Goal: Information Seeking & Learning: Learn about a topic

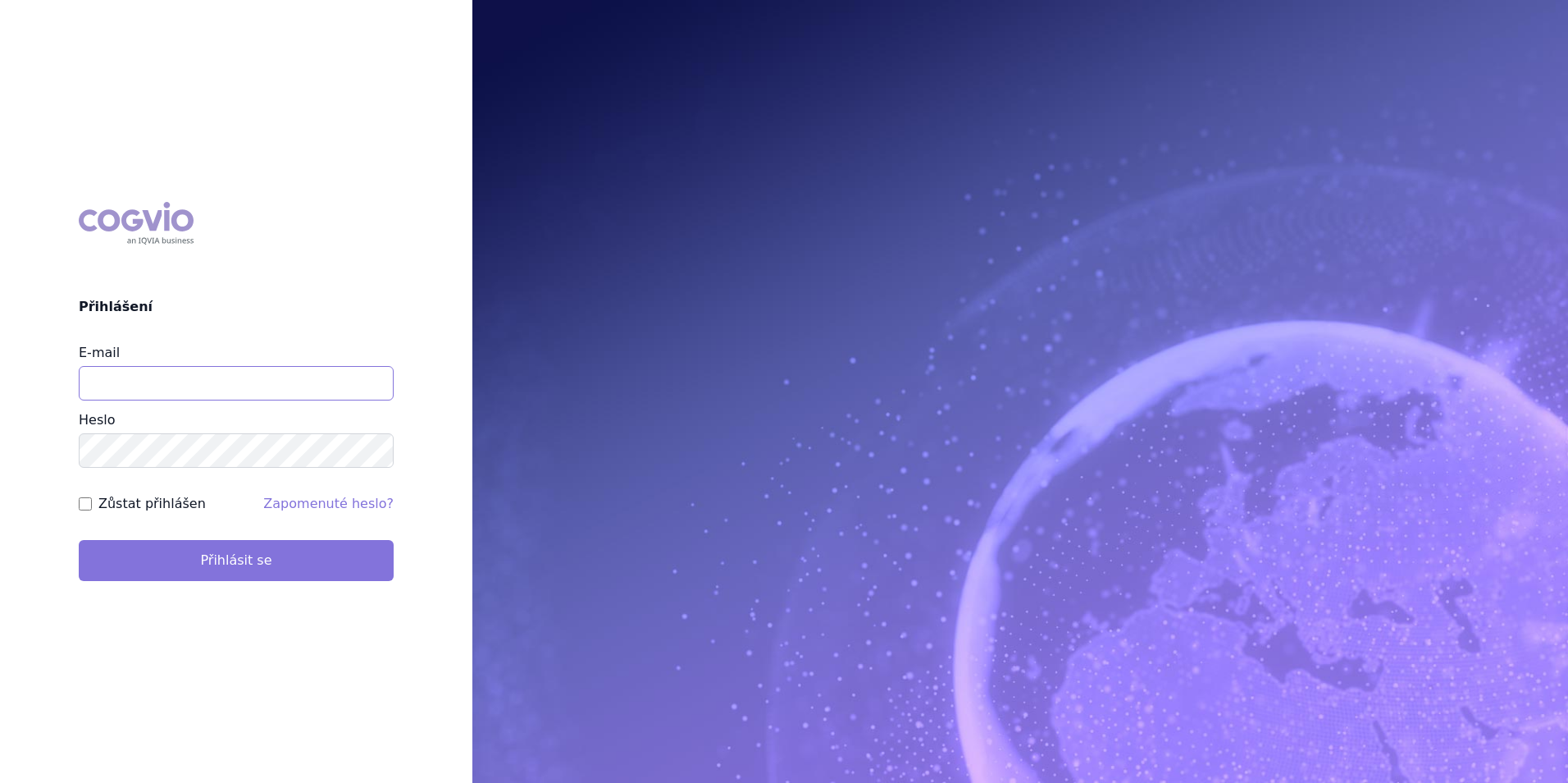
type input "[EMAIL_ADDRESS][DOMAIN_NAME]"
click at [244, 567] on button "Přihlásit se" at bounding box center [236, 560] width 315 height 41
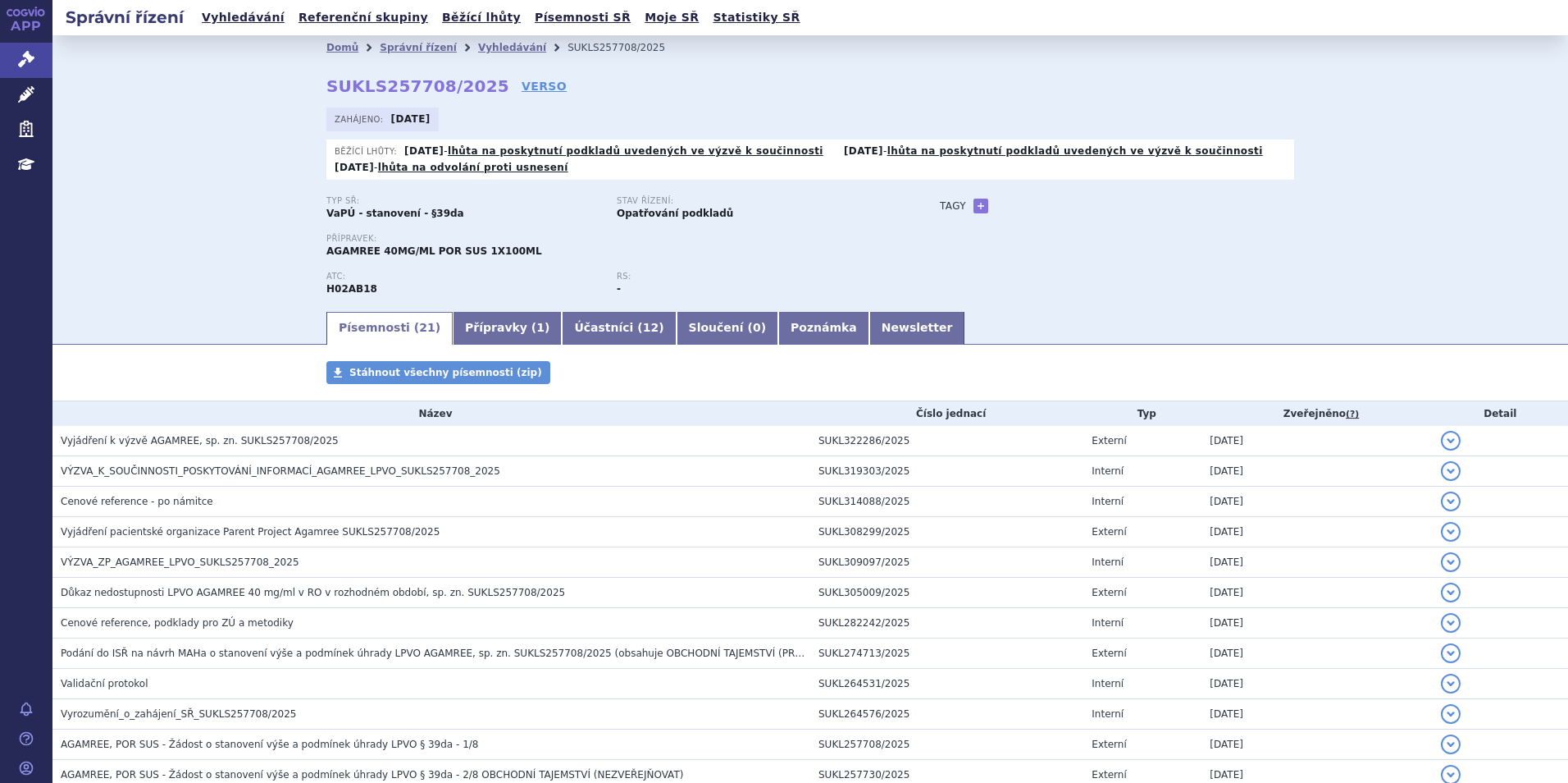
click at [31, 8] on icon at bounding box center [26, 12] width 40 height 10
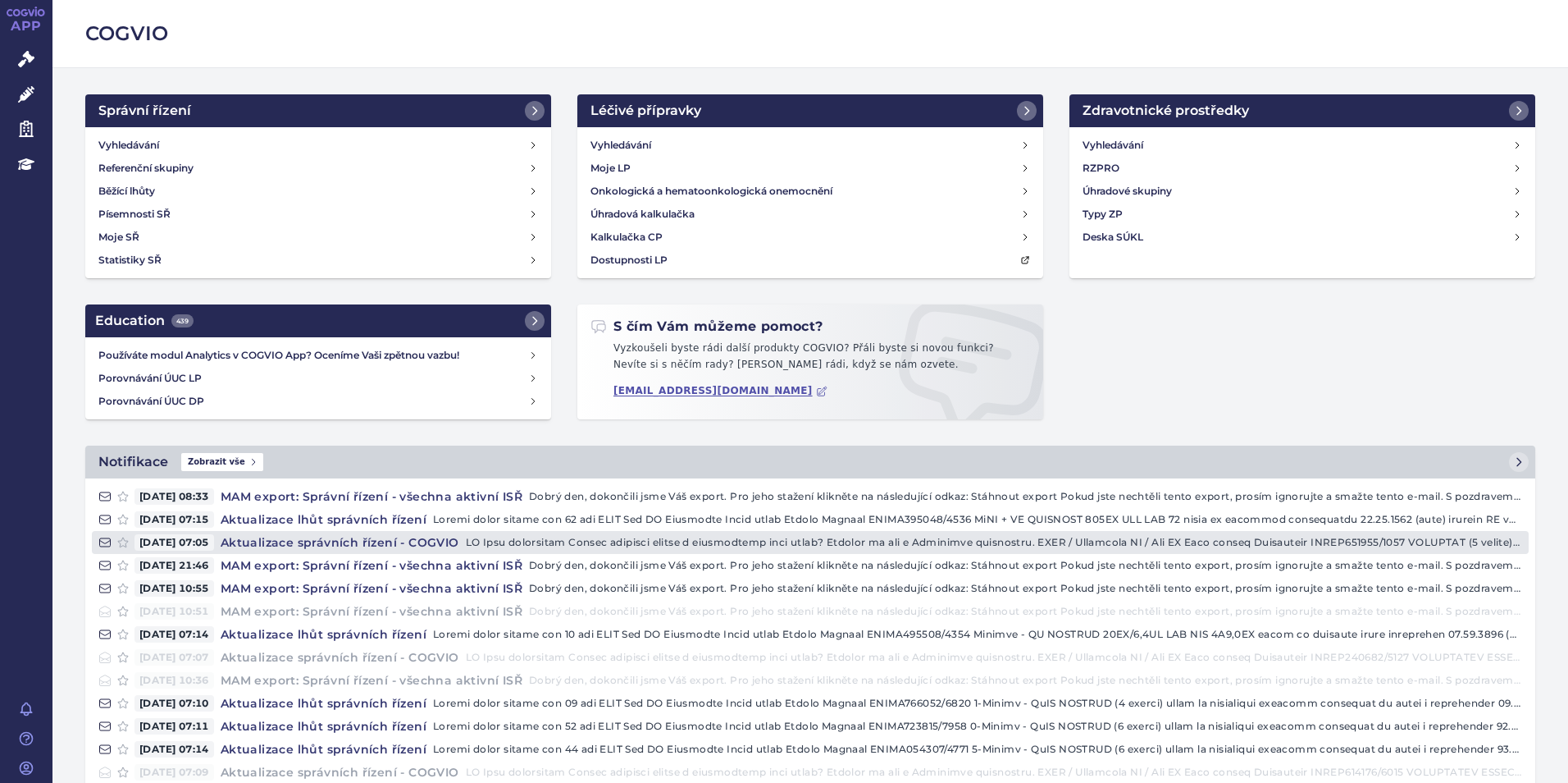
click at [301, 536] on h4 "Aktualizace správních řízení - COGVIO" at bounding box center [339, 542] width 252 height 16
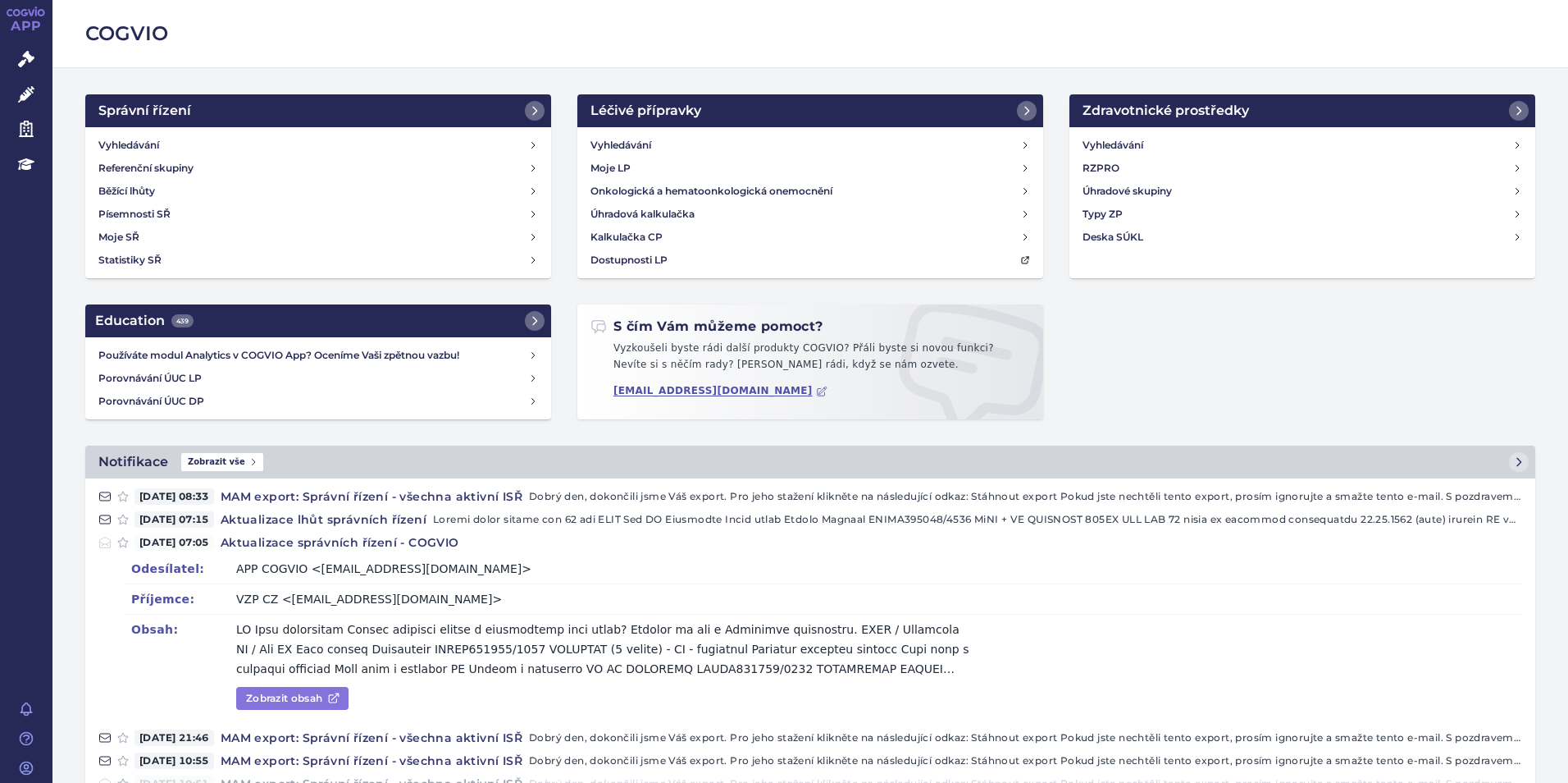
click at [316, 696] on link "Zobrazit obsah" at bounding box center [292, 698] width 113 height 23
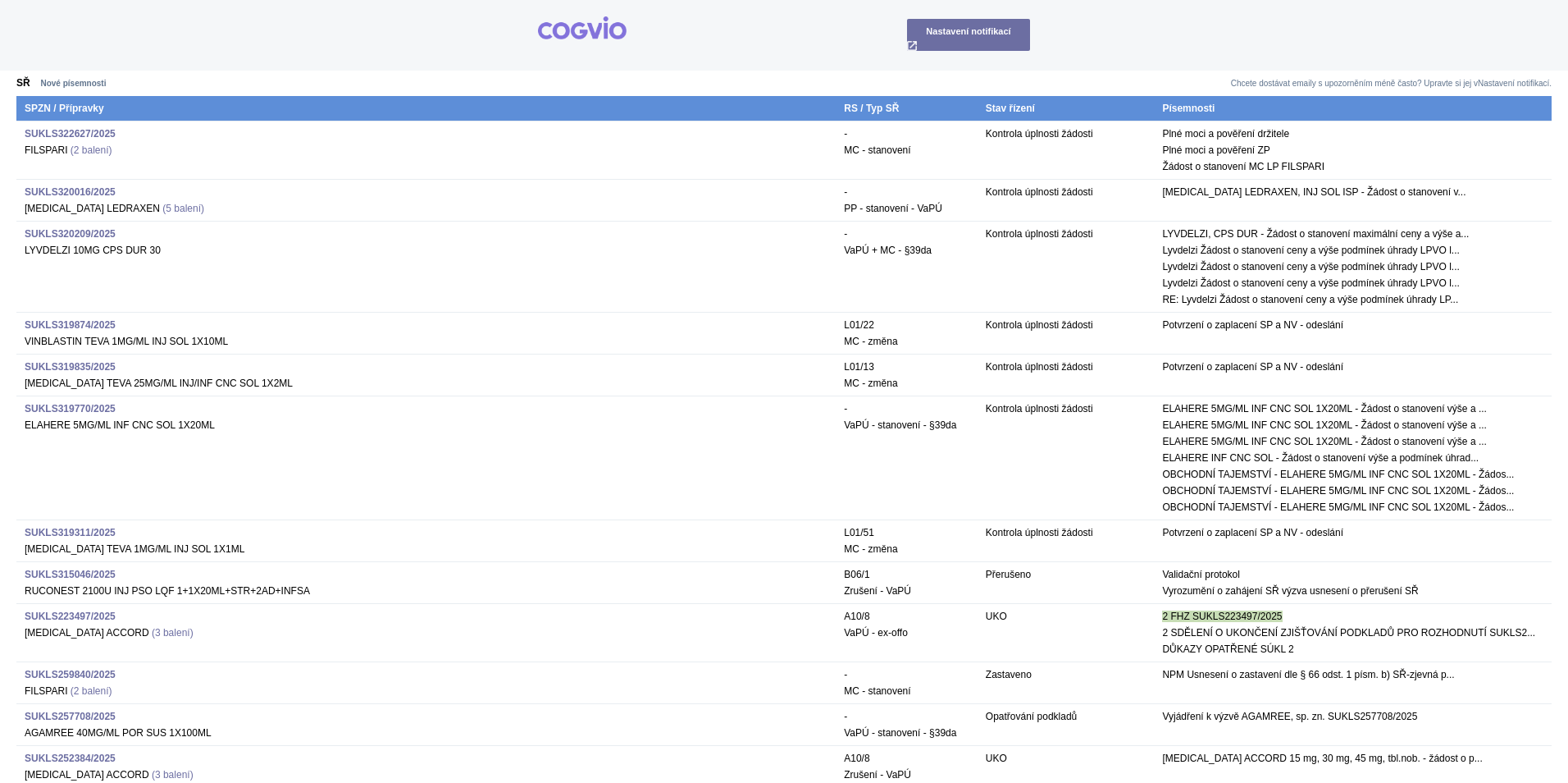
click at [68, 408] on strong "SUKLS319770/2025" at bounding box center [70, 409] width 91 height 12
click at [53, 137] on strong "SUKLS322627/2025" at bounding box center [70, 134] width 91 height 12
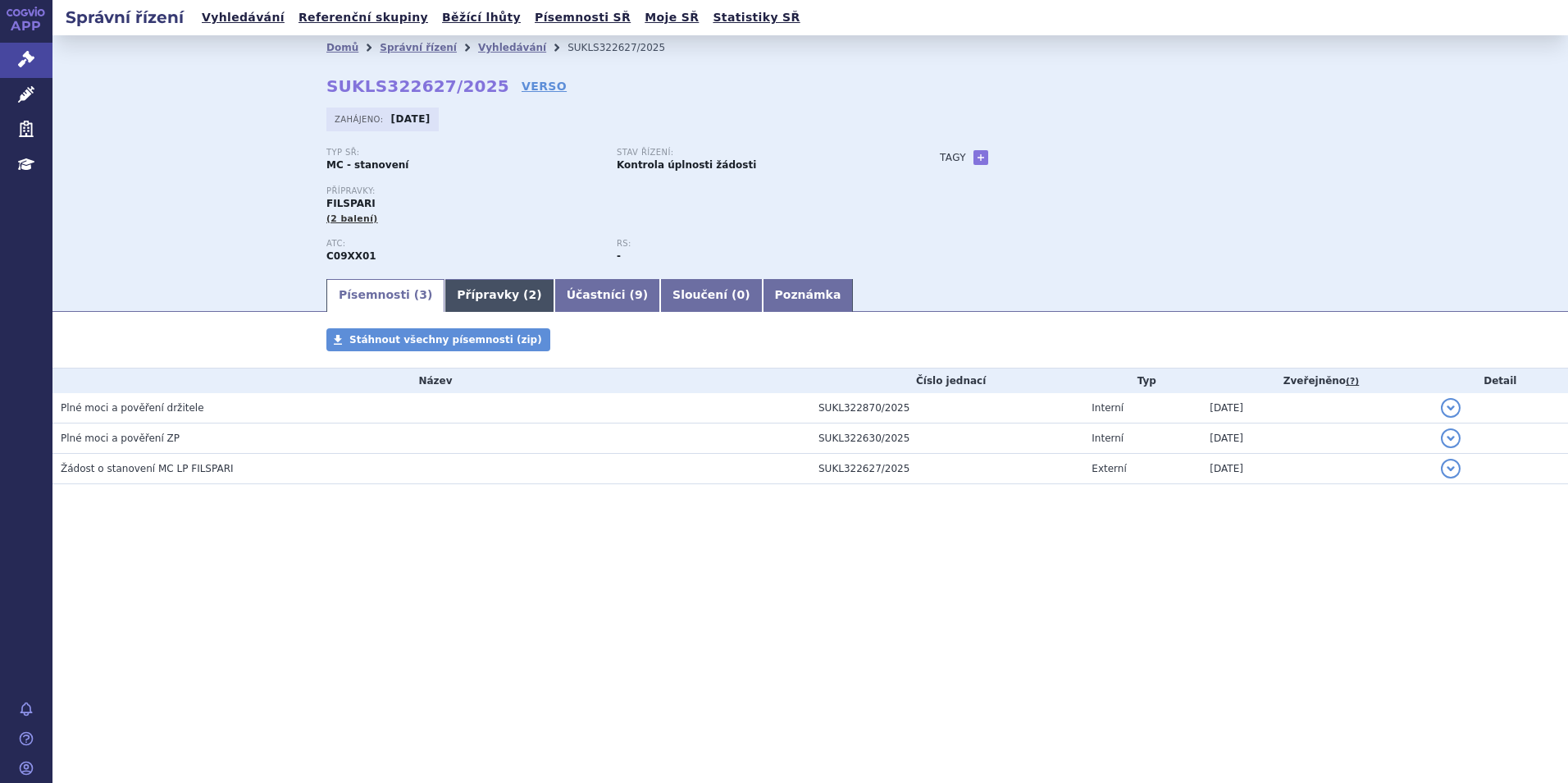
click at [488, 296] on link "Přípravky ( 2 )" at bounding box center [498, 295] width 109 height 33
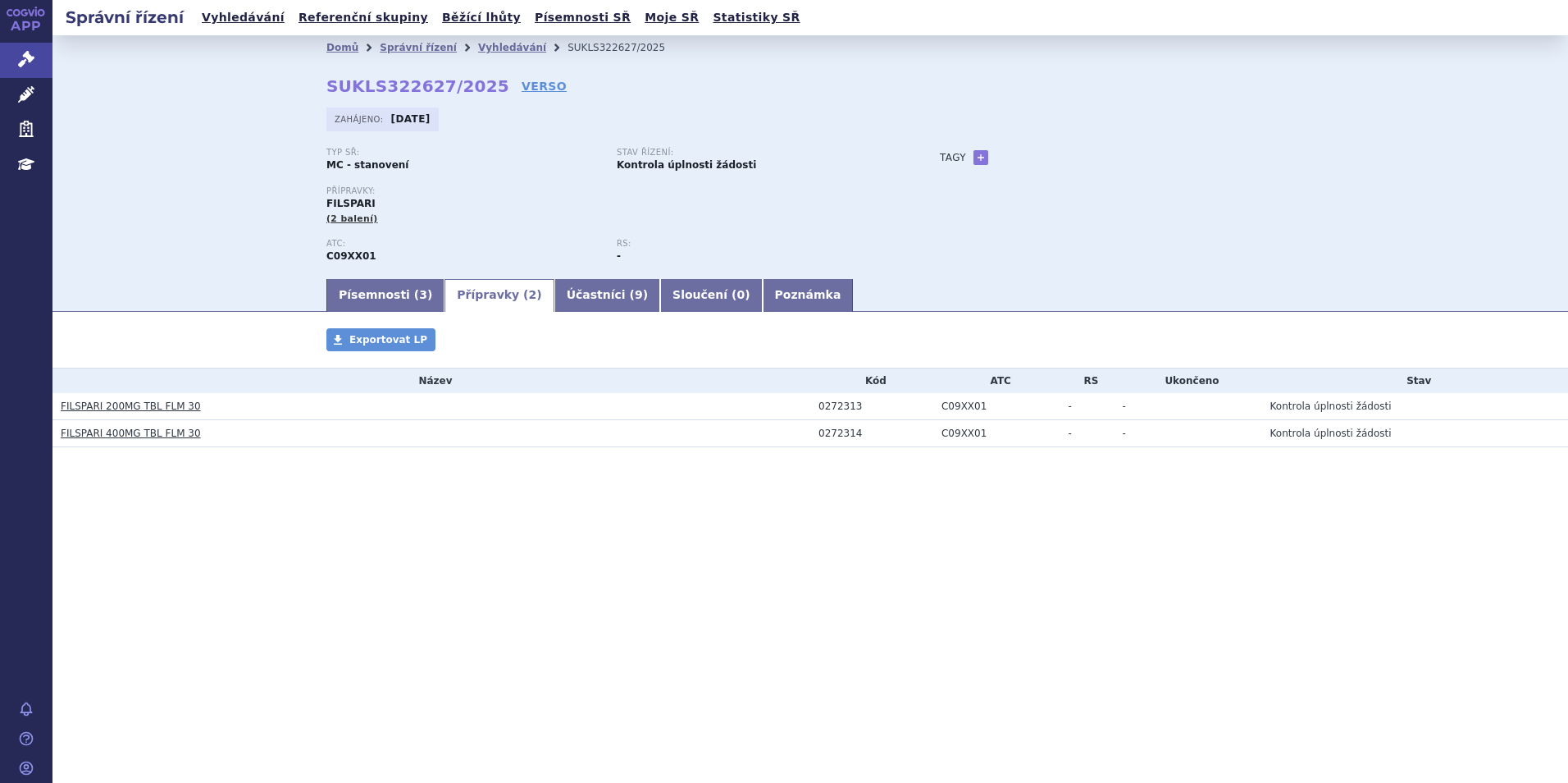
click at [167, 404] on link "FILSPARI 200MG TBL FLM 30" at bounding box center [131, 406] width 141 height 12
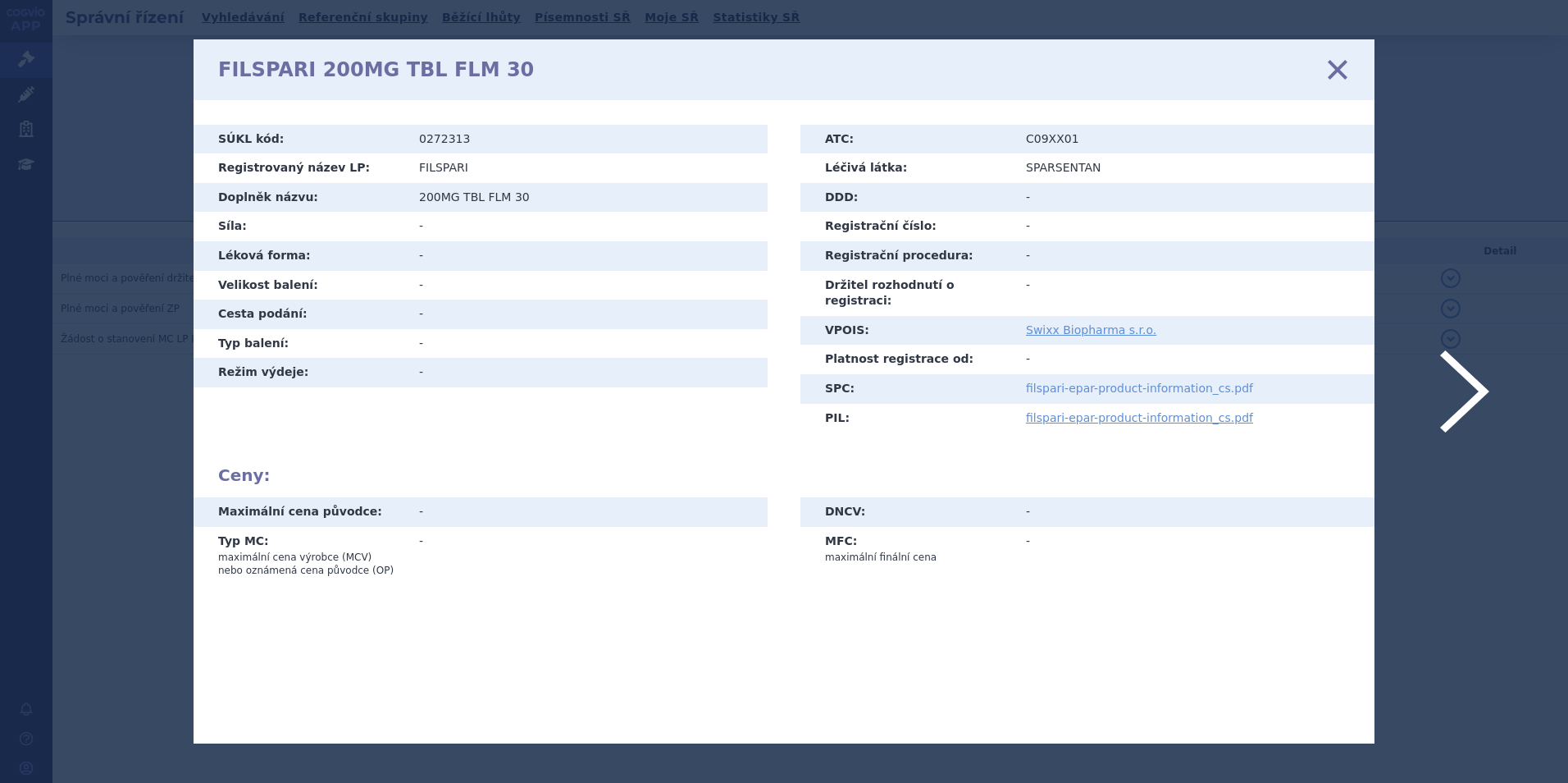
click at [1111, 382] on link "filspari-epar-product-information_cs.pdf" at bounding box center [1139, 389] width 227 height 14
drag, startPoint x: 1334, startPoint y: 66, endPoint x: 1174, endPoint y: 58, distance: 160.2
click at [1334, 66] on icon at bounding box center [1338, 69] width 35 height 35
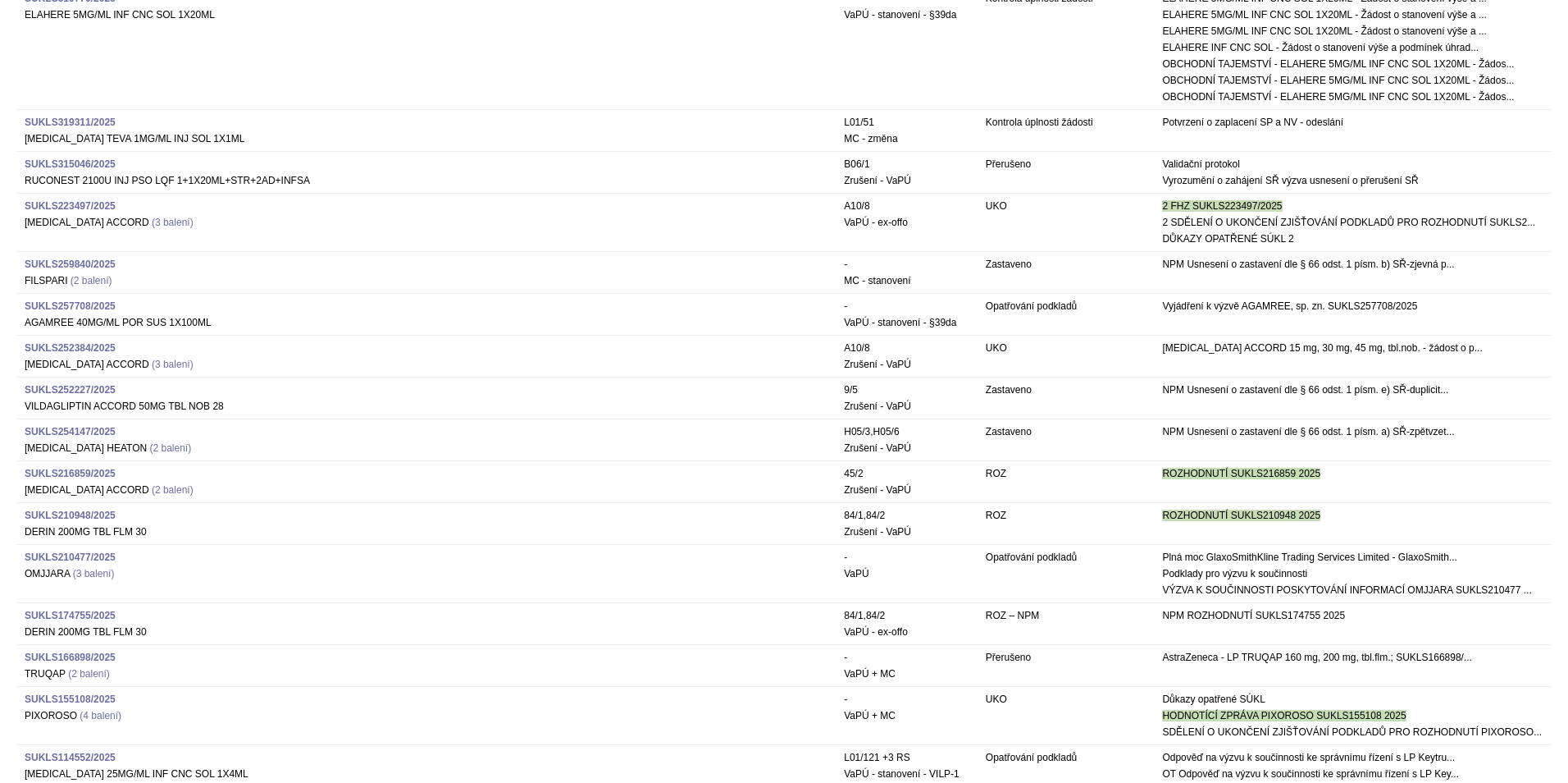
scroll to position [985, 0]
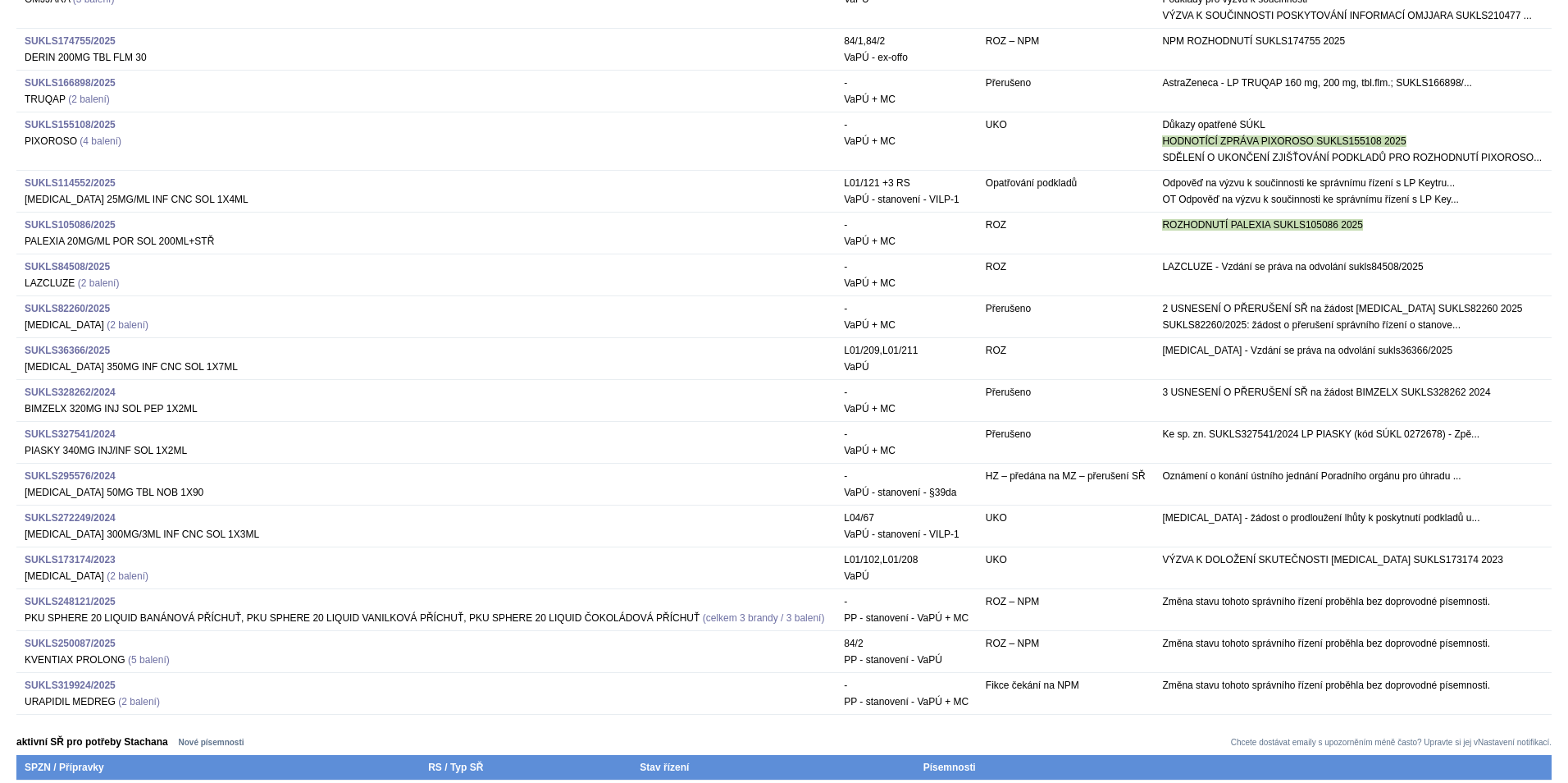
click at [41, 565] on strong "SUKLS173174/2023" at bounding box center [70, 559] width 91 height 12
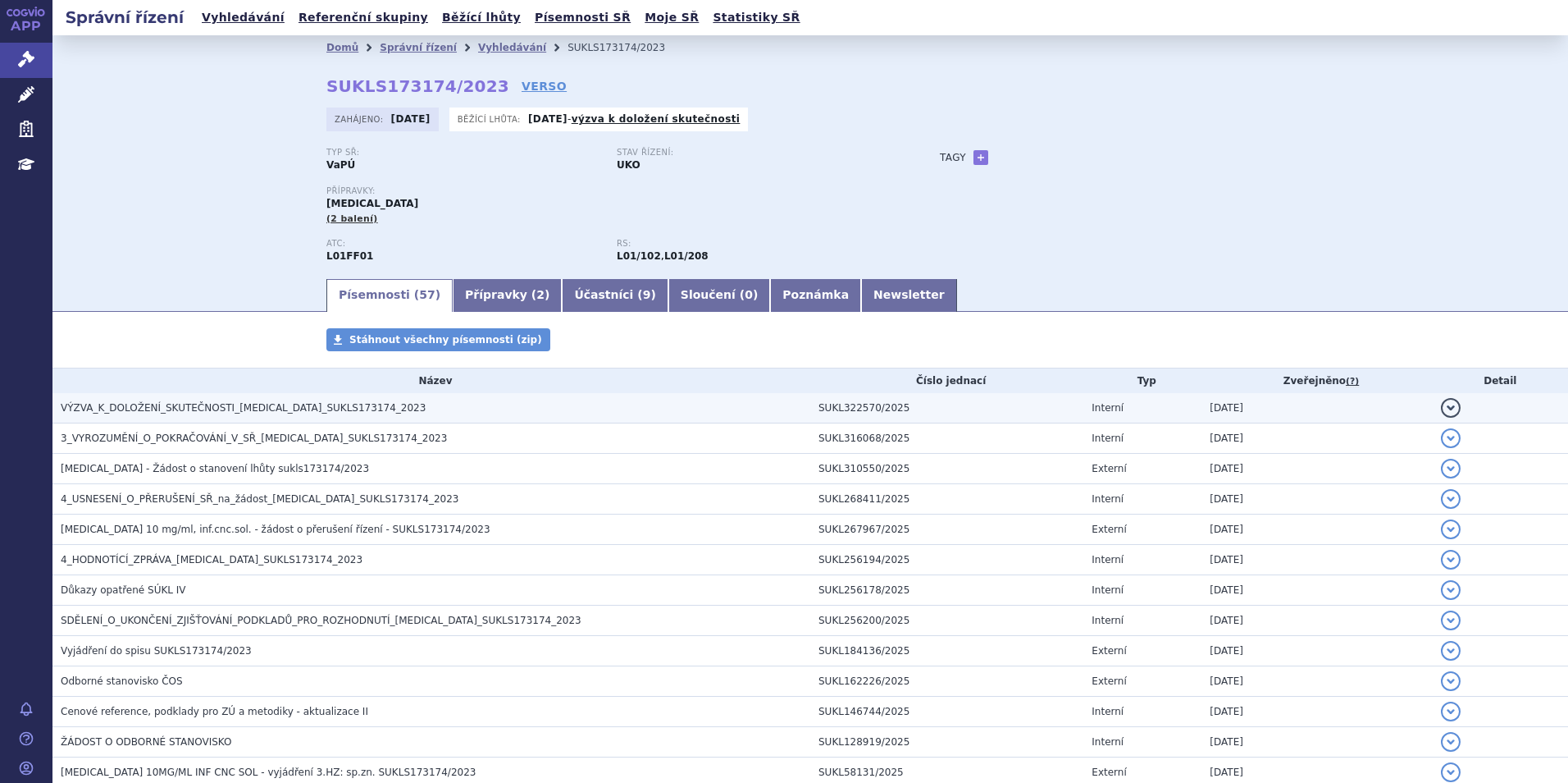
click at [212, 409] on span "VÝZVA_K_DOLOŽENÍ_SKUTEČNOSTI_OPDIVO_SUKLS173174_2023" at bounding box center [243, 408] width 365 height 12
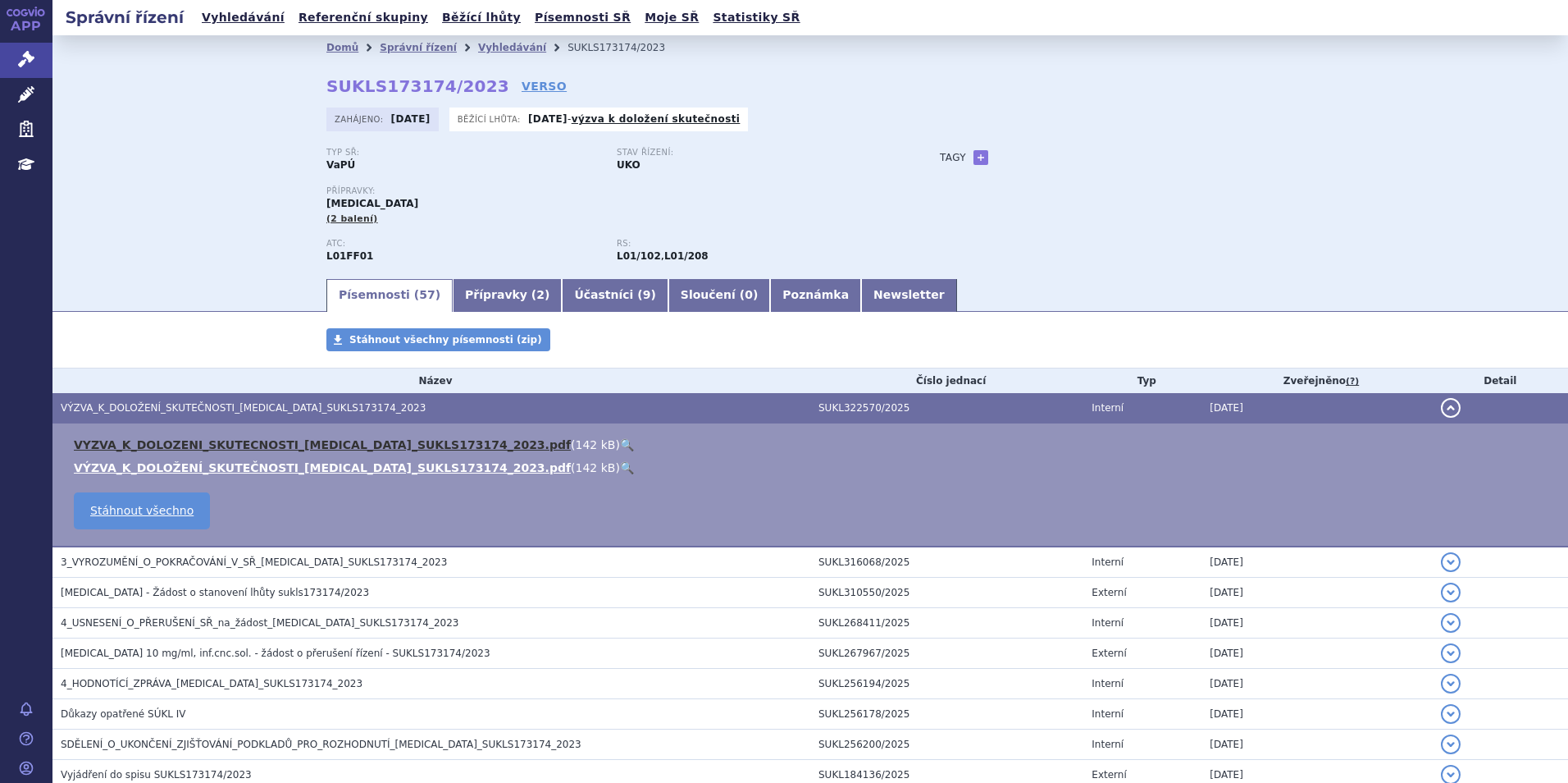
click at [350, 450] on link "VYZVA_K_DOLOZENI_SKUTECNOSTI_OPDIVO_SUKLS173174_2023.pdf" at bounding box center [323, 445] width 497 height 14
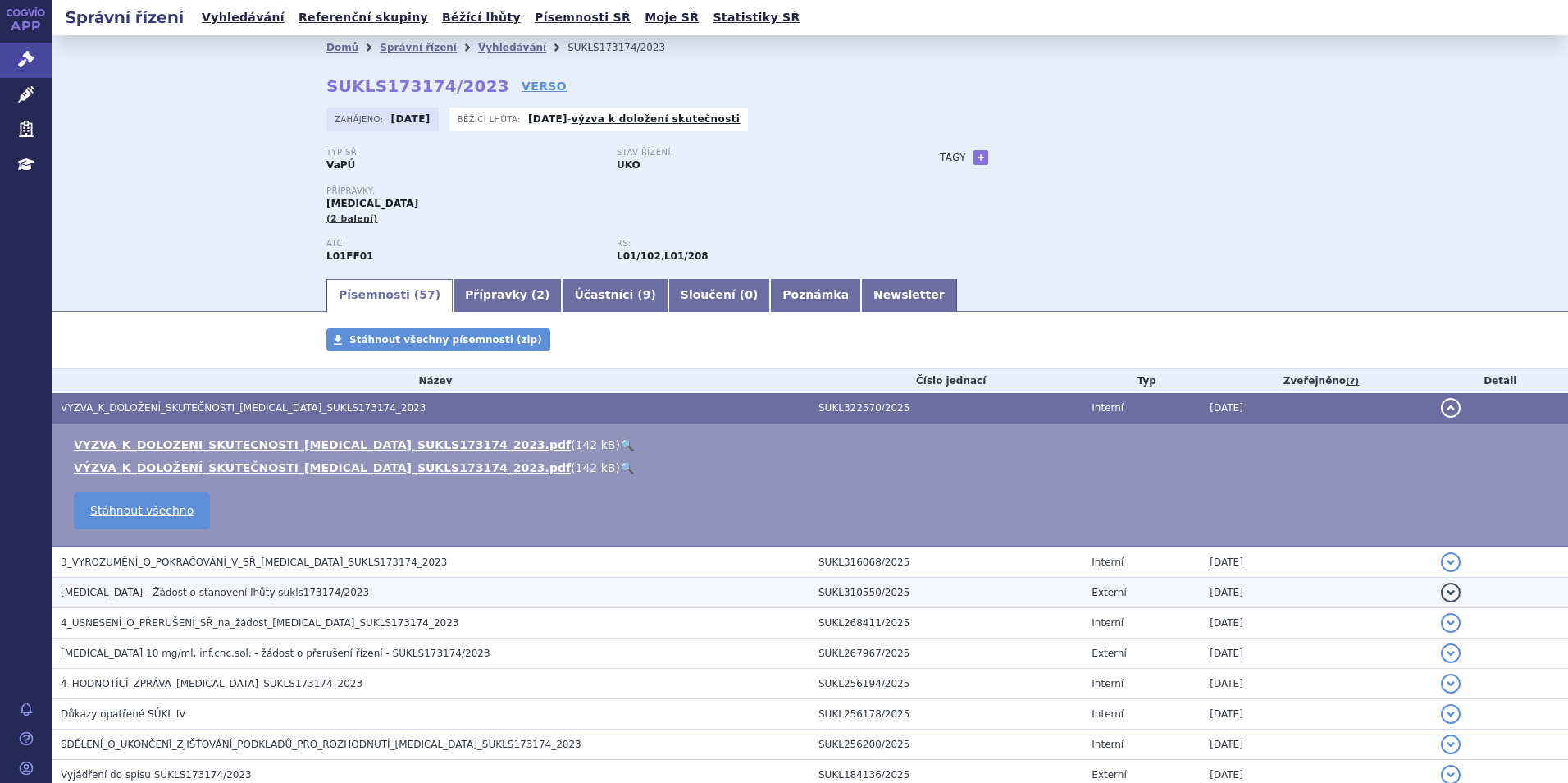
click at [170, 590] on span "OPDIVO - Žádost o stanovení lhůty sukls173174/2023" at bounding box center [215, 592] width 308 height 12
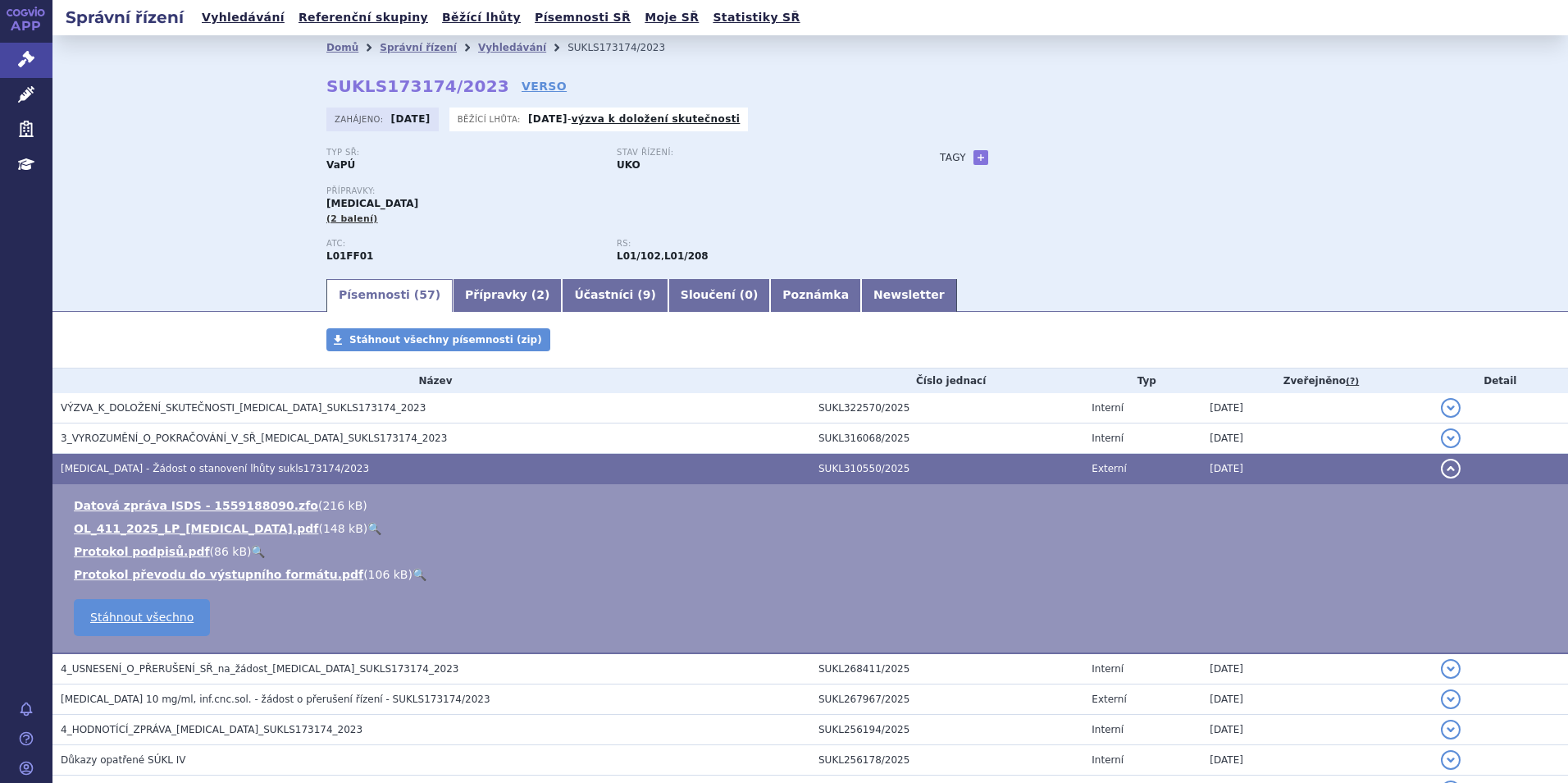
click at [367, 527] on link "🔍" at bounding box center [374, 528] width 13 height 14
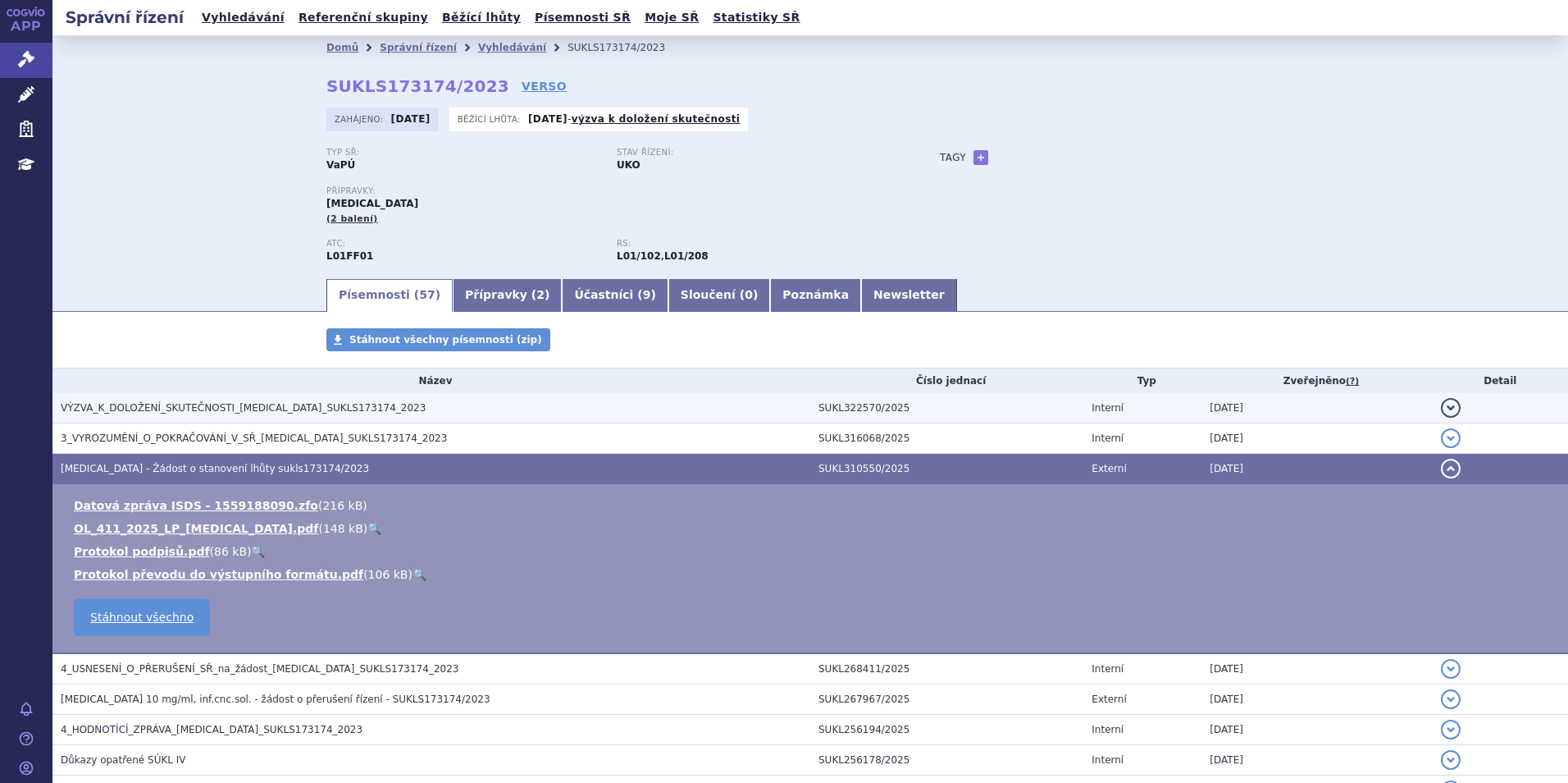
click at [183, 416] on h3 "VÝZVA_K_DOLOŽENÍ_SKUTEČNOSTI_OPDIVO_SUKLS173174_2023" at bounding box center [436, 407] width 750 height 16
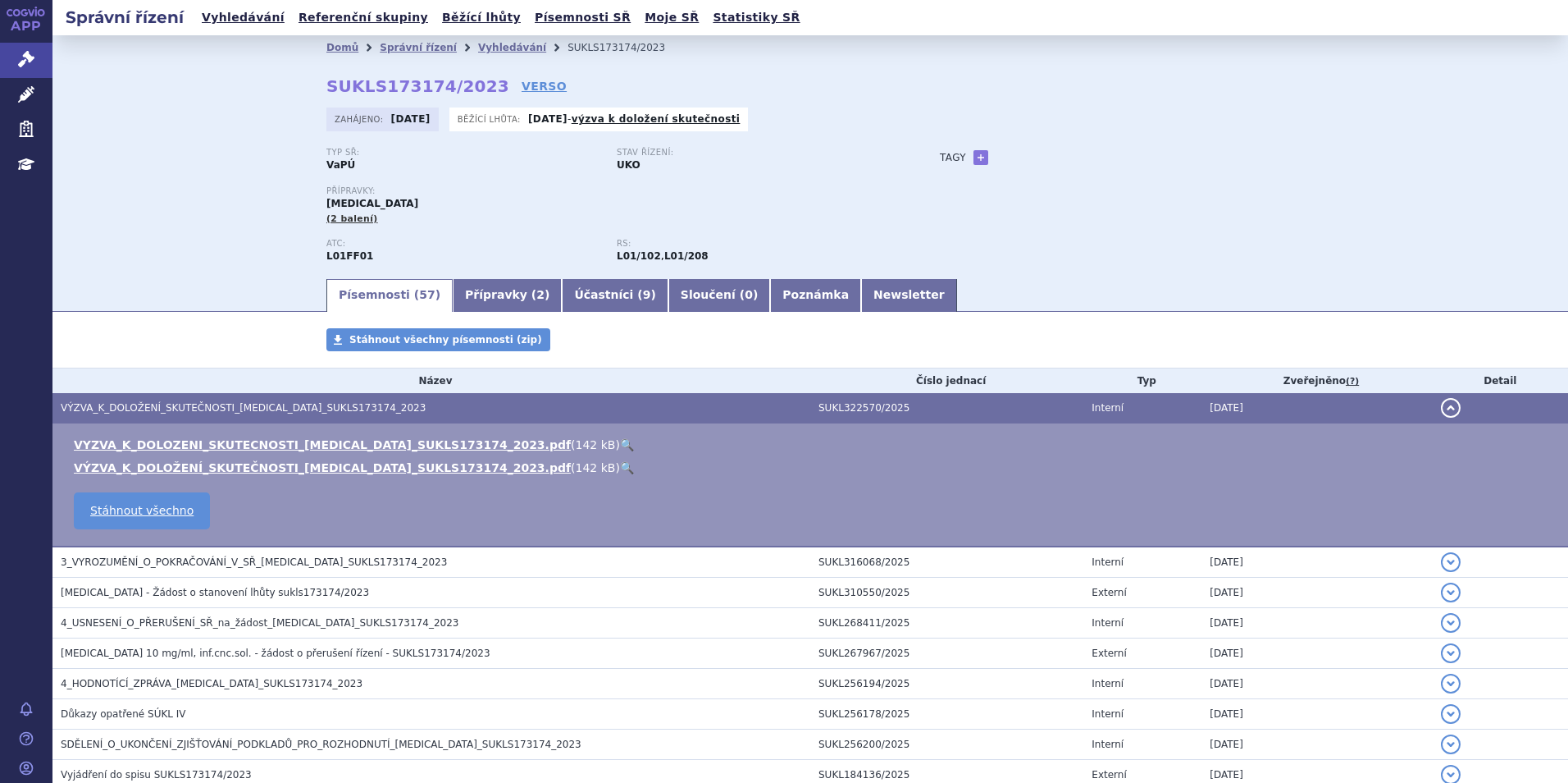
click at [620, 443] on link "🔍" at bounding box center [626, 445] width 13 height 14
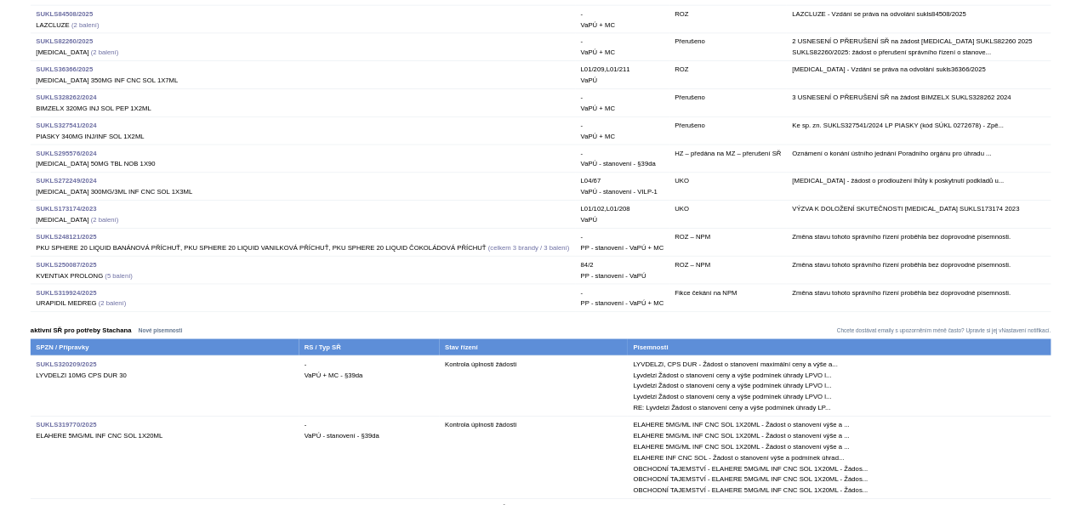
scroll to position [1617, 0]
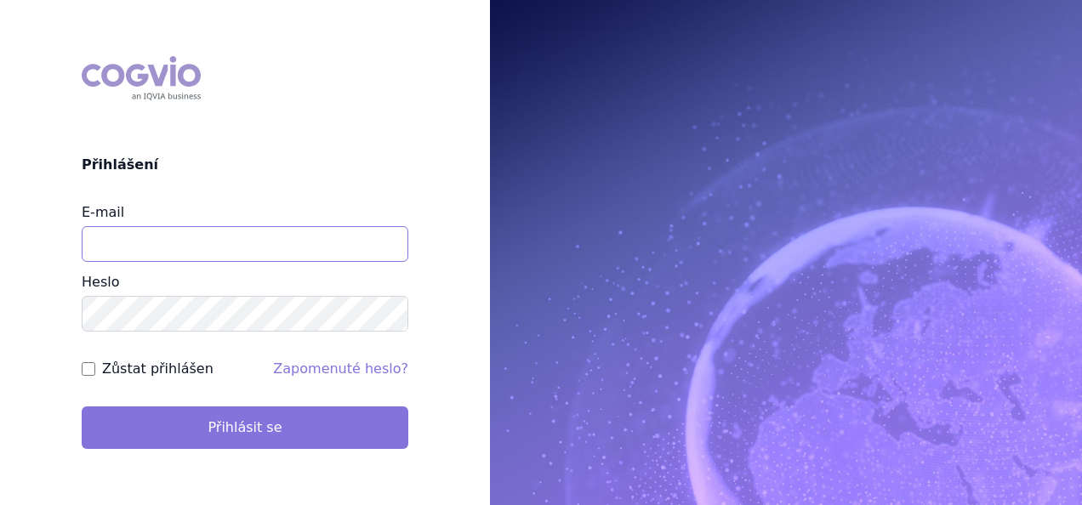
type input "aplikace.ocul1@vzp.cz"
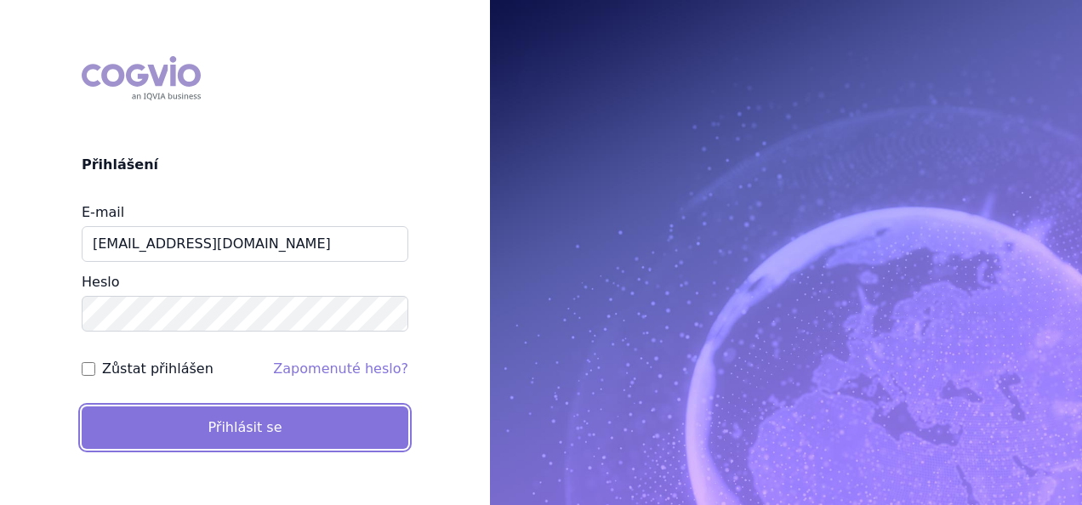
click at [315, 425] on button "Přihlásit se" at bounding box center [245, 428] width 327 height 43
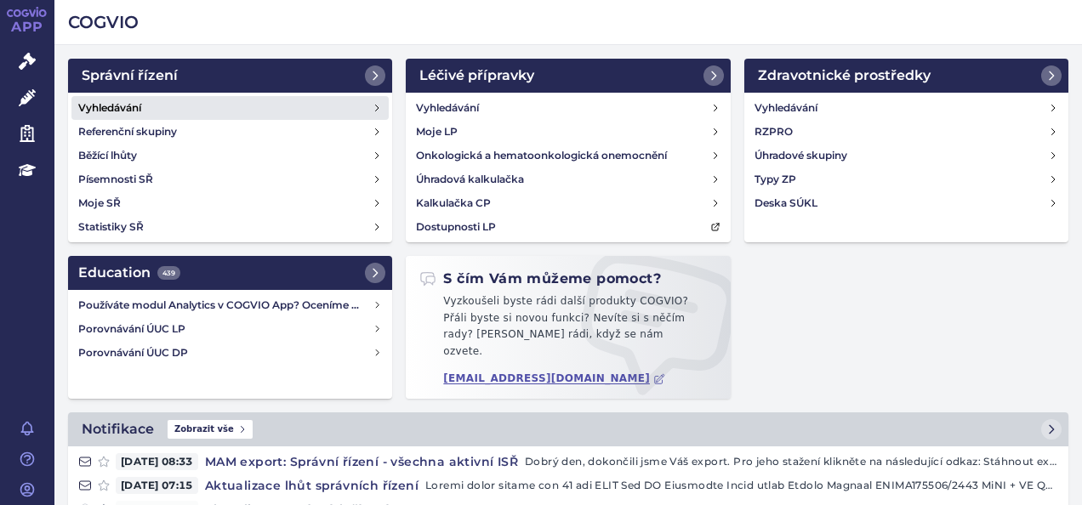
click at [237, 104] on link "Vyhledávání" at bounding box center [229, 108] width 317 height 24
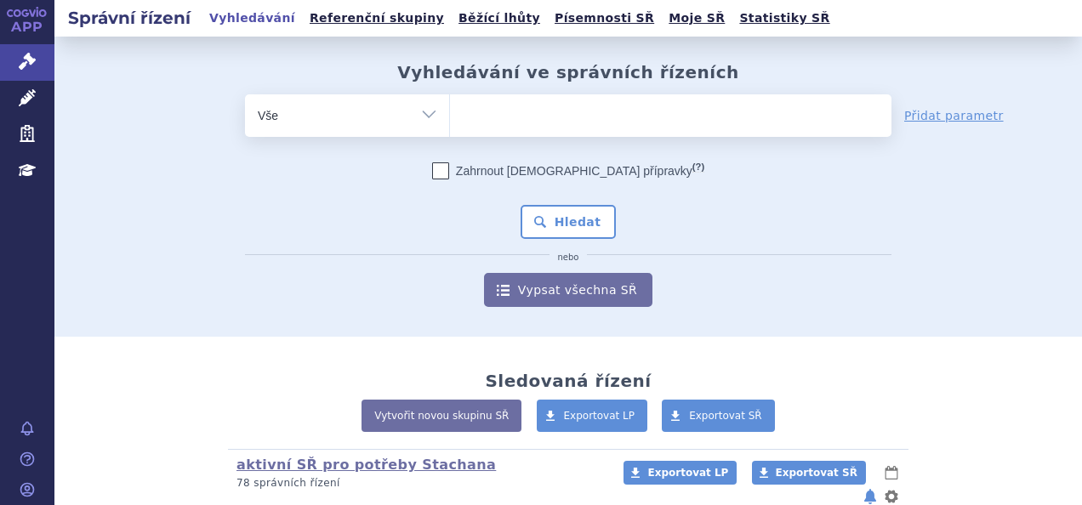
click at [546, 114] on ul at bounding box center [671, 112] width 442 height 36
click at [450, 114] on select at bounding box center [449, 115] width 1 height 43
click at [528, 113] on ul at bounding box center [671, 112] width 442 height 36
click at [450, 113] on select at bounding box center [449, 115] width 1 height 43
type input "tr"
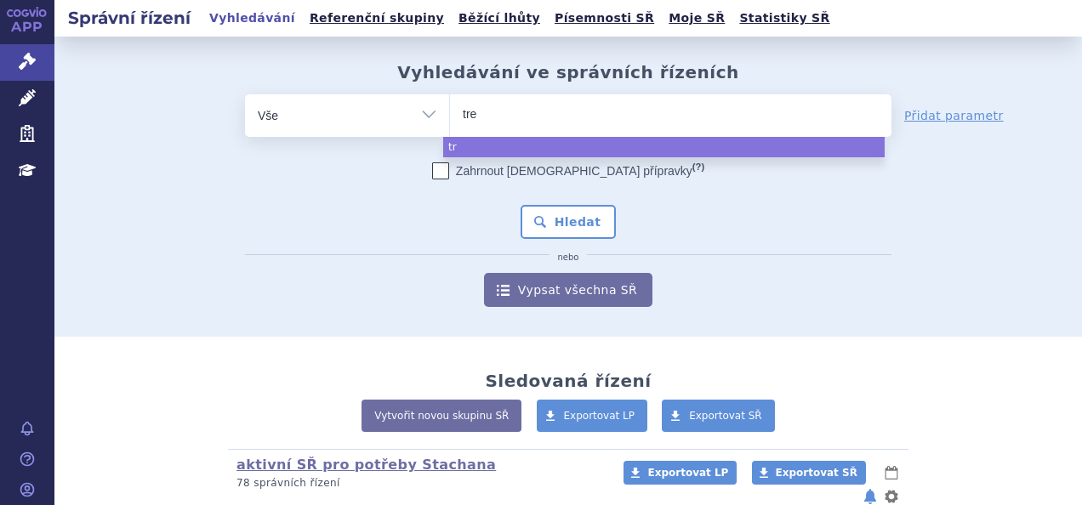
type input "trem"
type input "tremf"
type input "tremfys"
type input "[MEDICAL_DATA]"
select select "[MEDICAL_DATA]"
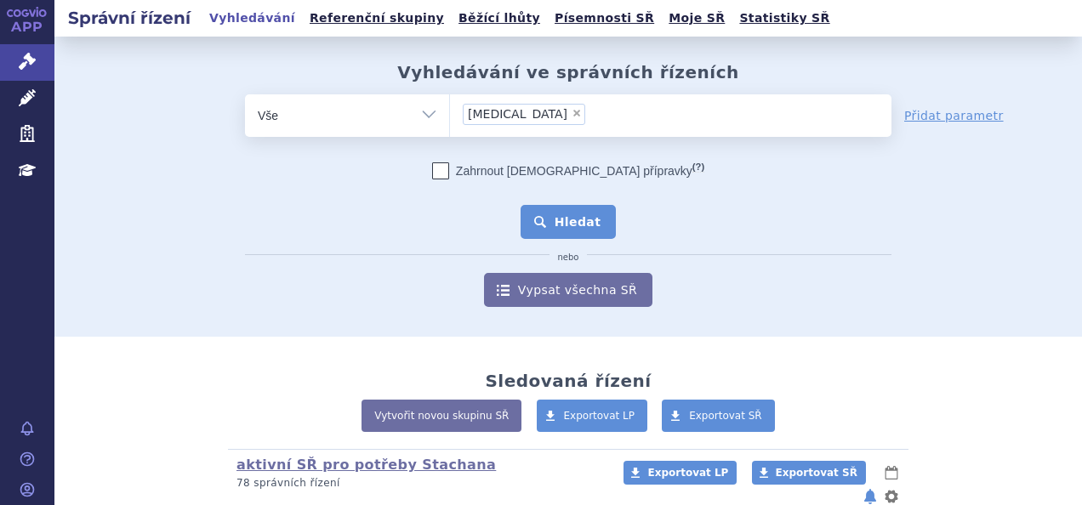
click at [544, 211] on button "Hledat" at bounding box center [569, 222] width 96 height 34
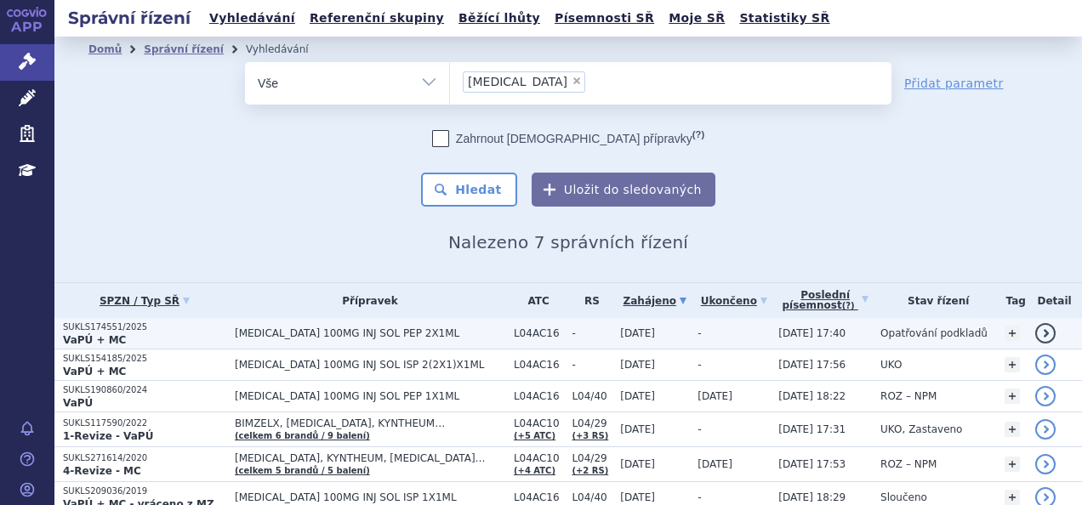
scroll to position [106, 0]
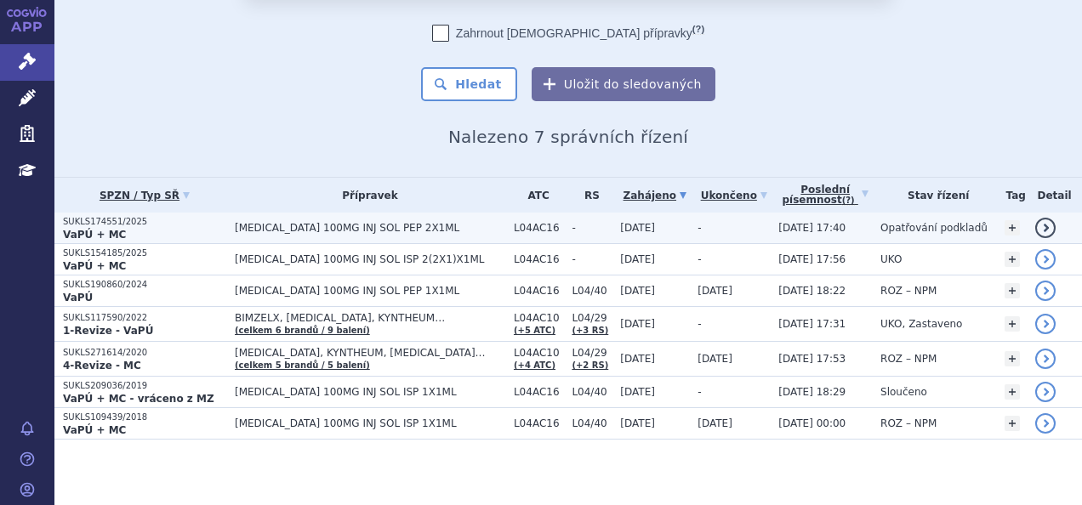
click at [208, 224] on p "SUKLS174551/2025" at bounding box center [144, 222] width 163 height 12
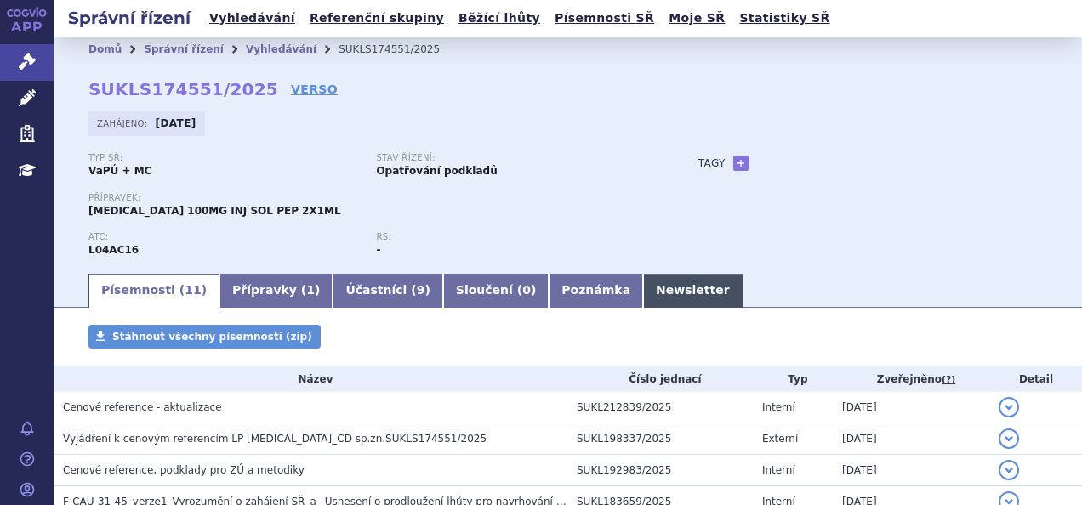
click at [643, 304] on link "Newsletter" at bounding box center [693, 291] width 100 height 34
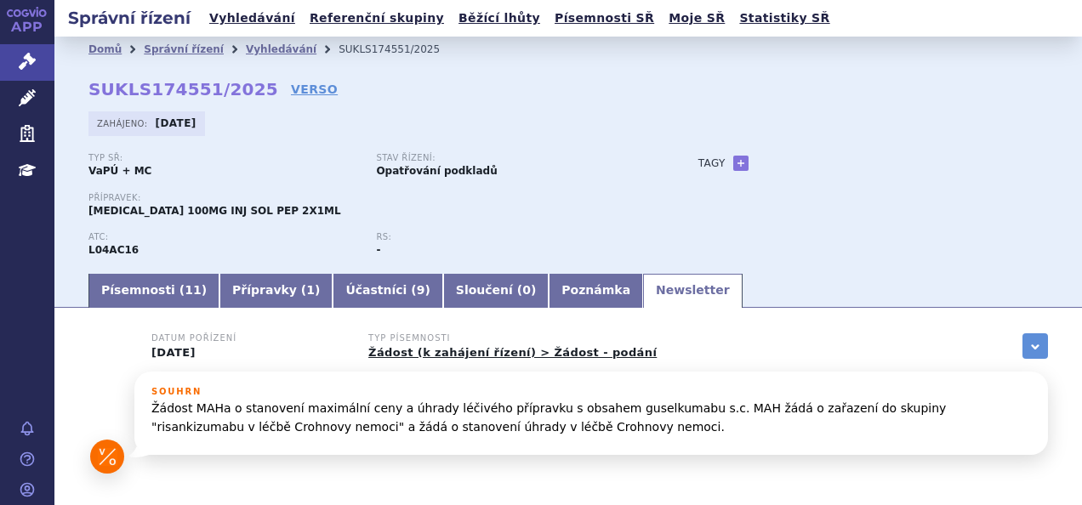
scroll to position [97, 0]
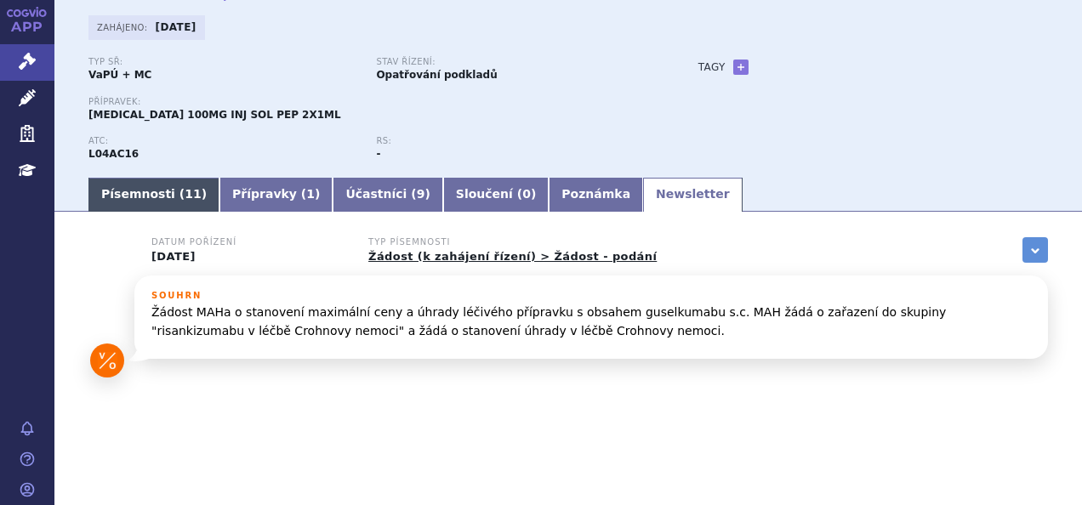
click at [153, 194] on link "Písemnosti ( 11 )" at bounding box center [153, 195] width 131 height 34
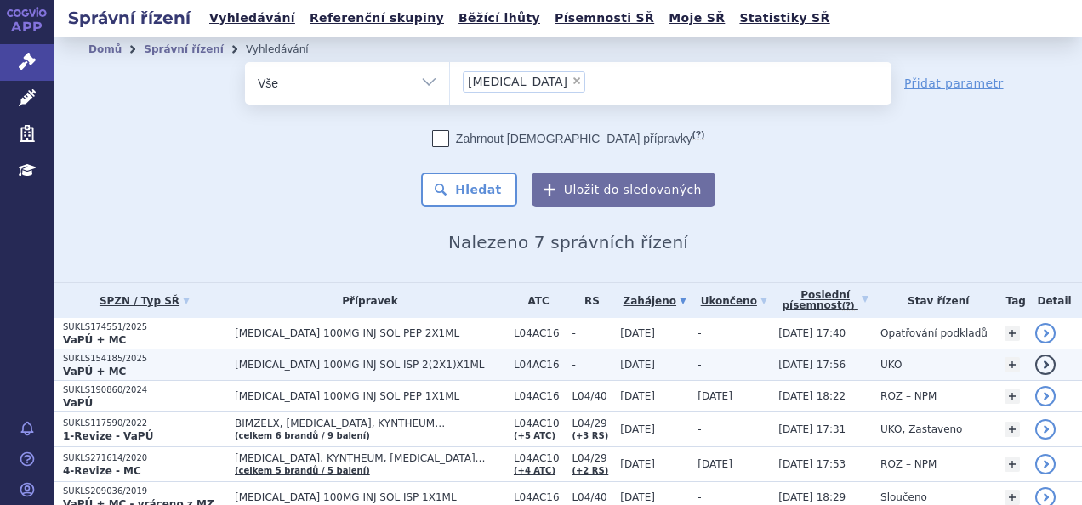
click at [252, 364] on span "[MEDICAL_DATA] 100MG INJ SOL ISP 2(2X1)X1ML" at bounding box center [370, 365] width 271 height 12
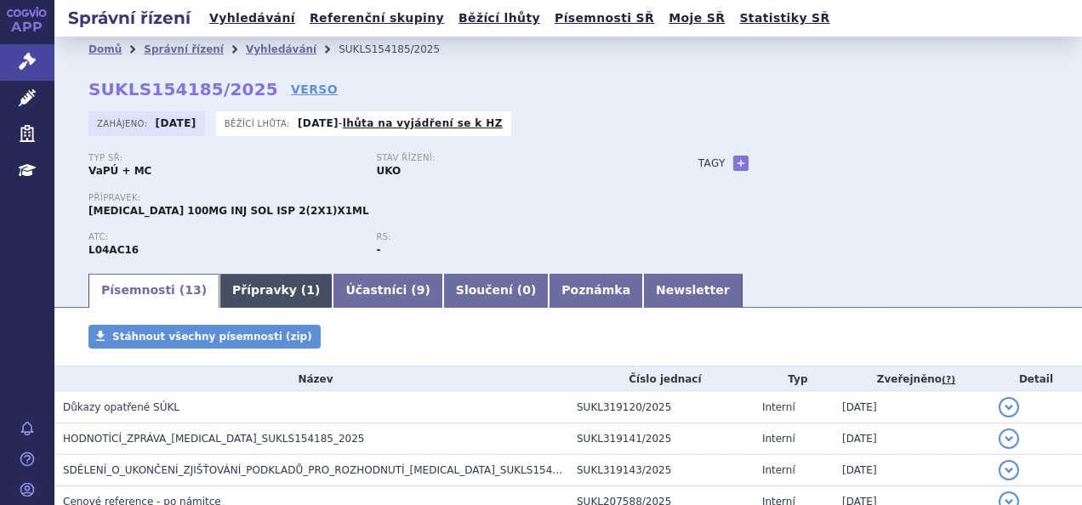
click at [270, 285] on link "Přípravky ( 1 )" at bounding box center [276, 291] width 113 height 34
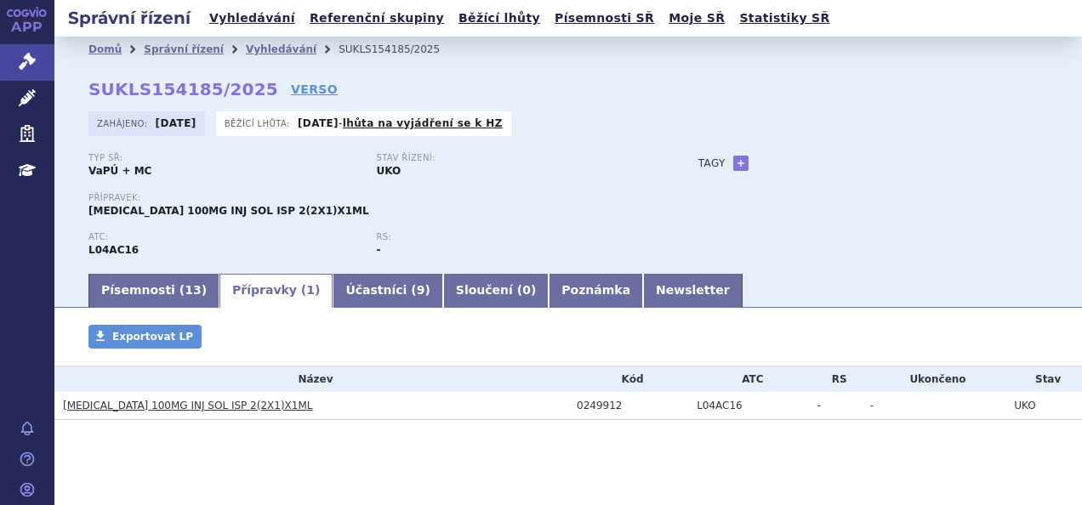
click at [214, 404] on link "[MEDICAL_DATA] 100MG INJ SOL ISP 2(2X1)X1ML" at bounding box center [187, 406] width 249 height 12
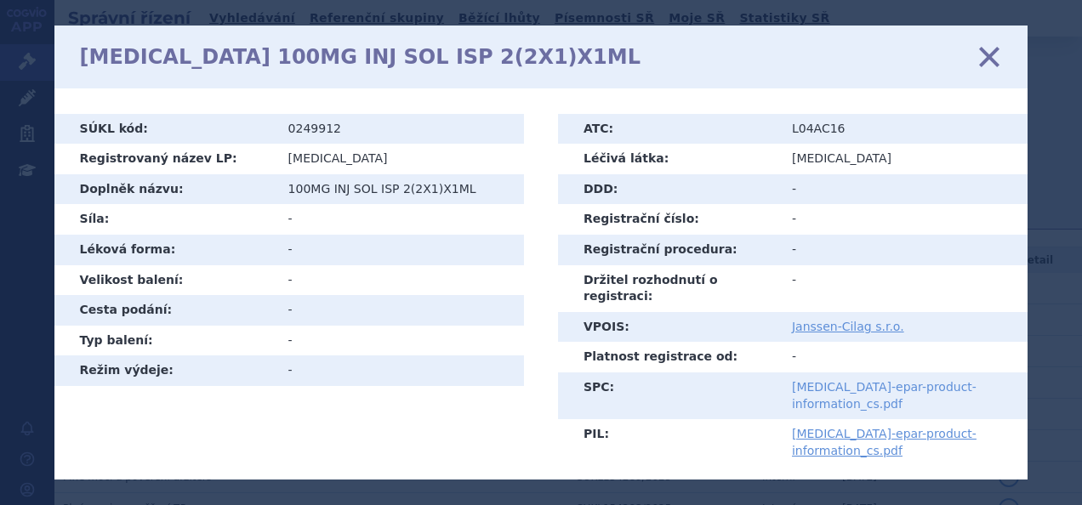
click at [795, 380] on link "[MEDICAL_DATA]-epar-product-information_cs.pdf" at bounding box center [884, 395] width 185 height 31
click at [982, 60] on icon at bounding box center [990, 56] width 36 height 36
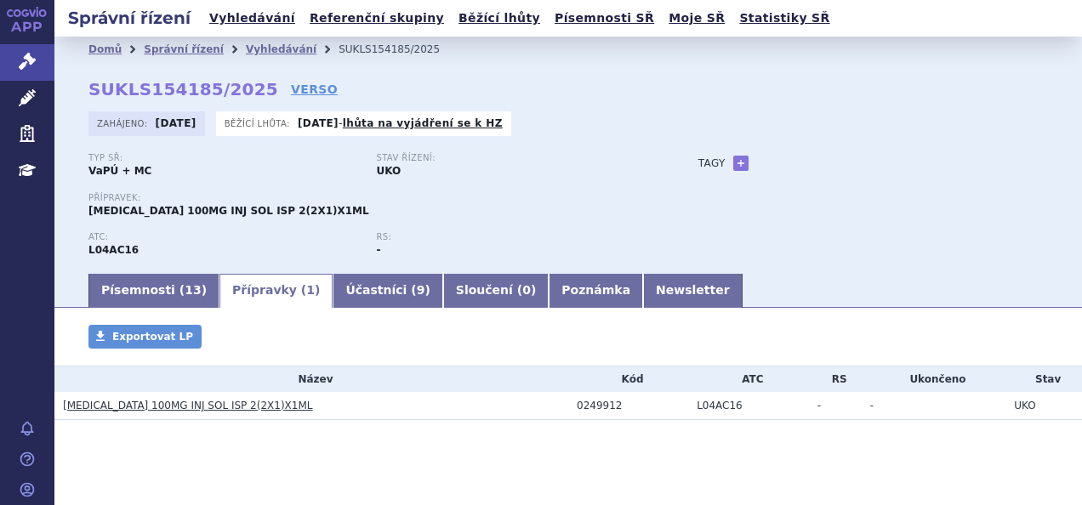
click at [206, 408] on link "[MEDICAL_DATA] 100MG INJ SOL ISP 2(2X1)X1ML" at bounding box center [187, 406] width 249 height 12
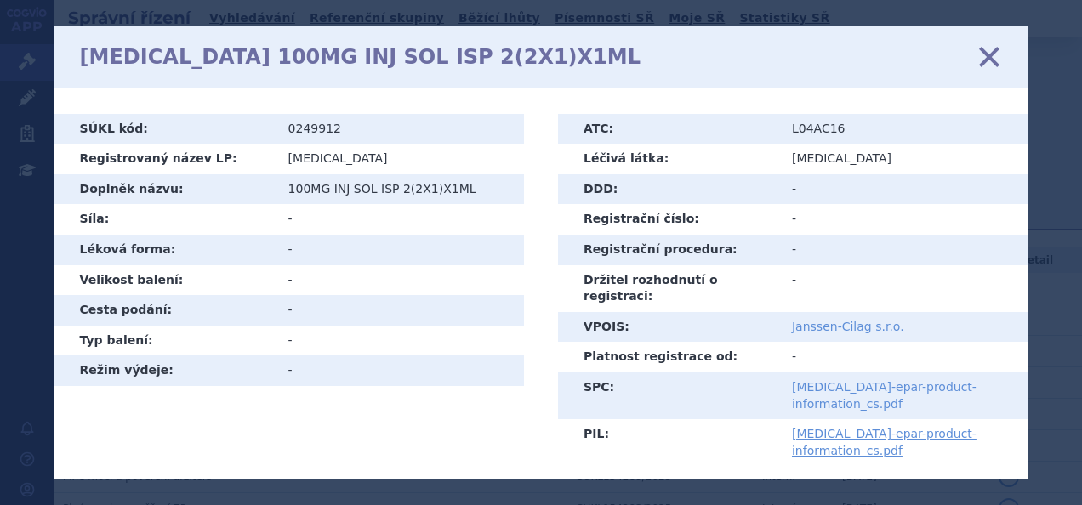
click at [814, 380] on link "[MEDICAL_DATA]-epar-product-information_cs.pdf" at bounding box center [884, 395] width 185 height 31
click at [994, 54] on icon at bounding box center [990, 56] width 36 height 36
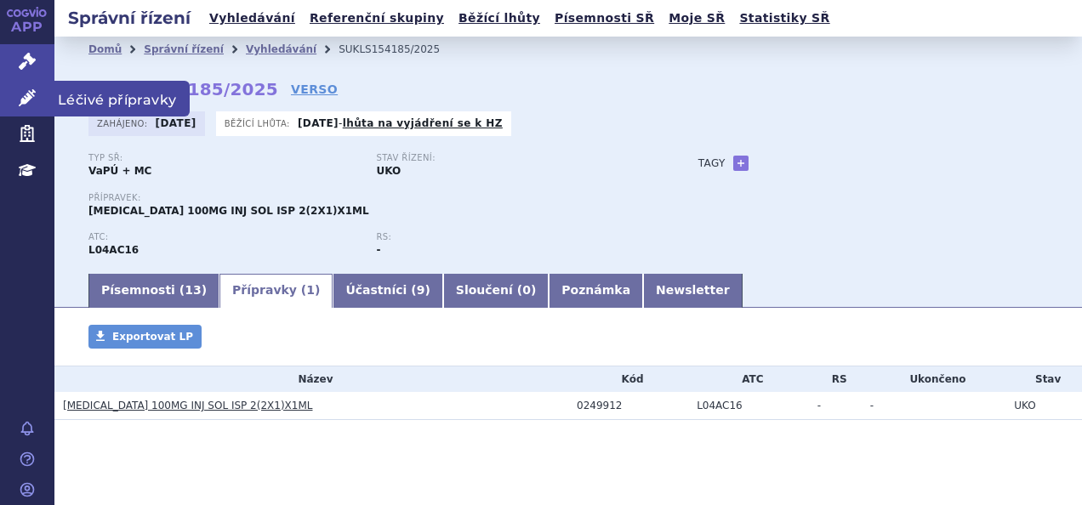
click at [10, 111] on link "Léčivé přípravky" at bounding box center [27, 99] width 54 height 36
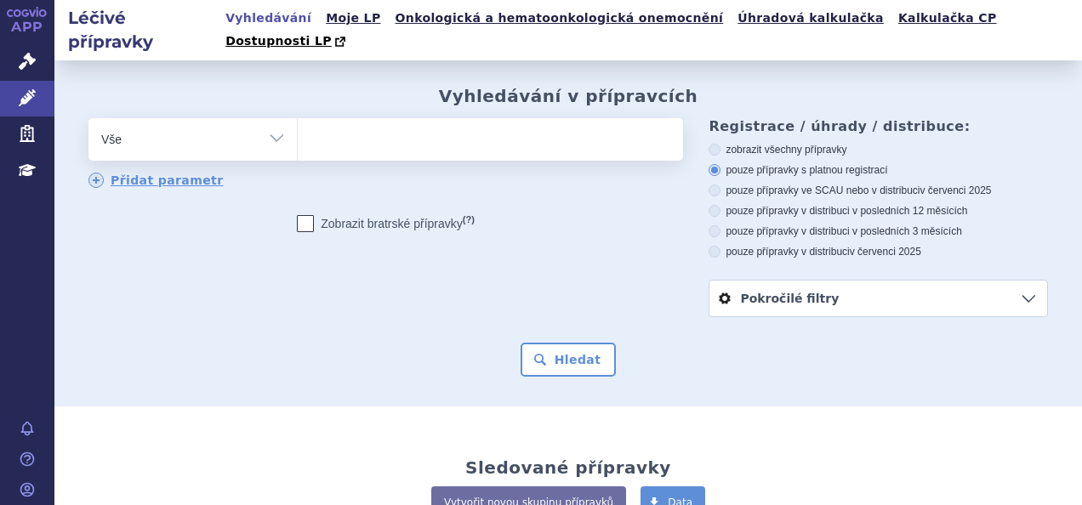
click at [340, 119] on ul at bounding box center [488, 136] width 381 height 36
click at [298, 119] on select at bounding box center [297, 138] width 1 height 43
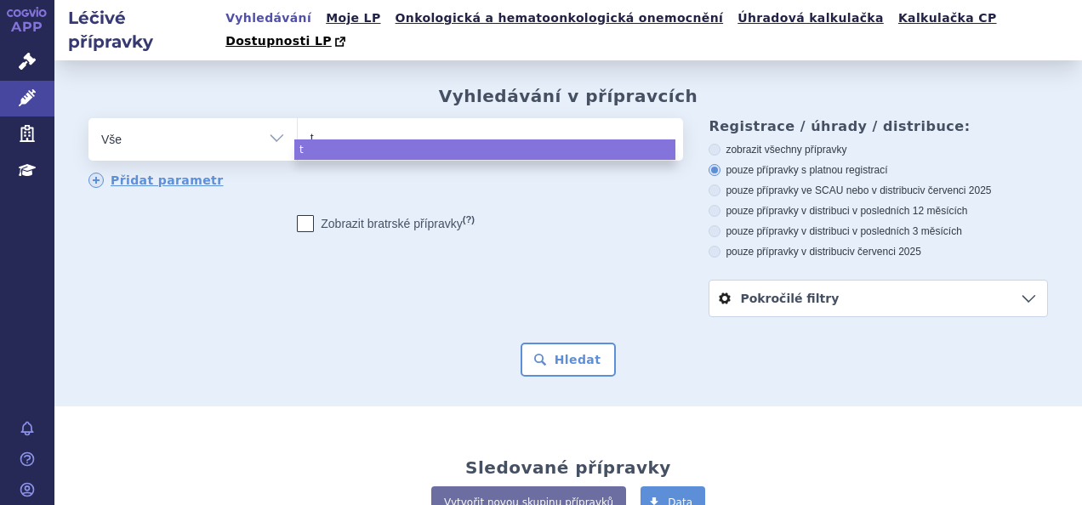
type input "tr"
type input "tre"
type input "trem"
type input "tremf"
type input "tremfya"
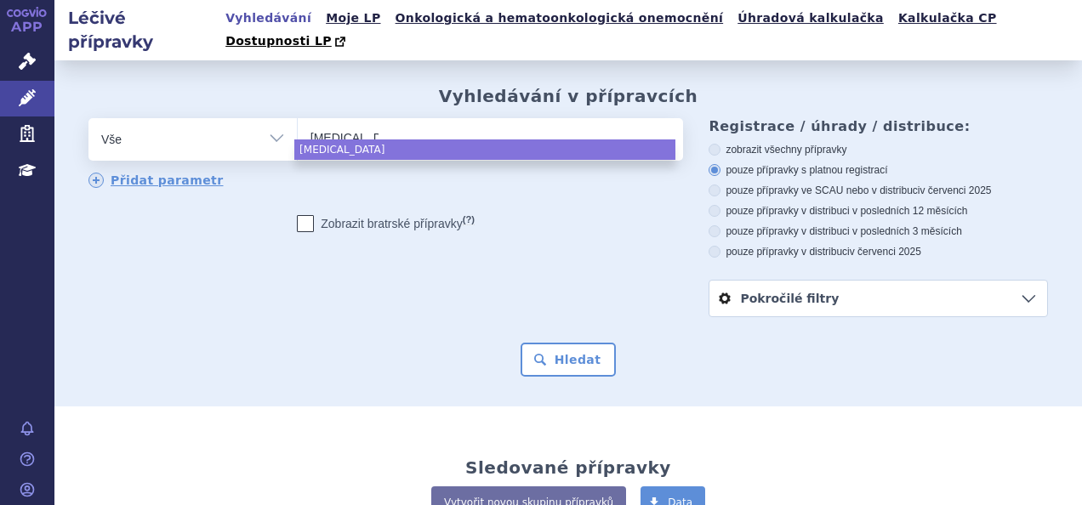
select select "tremfya"
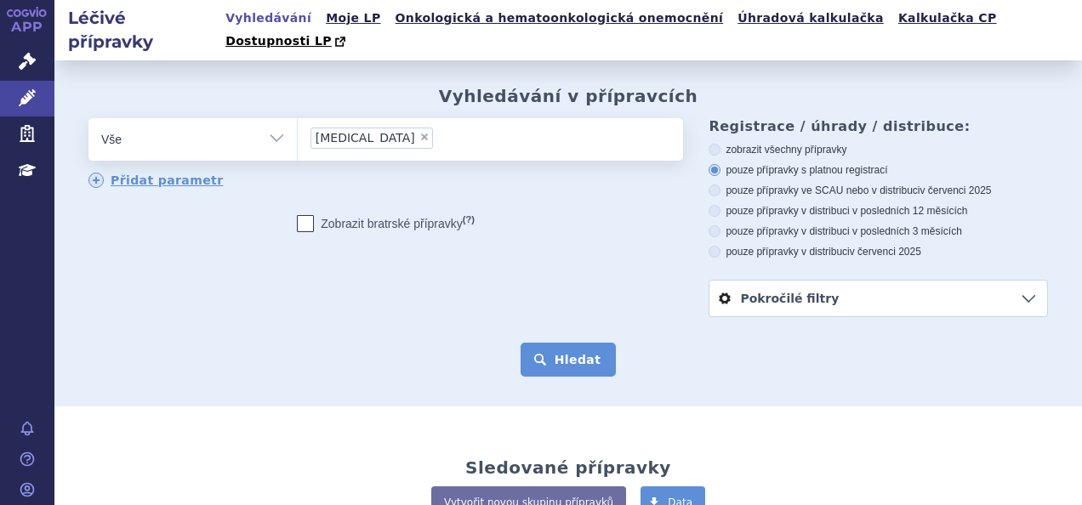
click at [552, 343] on button "Hledat" at bounding box center [569, 360] width 96 height 34
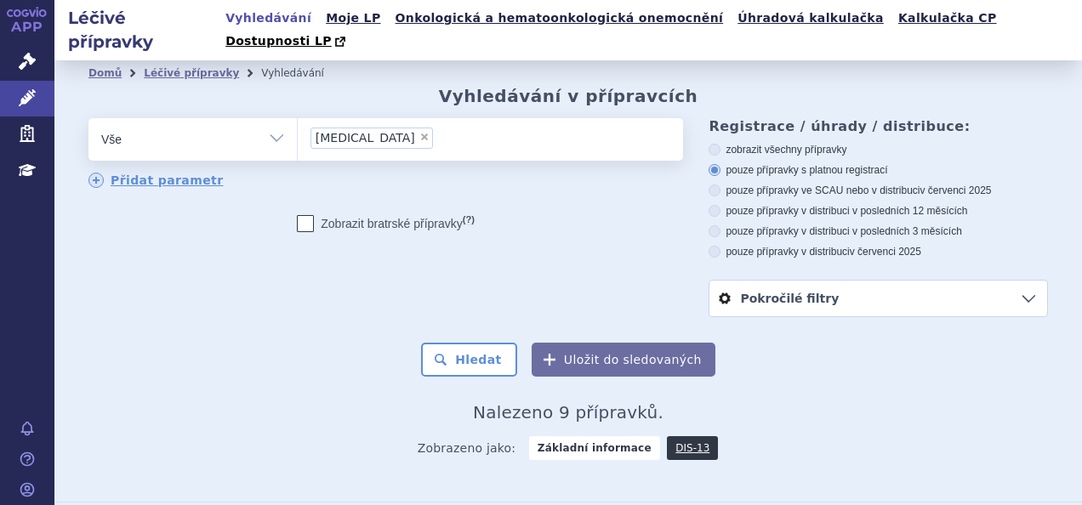
scroll to position [385, 0]
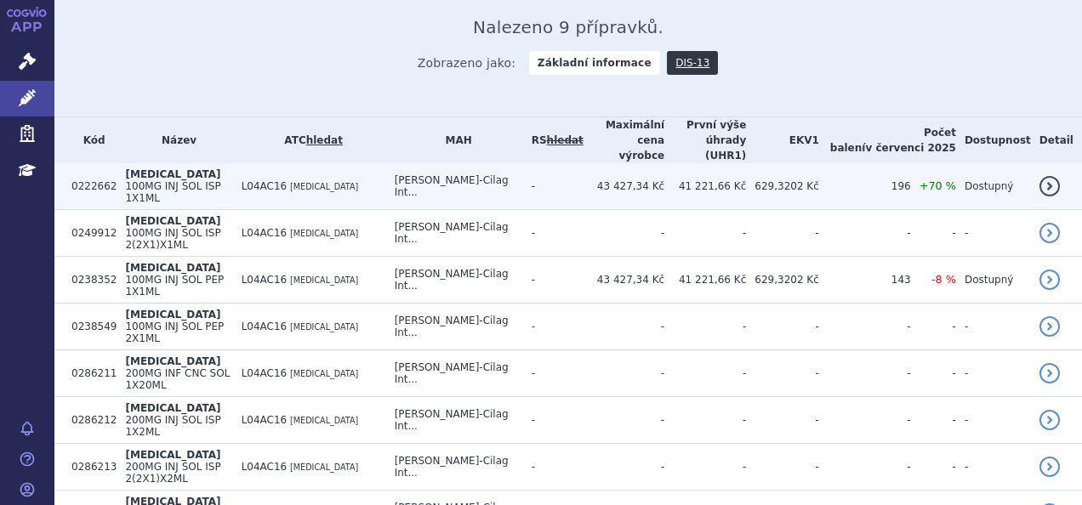
click at [168, 180] on span "100MG INJ SOL ISP 1X1ML" at bounding box center [172, 192] width 95 height 24
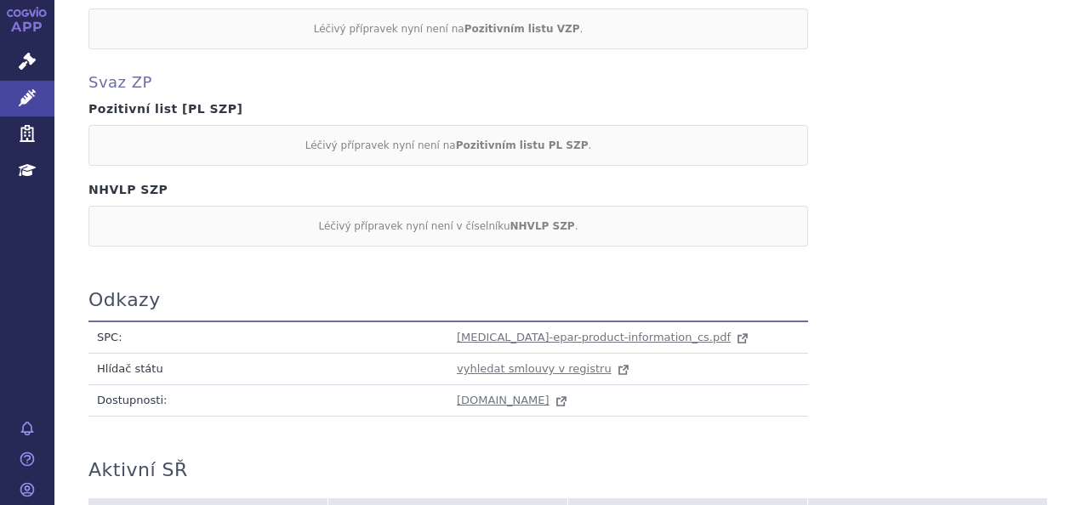
scroll to position [1537, 0]
click at [545, 321] on td "tremfya-epar-product-information_cs.pdf" at bounding box center [628, 337] width 360 height 32
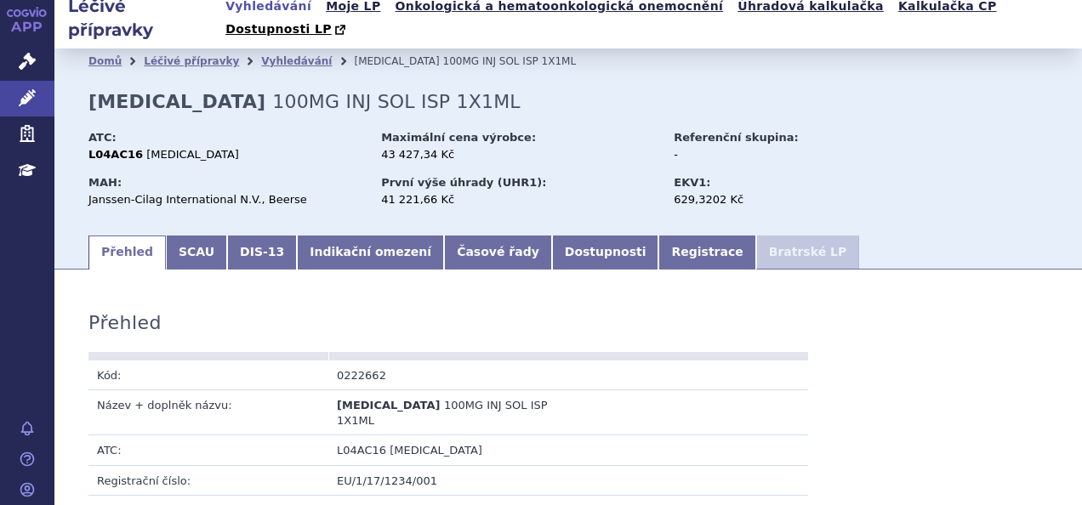
scroll to position [0, 0]
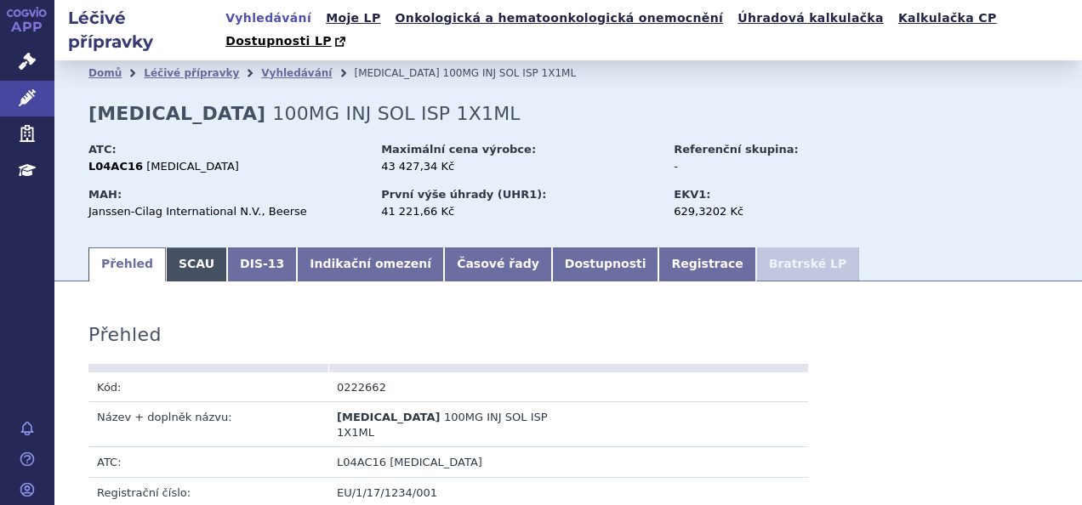
click at [197, 248] on link "SCAU" at bounding box center [196, 265] width 61 height 34
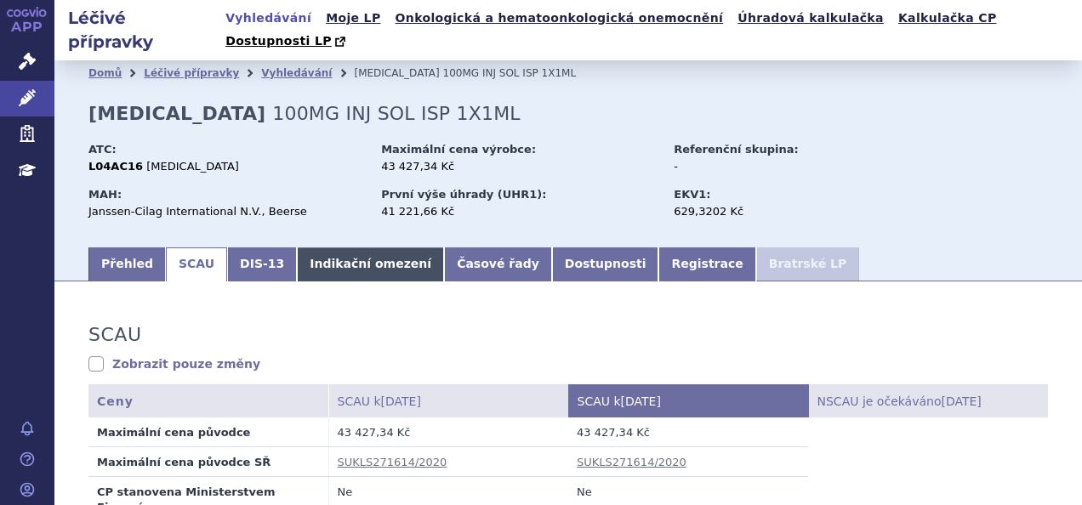
click at [339, 248] on link "Indikační omezení" at bounding box center [370, 265] width 147 height 34
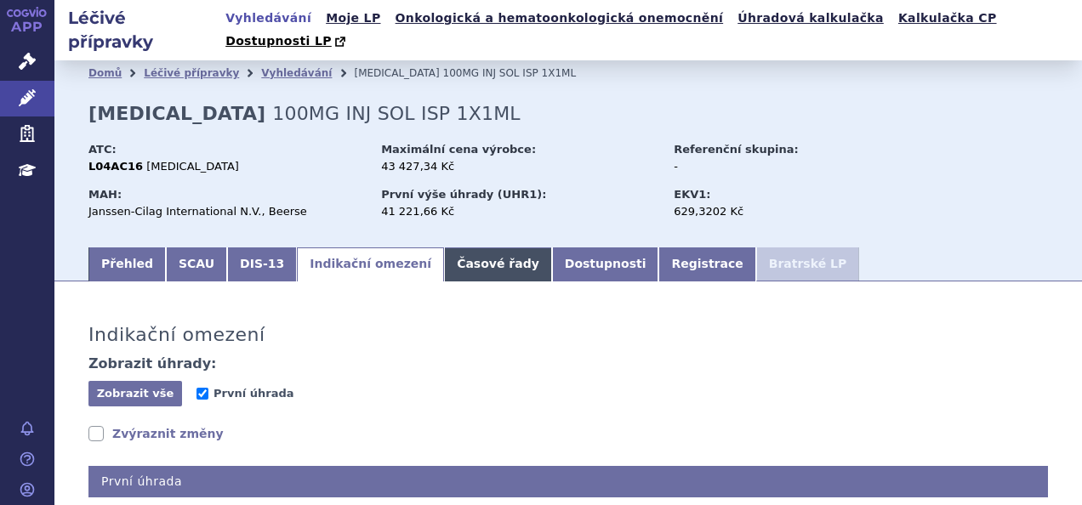
click at [444, 248] on link "Časové řady" at bounding box center [498, 265] width 108 height 34
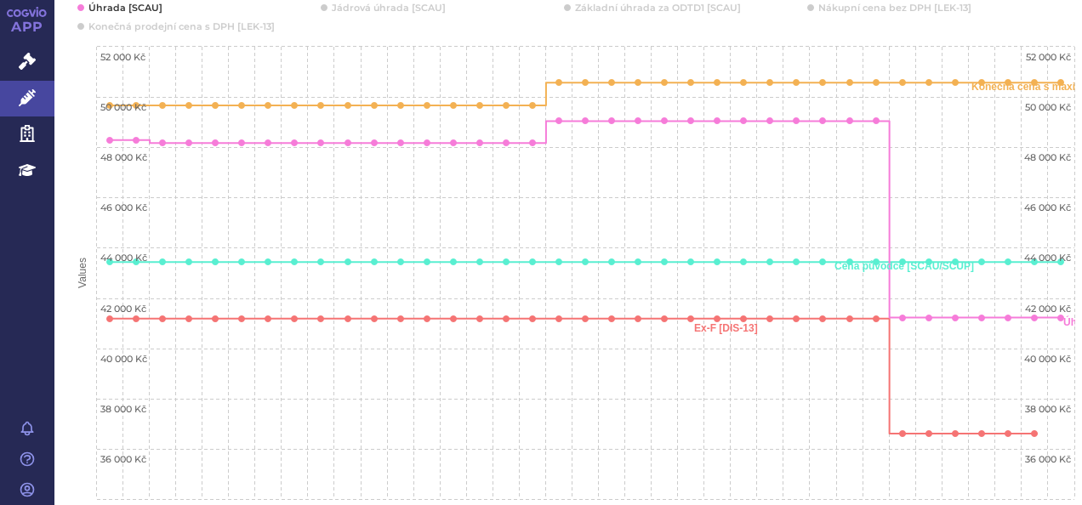
scroll to position [382, 0]
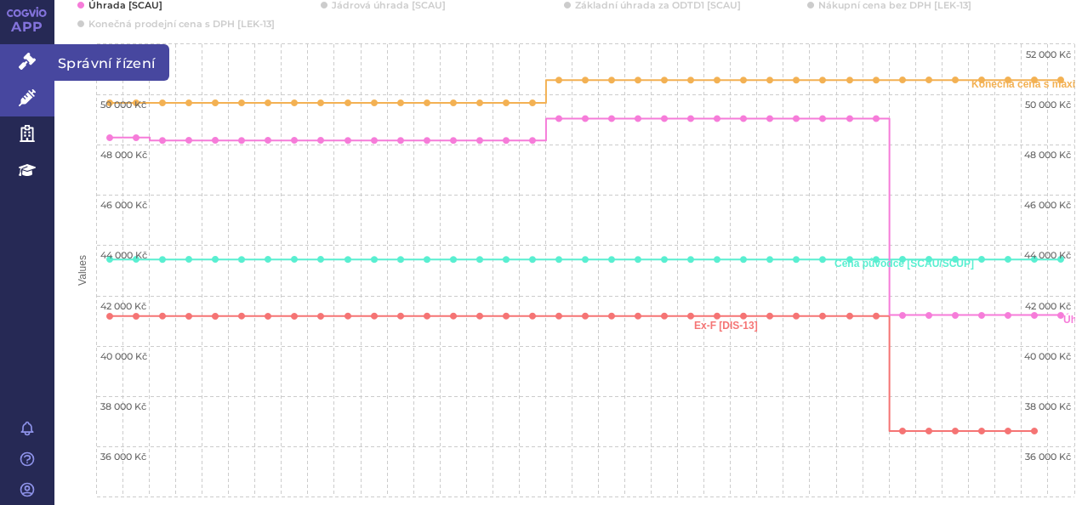
click at [14, 74] on link "Správní řízení" at bounding box center [27, 62] width 54 height 36
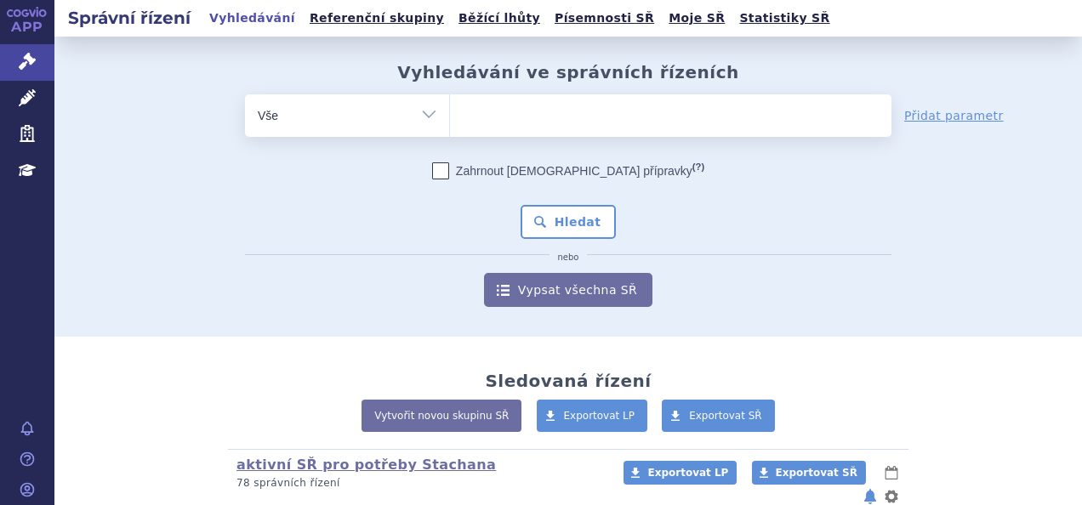
click at [463, 114] on input "search" at bounding box center [467, 113] width 9 height 21
type input "fab"
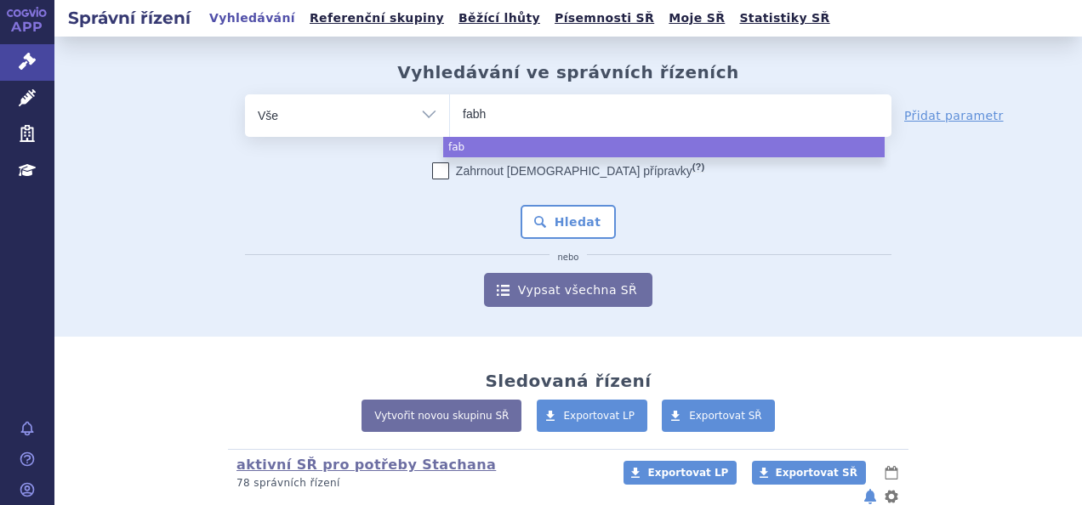
type input "fabha"
type input "fabhalt"
type input "fabhalta"
select select "fabhalta"
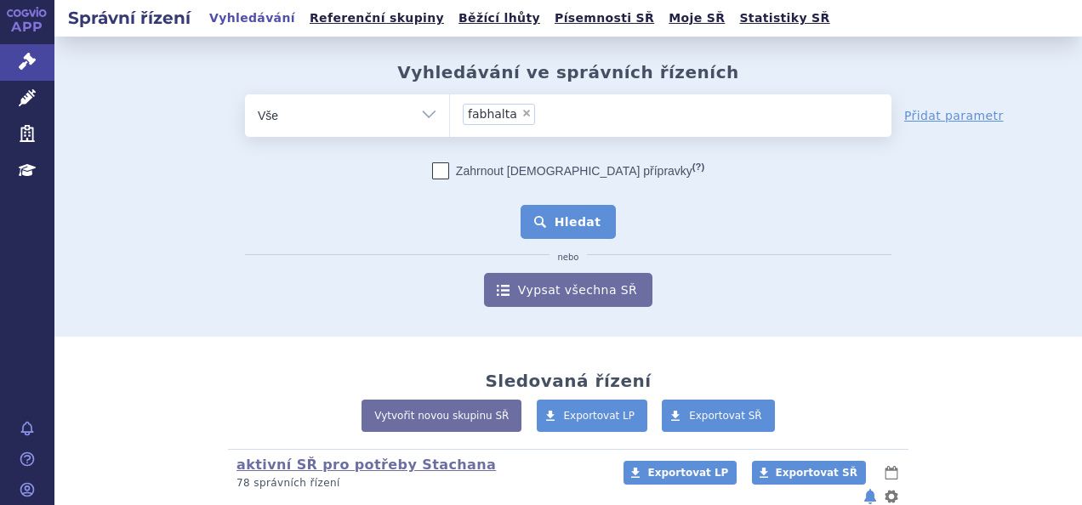
click at [568, 223] on button "Hledat" at bounding box center [569, 222] width 96 height 34
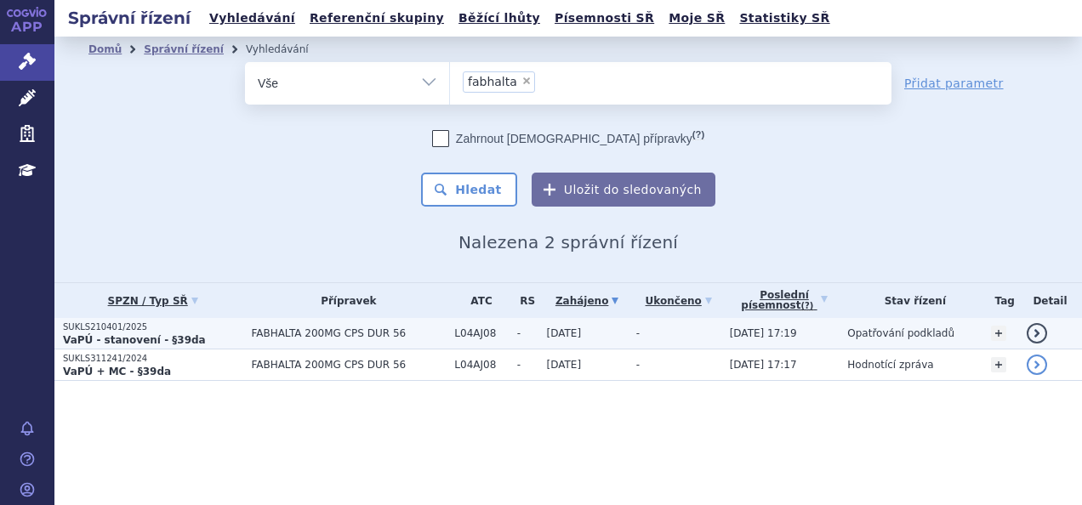
click at [276, 337] on span "FABHALTA 200MG CPS DUR 56" at bounding box center [348, 334] width 195 height 12
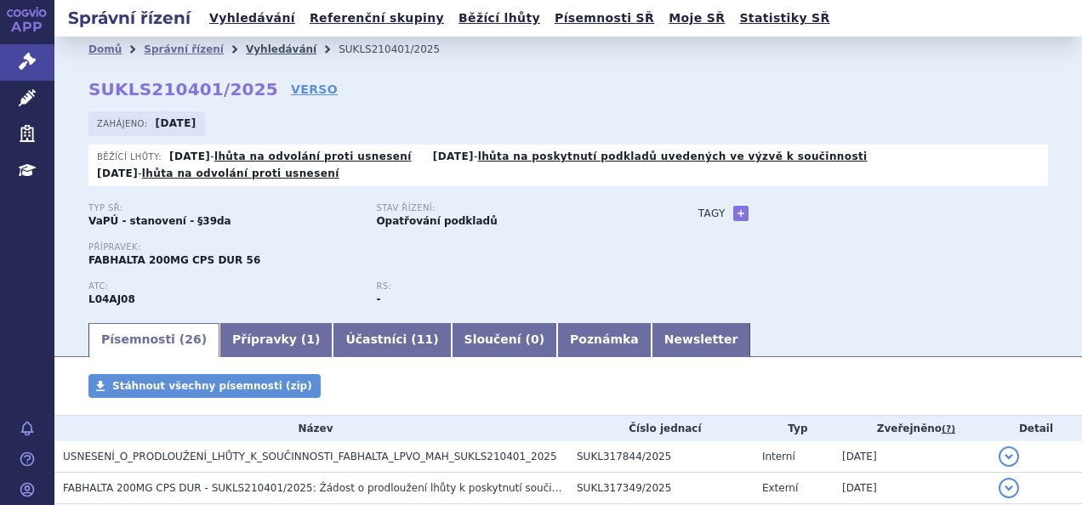
click at [260, 46] on link "Vyhledávání" at bounding box center [281, 49] width 71 height 12
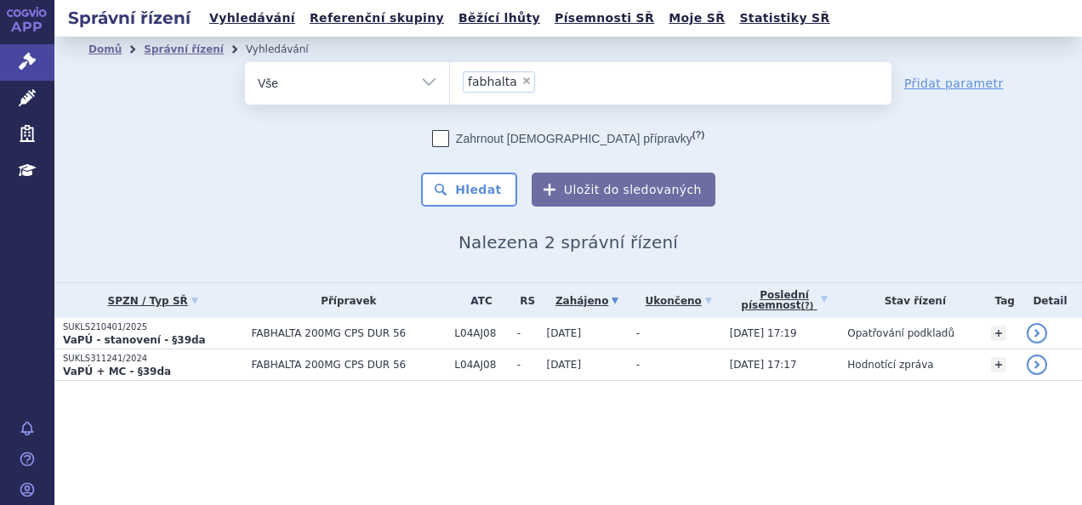
click at [522, 81] on span "×" at bounding box center [527, 81] width 10 height 10
click at [450, 81] on select "fabhalta" at bounding box center [449, 82] width 1 height 43
select select
click at [522, 85] on ul at bounding box center [671, 80] width 442 height 36
click at [450, 85] on select "fabhalta" at bounding box center [449, 82] width 1 height 43
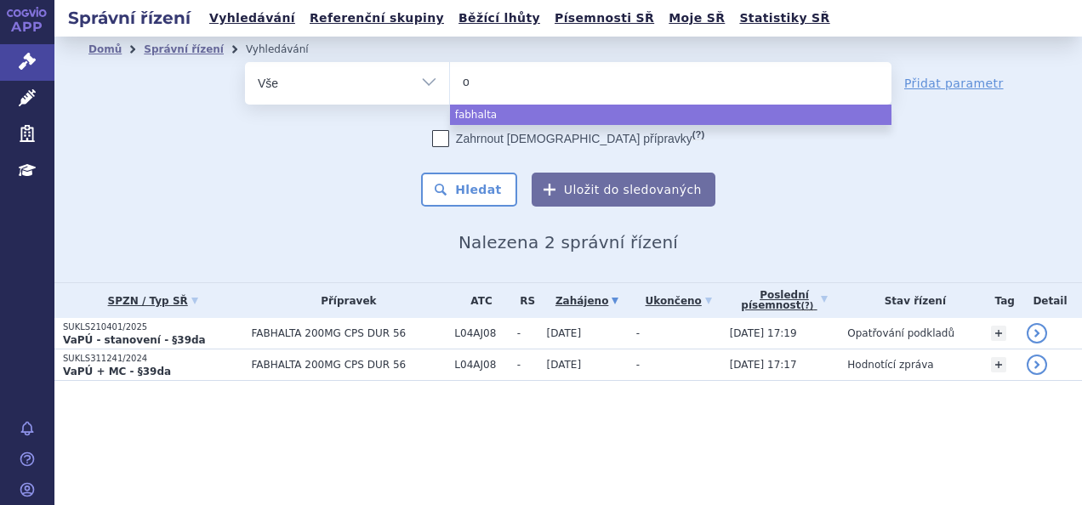
type input "op"
type input "o"
type input "op"
type input "opdi"
type input "[MEDICAL_DATA]"
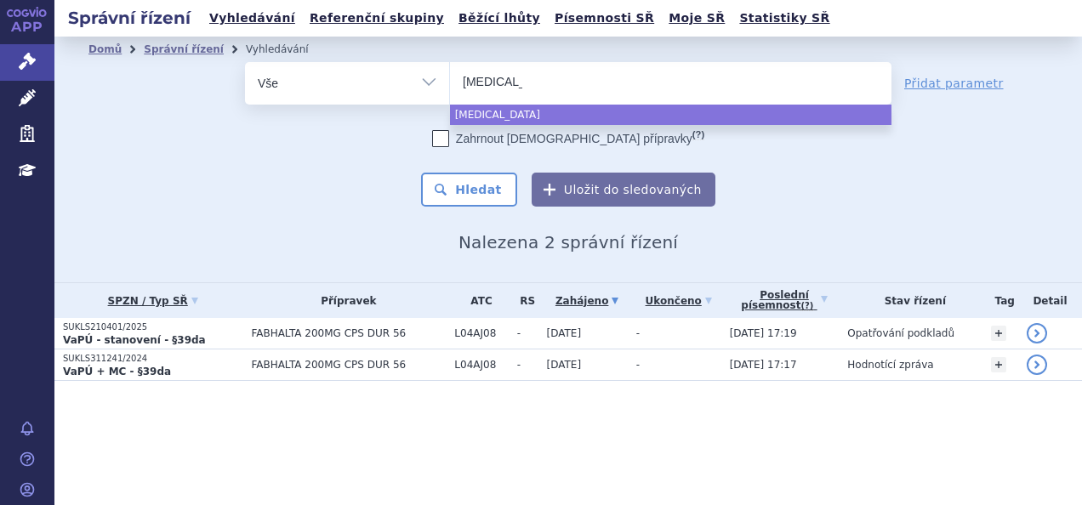
select select "[MEDICAL_DATA]"
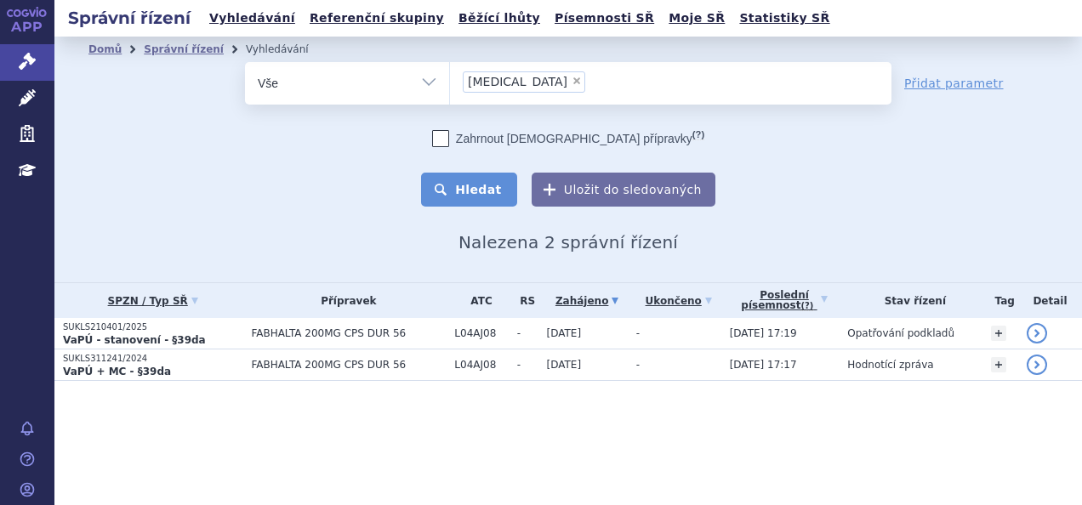
click at [484, 193] on button "Hledat" at bounding box center [469, 190] width 96 height 34
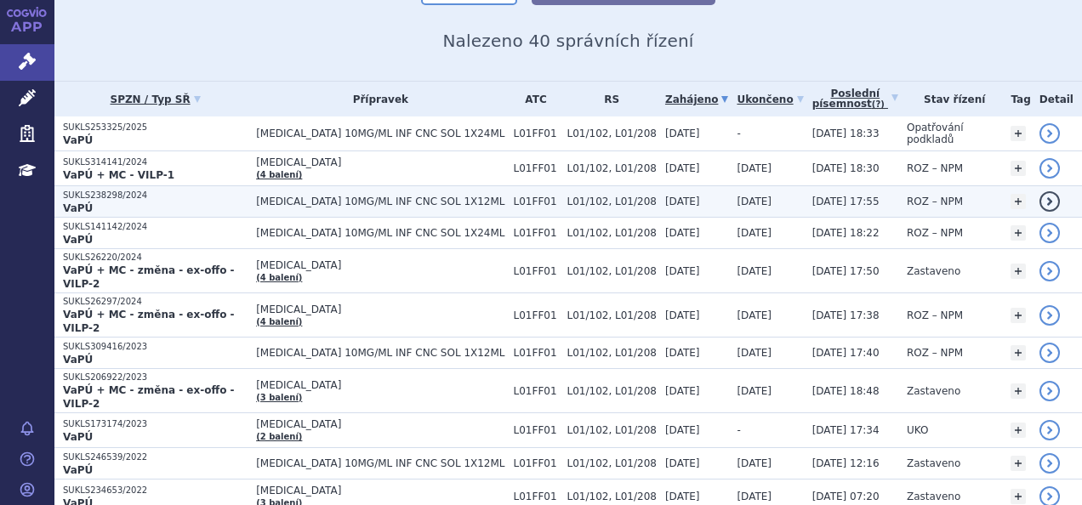
scroll to position [206, 0]
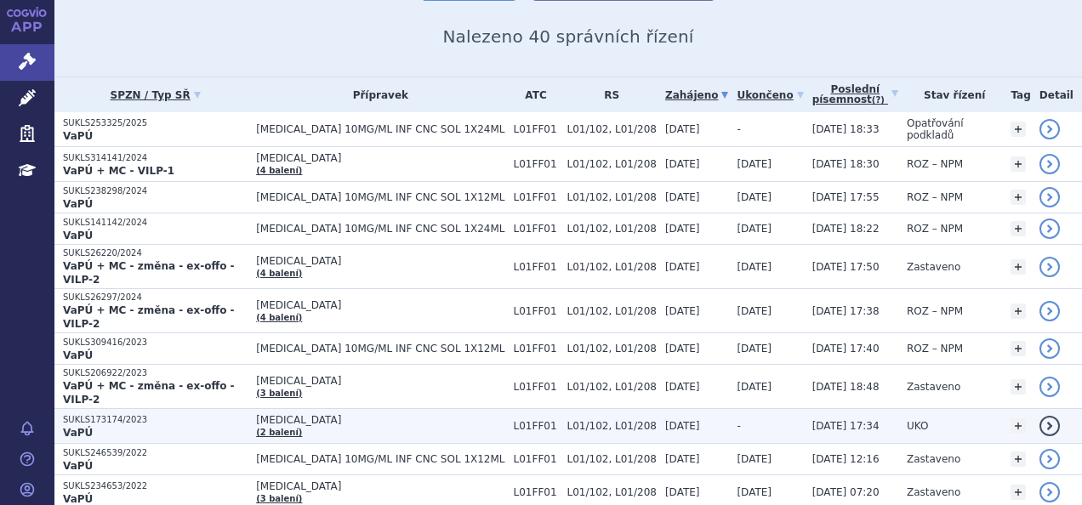
click at [213, 426] on p "VaPÚ" at bounding box center [155, 433] width 185 height 14
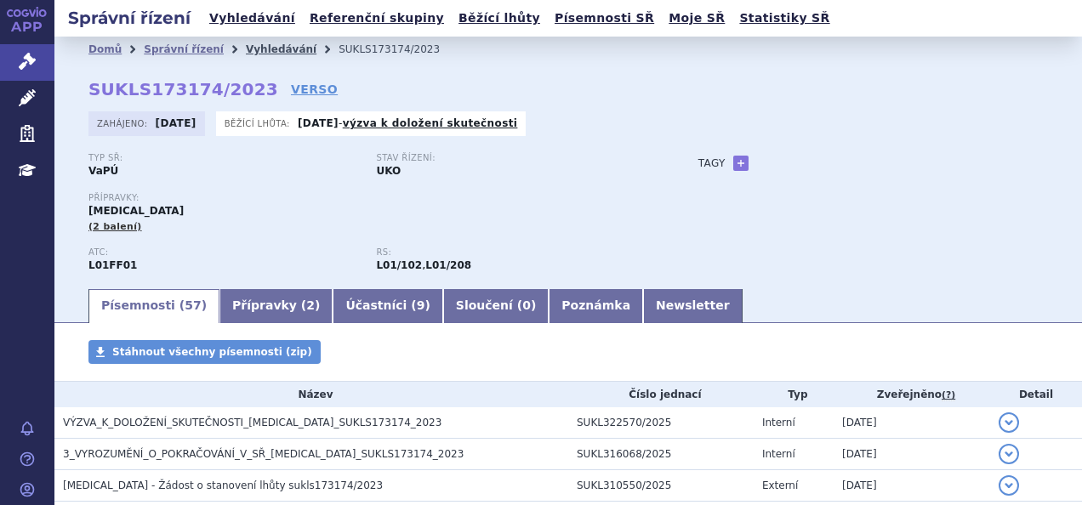
click at [250, 49] on link "Vyhledávání" at bounding box center [281, 49] width 71 height 12
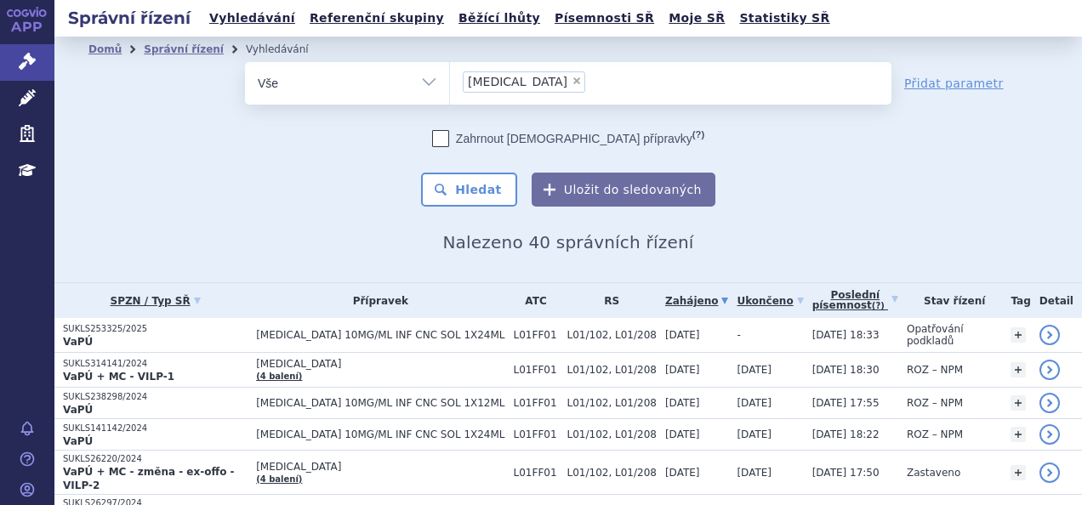
click at [572, 76] on span "×" at bounding box center [577, 81] width 10 height 10
click at [450, 75] on select "opdivo" at bounding box center [449, 82] width 1 height 43
select select
click at [508, 77] on ul at bounding box center [671, 80] width 442 height 36
click at [450, 77] on select "opdivo" at bounding box center [449, 82] width 1 height 43
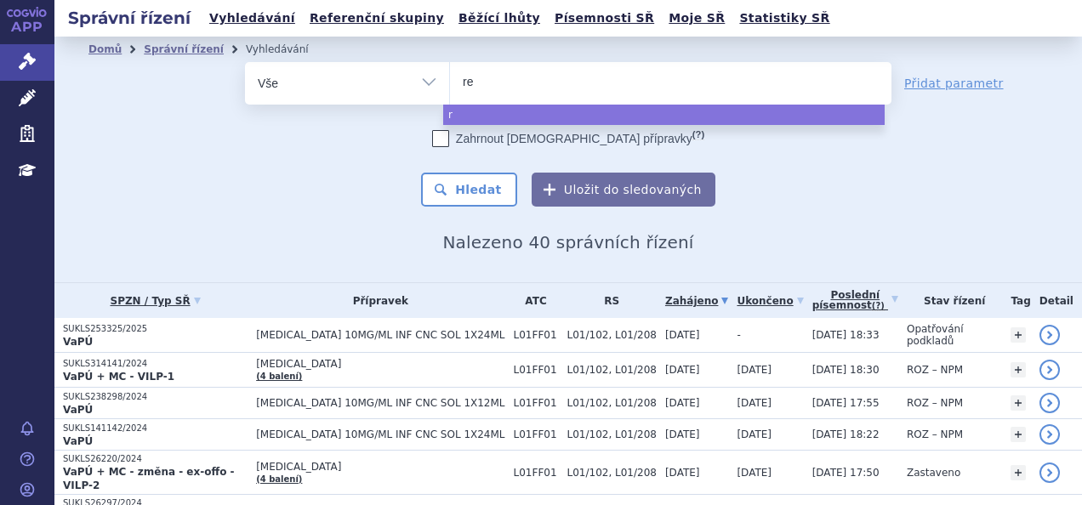
type input "ret"
type input "rets"
type input "retsev"
type input "retsevmo"
select select "retsevmo"
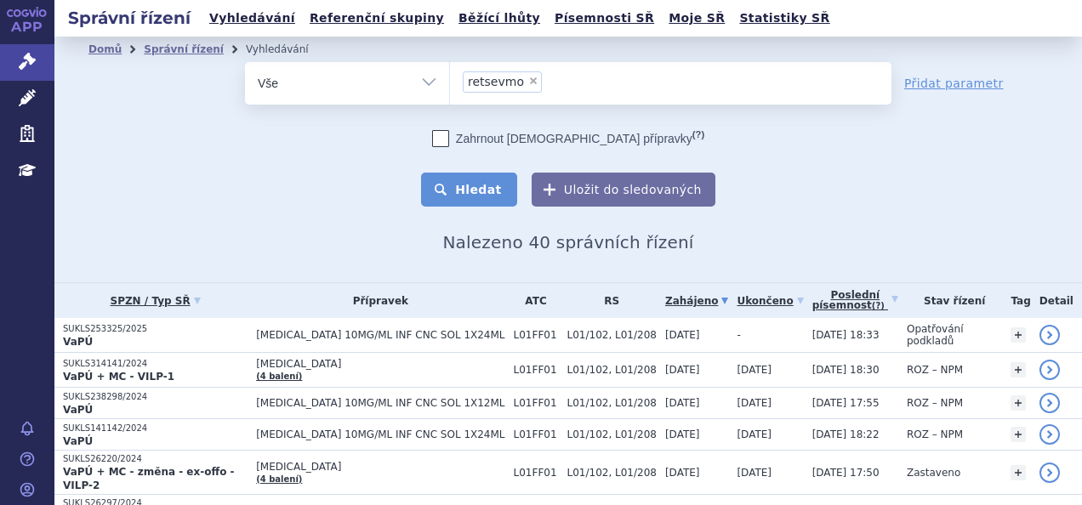
click at [470, 195] on button "Hledat" at bounding box center [469, 190] width 96 height 34
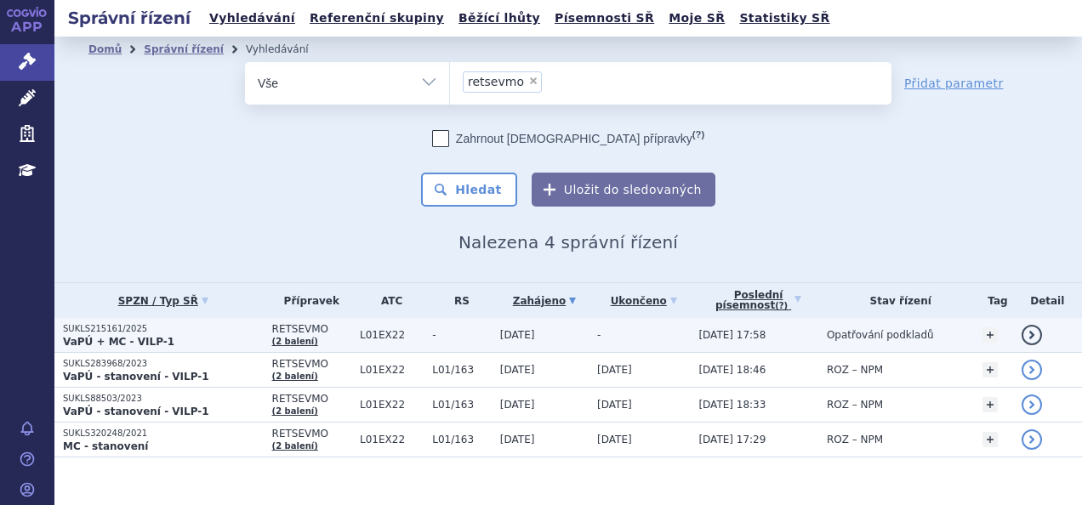
click at [215, 340] on p "VaPÚ + MC - VILP-1" at bounding box center [163, 342] width 201 height 14
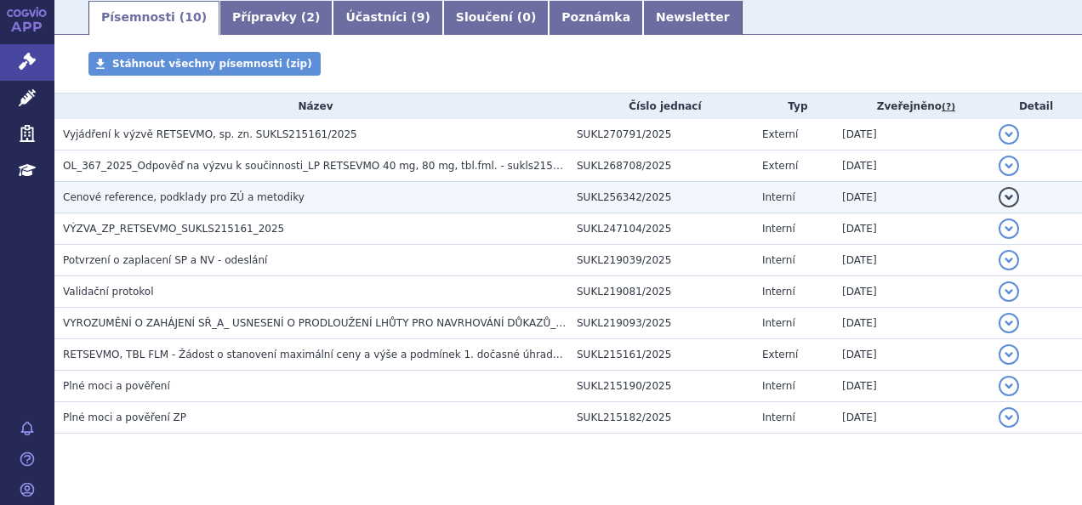
scroll to position [274, 0]
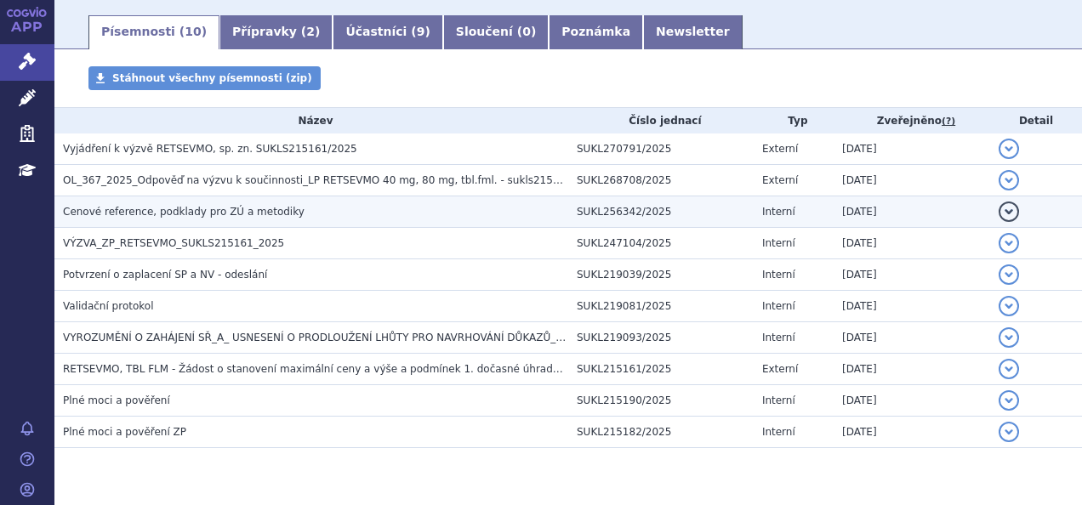
click at [177, 203] on td "Cenové reference, podklady pro ZÚ a metodiky" at bounding box center [311, 212] width 514 height 31
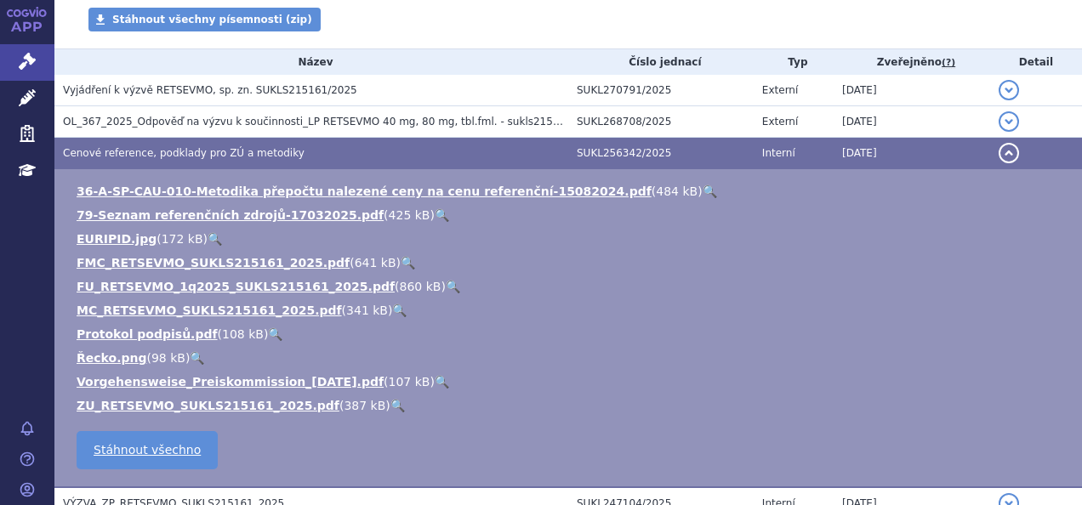
scroll to position [349, 0]
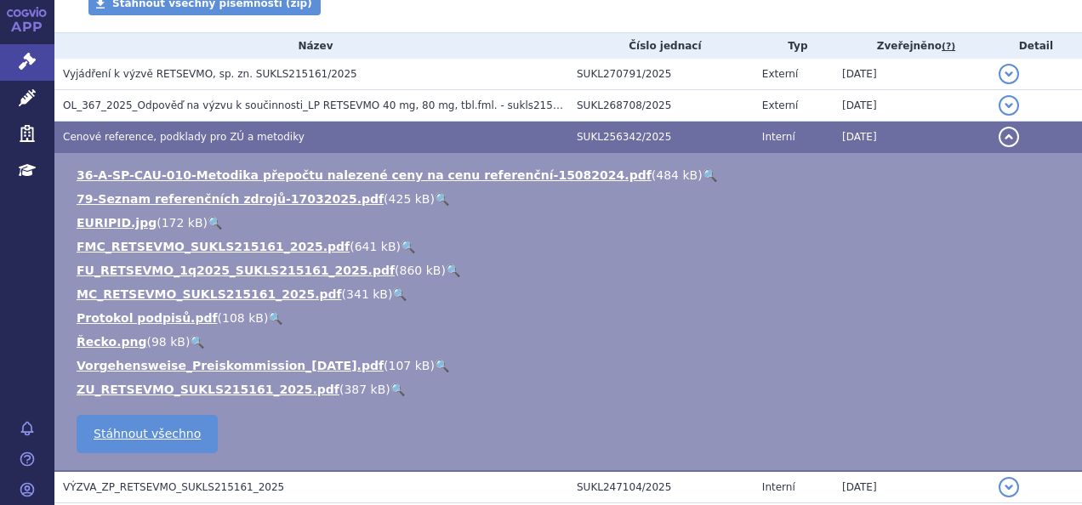
click at [391, 397] on link "🔍" at bounding box center [398, 390] width 14 height 14
click at [446, 270] on link "🔍" at bounding box center [453, 271] width 14 height 14
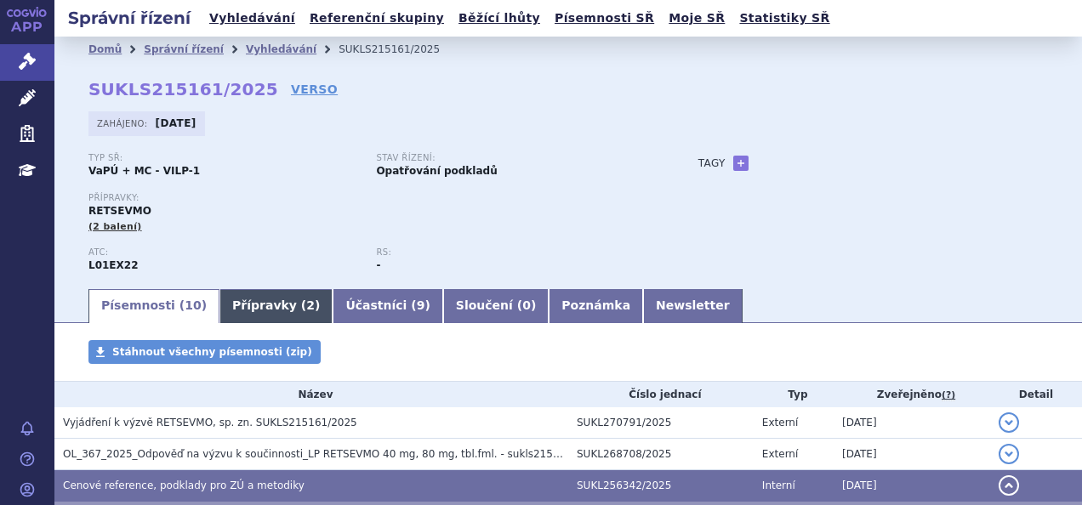
click at [260, 306] on link "Přípravky ( 2 )" at bounding box center [276, 306] width 113 height 34
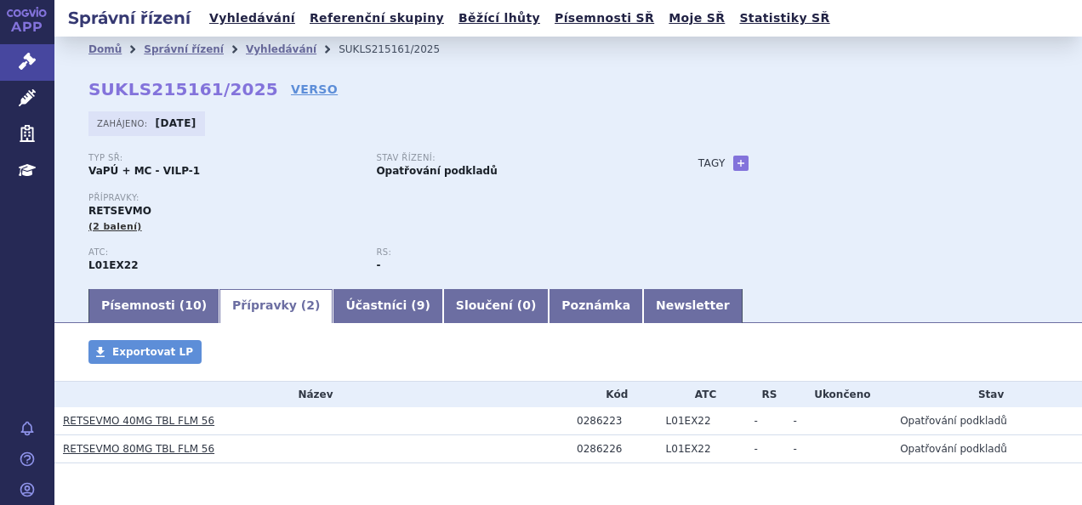
scroll to position [61, 0]
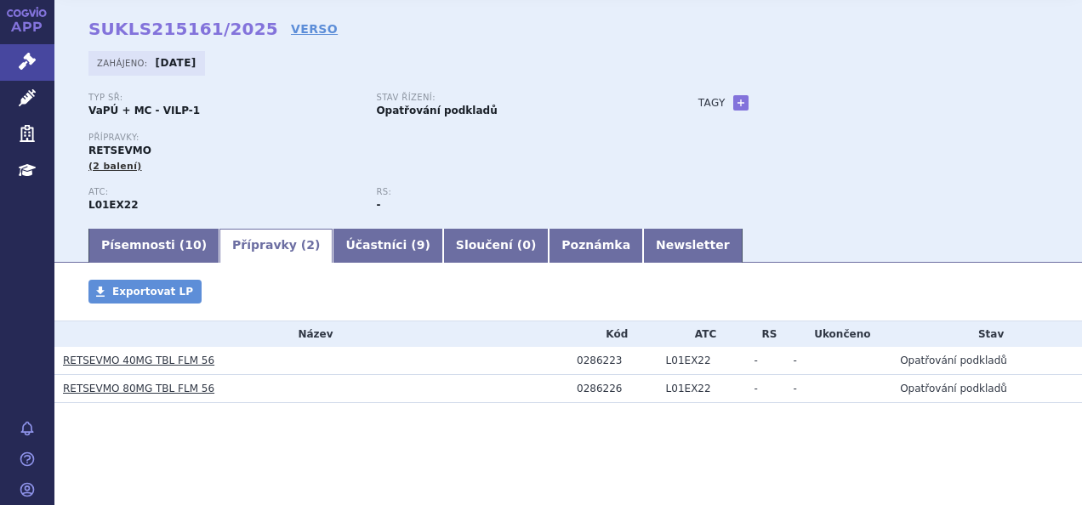
click at [186, 355] on link "RETSEVMO 40MG TBL FLM 56" at bounding box center [138, 361] width 151 height 12
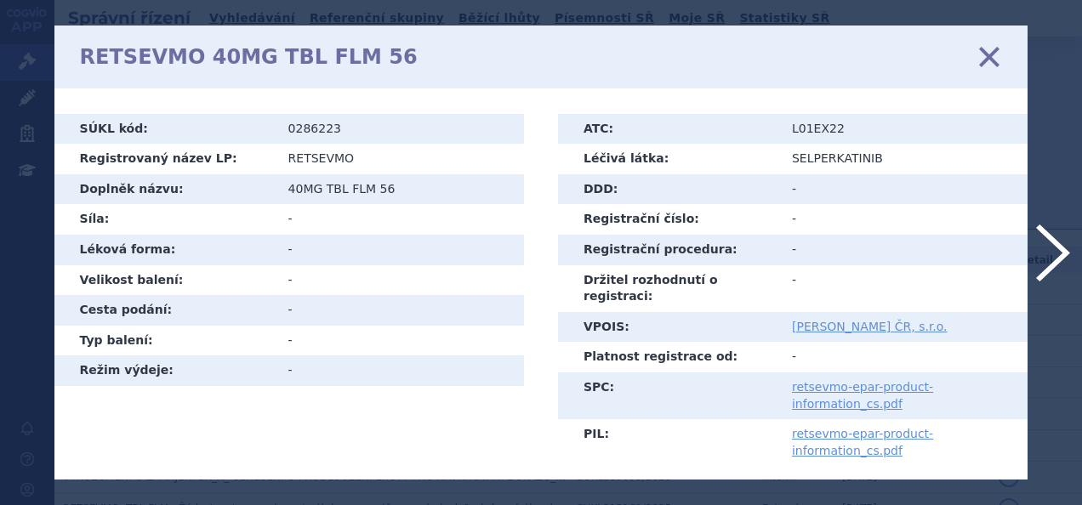
click at [798, 379] on td "retsevmo-epar-product-information_cs.pdf" at bounding box center [903, 396] width 248 height 47
click at [813, 380] on link "retsevmo-epar-product-information_cs.pdf" at bounding box center [862, 395] width 141 height 31
click at [985, 48] on icon at bounding box center [990, 56] width 36 height 36
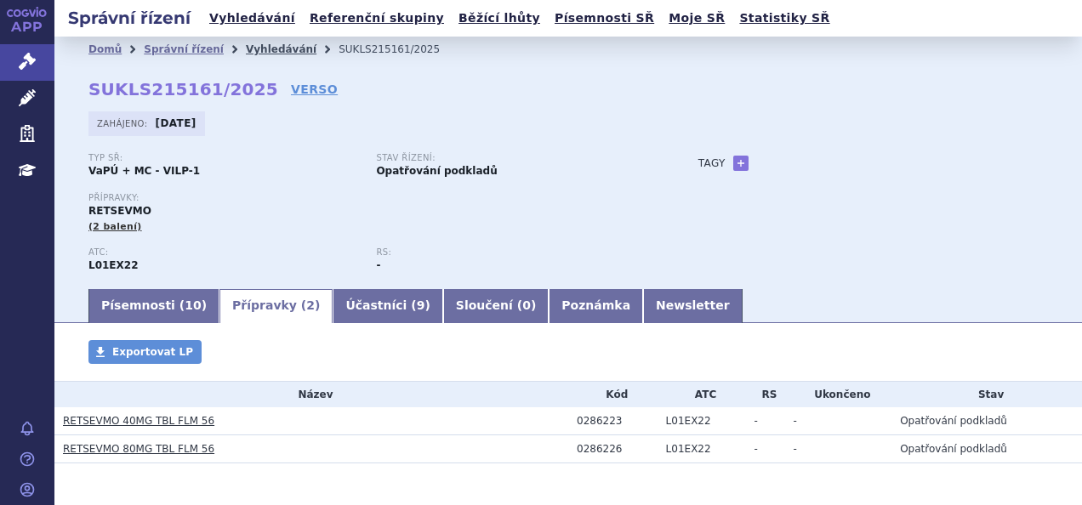
click at [263, 54] on link "Vyhledávání" at bounding box center [281, 49] width 71 height 12
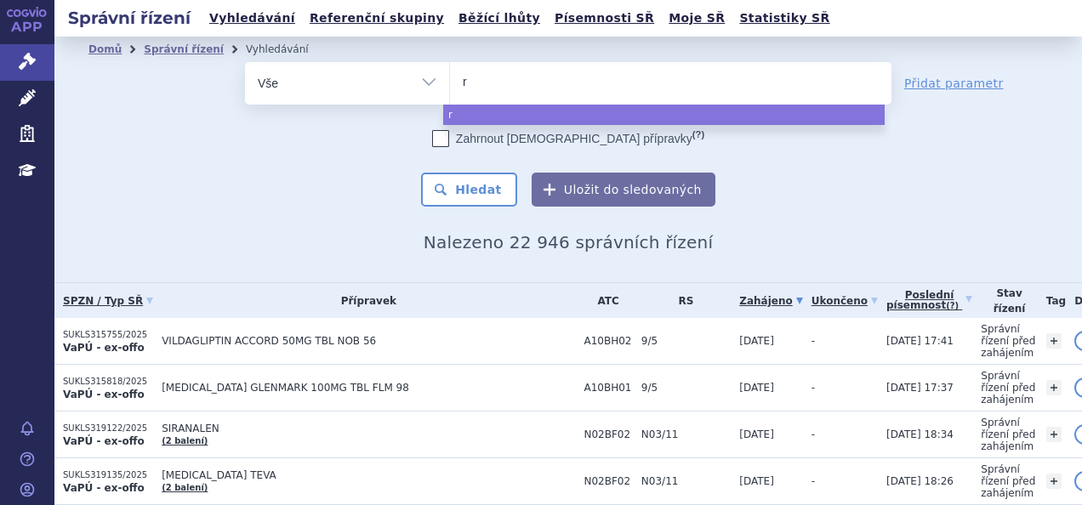
type input "ry"
type input "rybre"
type input "rybreva"
type input "rybrevan"
type input "[MEDICAL_DATA]"
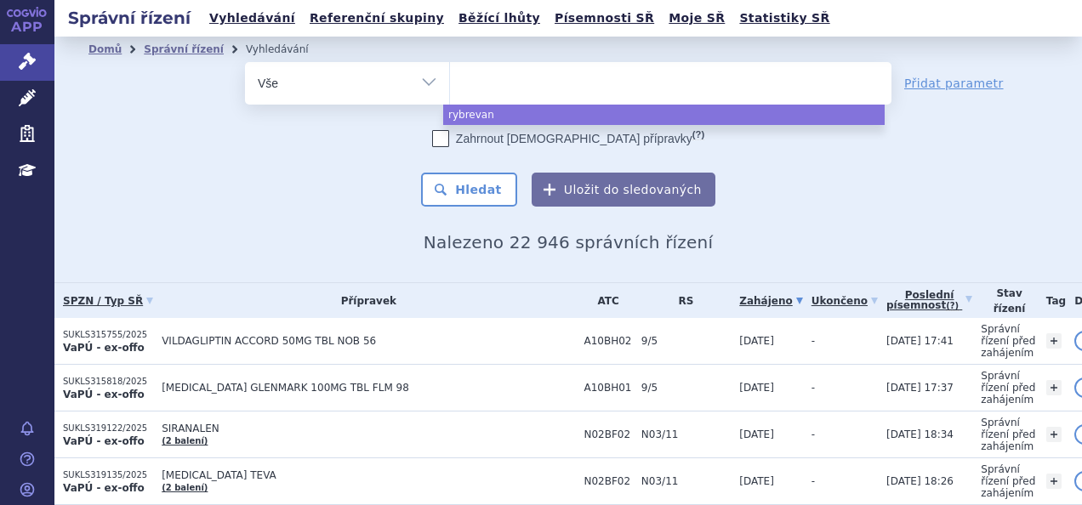
select select "[MEDICAL_DATA]"
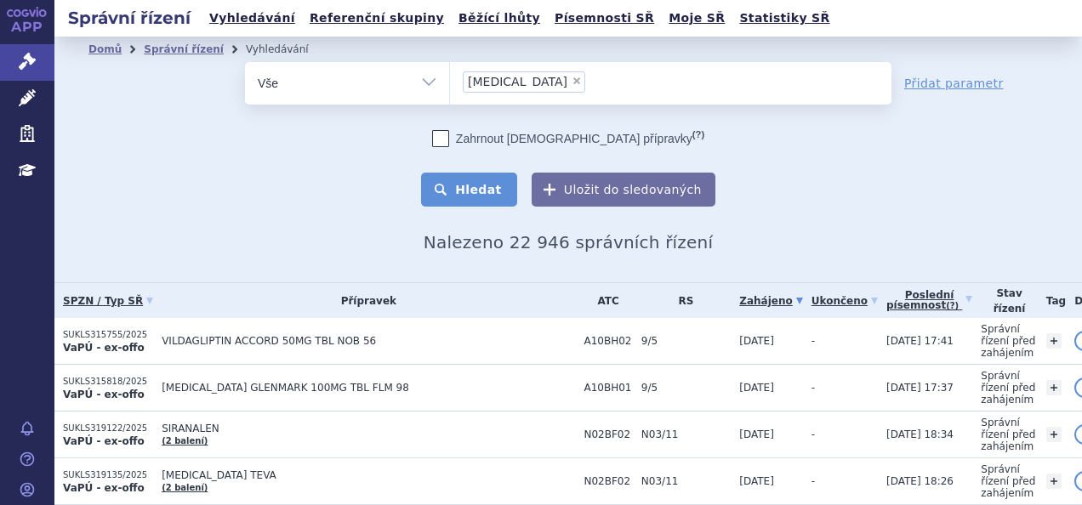
click at [479, 191] on button "Hledat" at bounding box center [469, 190] width 96 height 34
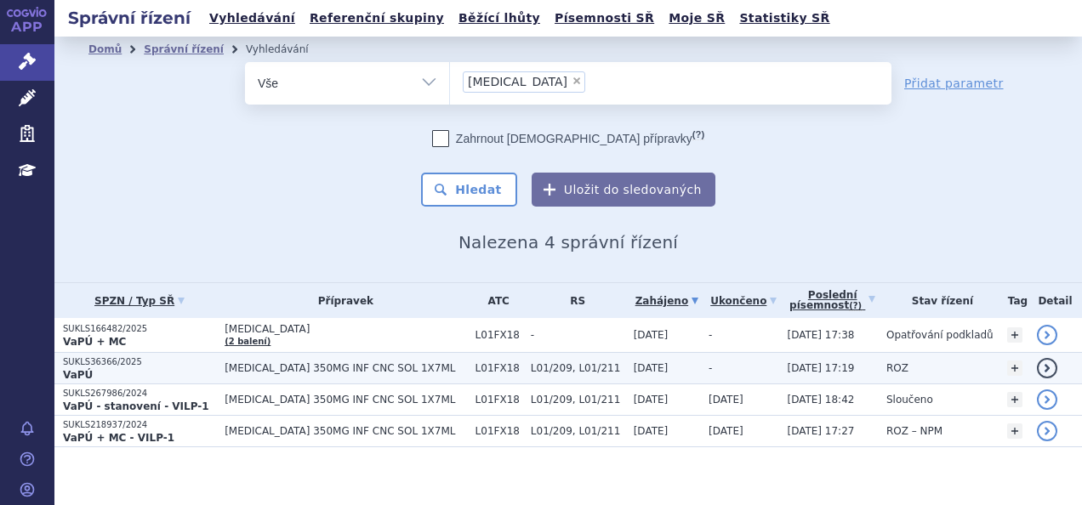
click at [321, 374] on td "[MEDICAL_DATA] 350MG INF CNC SOL 1X7ML" at bounding box center [341, 368] width 250 height 31
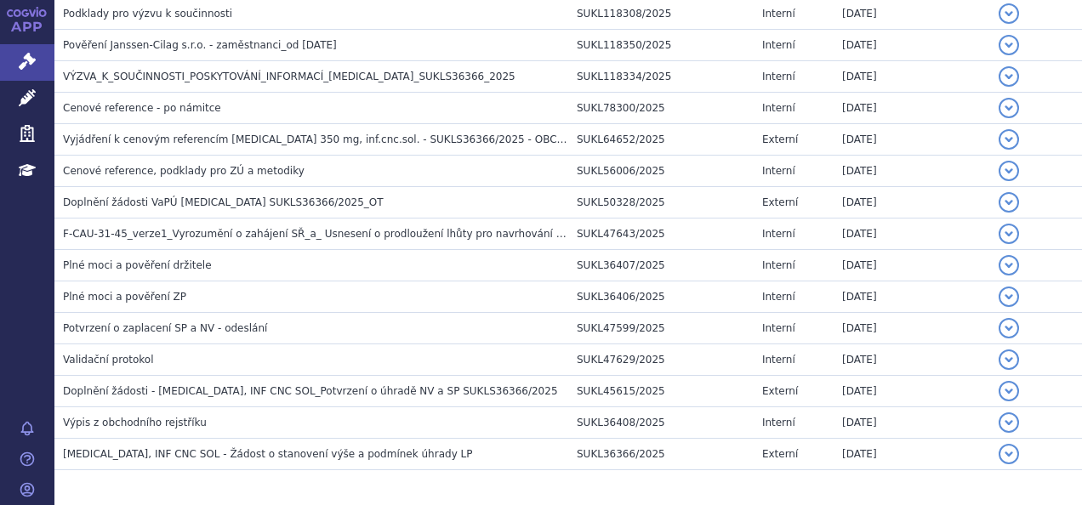
scroll to position [1581, 0]
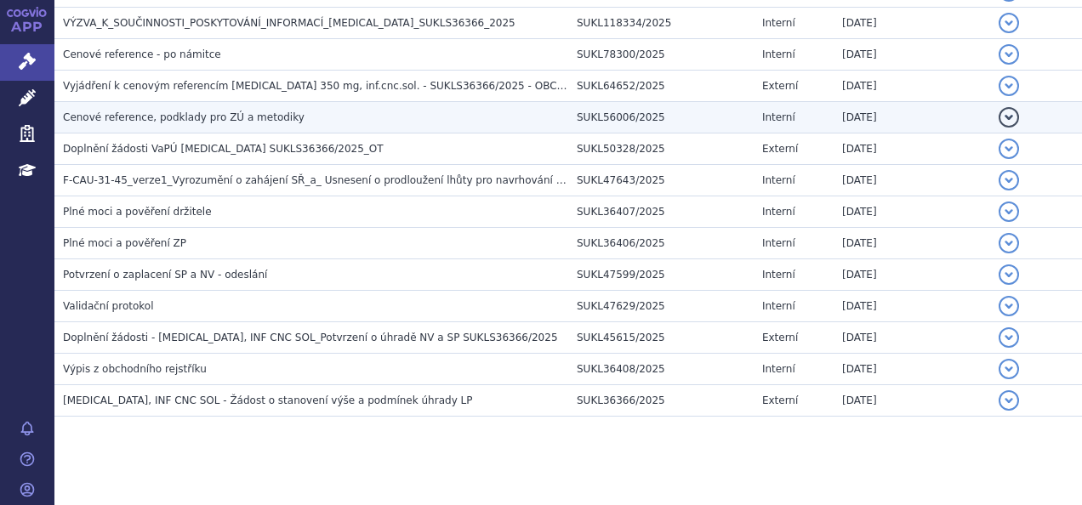
click at [220, 111] on span "Cenové reference, podklady pro ZÚ a metodiky" at bounding box center [184, 117] width 242 height 12
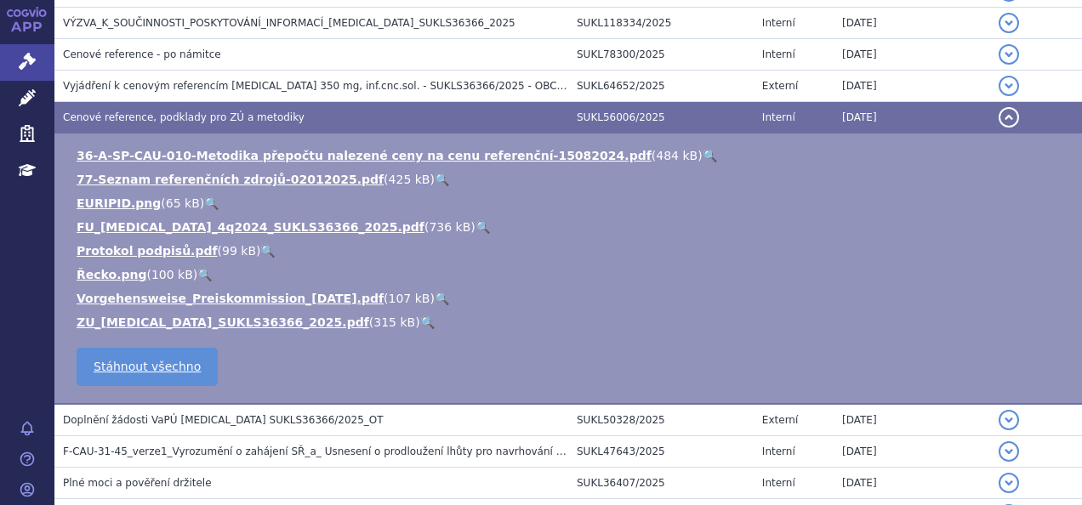
click at [420, 316] on link "🔍" at bounding box center [427, 323] width 14 height 14
click at [476, 220] on link "🔍" at bounding box center [483, 227] width 14 height 14
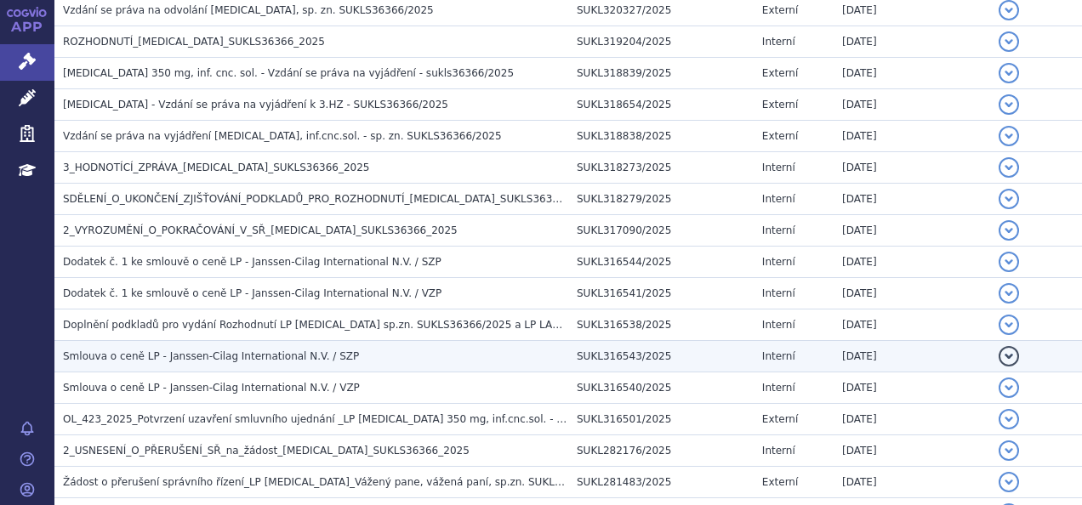
scroll to position [0, 0]
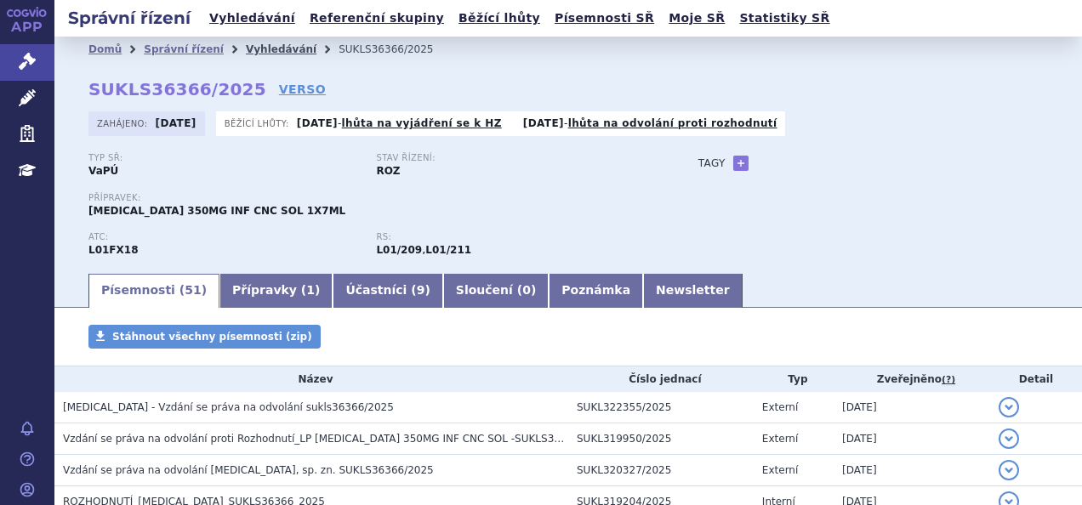
click at [246, 51] on link "Vyhledávání" at bounding box center [281, 49] width 71 height 12
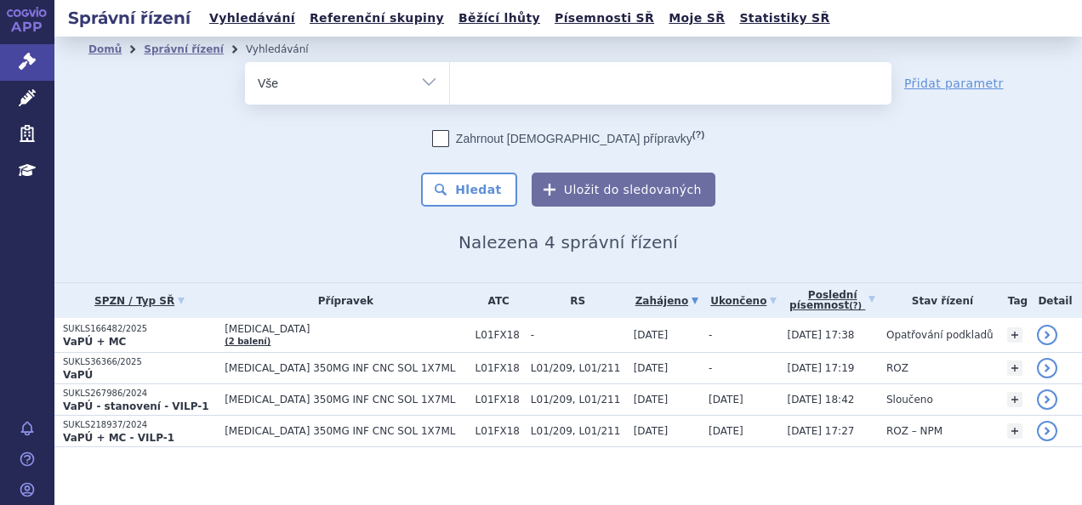
select select
type input "ret"
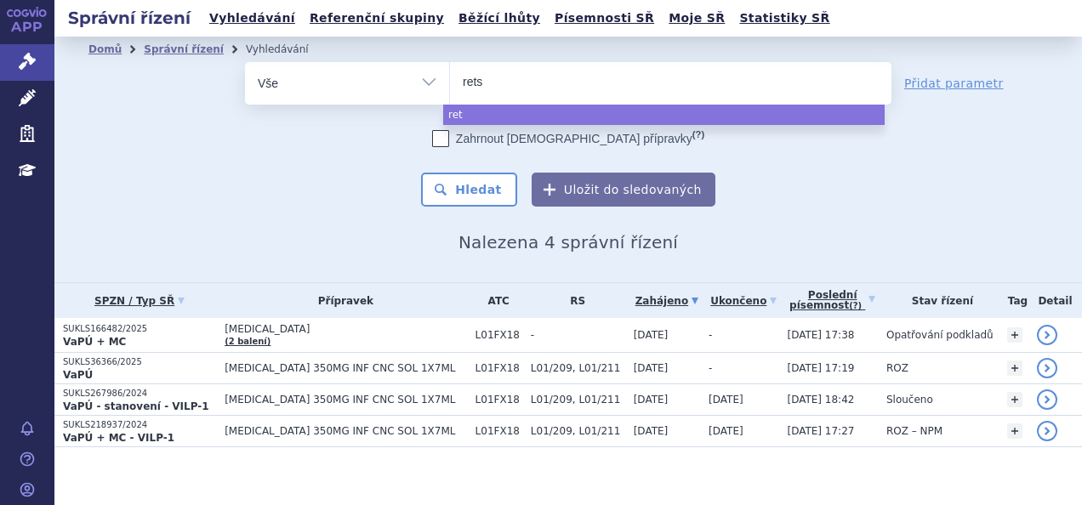
type input "retse"
type input "retsev"
type input "retsevmo"
select select "retsevmo"
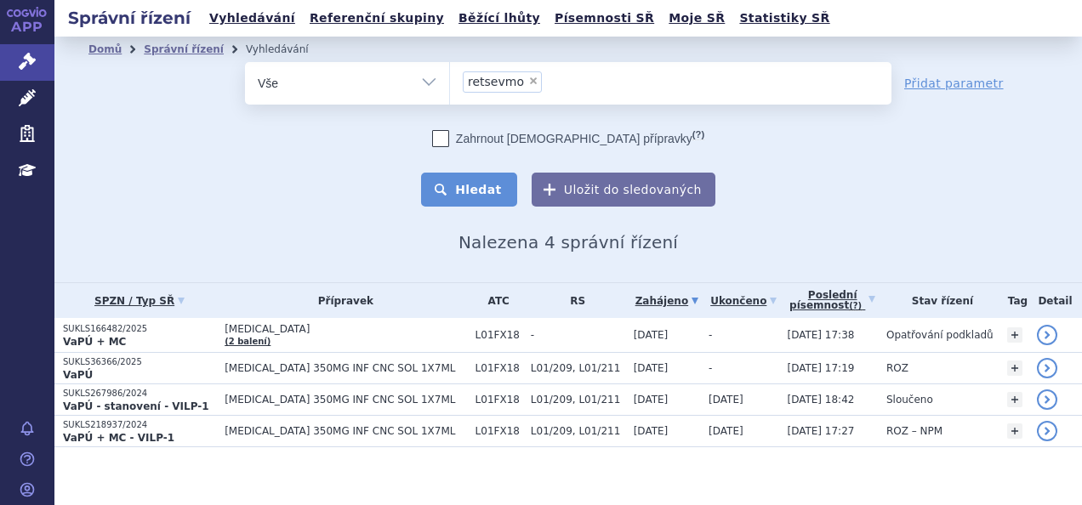
click at [487, 190] on button "Hledat" at bounding box center [469, 190] width 96 height 34
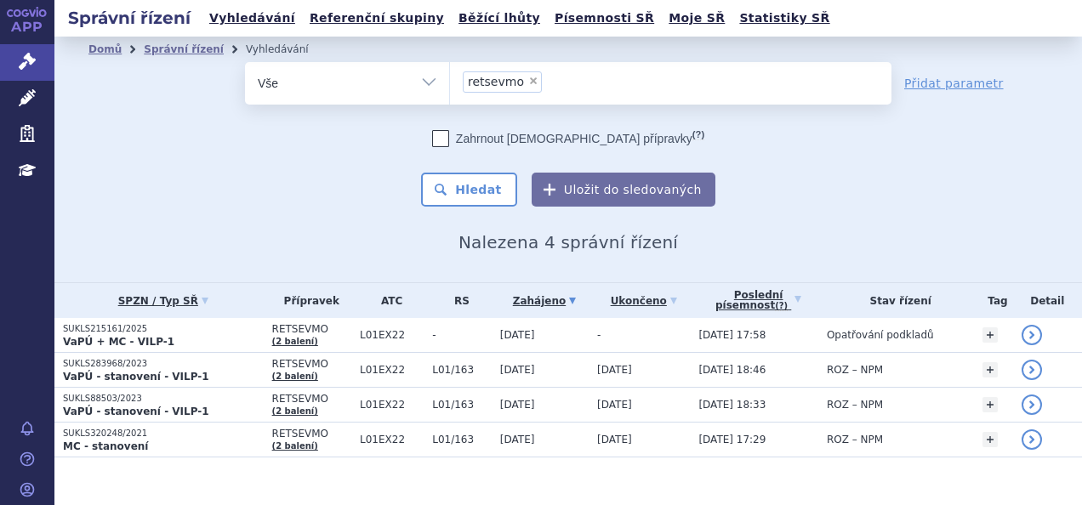
scroll to position [19, 0]
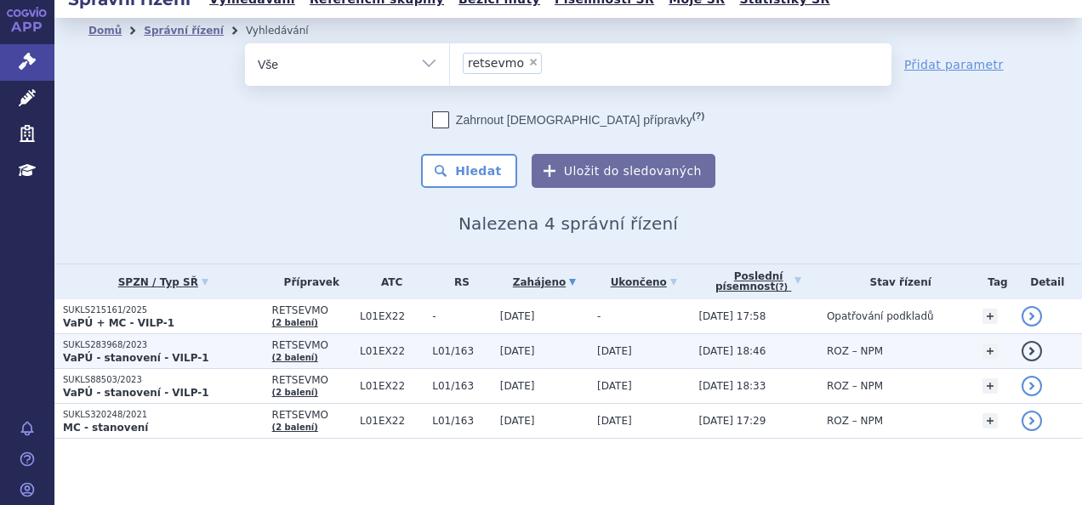
click at [220, 352] on p "VaPÚ - stanovení - VILP-1" at bounding box center [163, 358] width 201 height 14
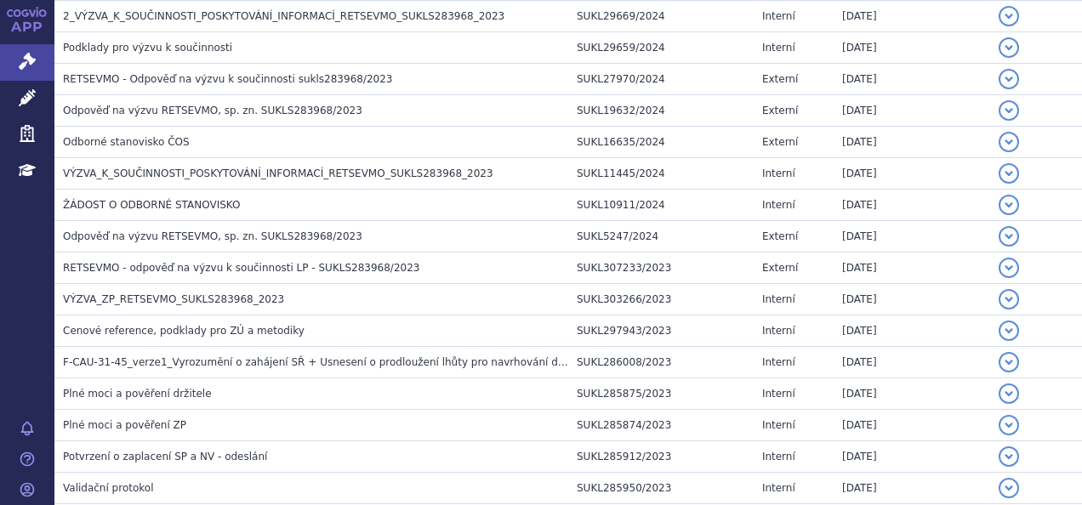
scroll to position [1472, 0]
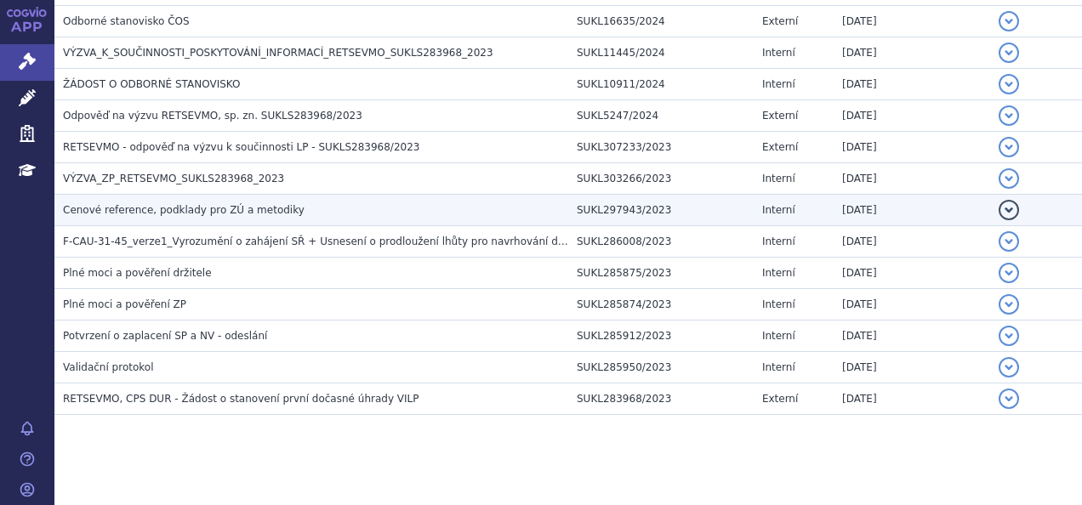
click at [157, 204] on span "Cenové reference, podklady pro ZÚ a metodiky" at bounding box center [184, 210] width 242 height 12
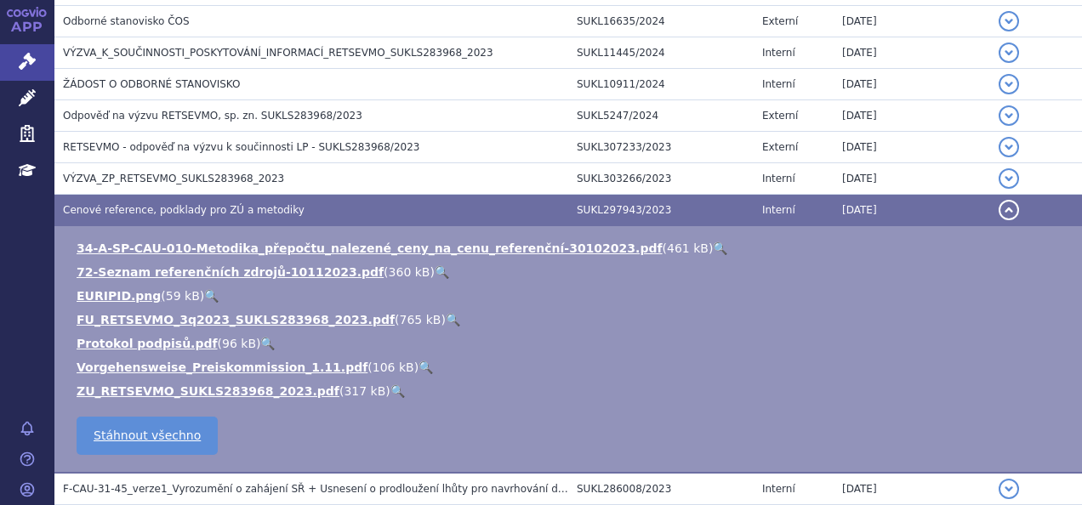
click at [391, 385] on link "🔍" at bounding box center [398, 392] width 14 height 14
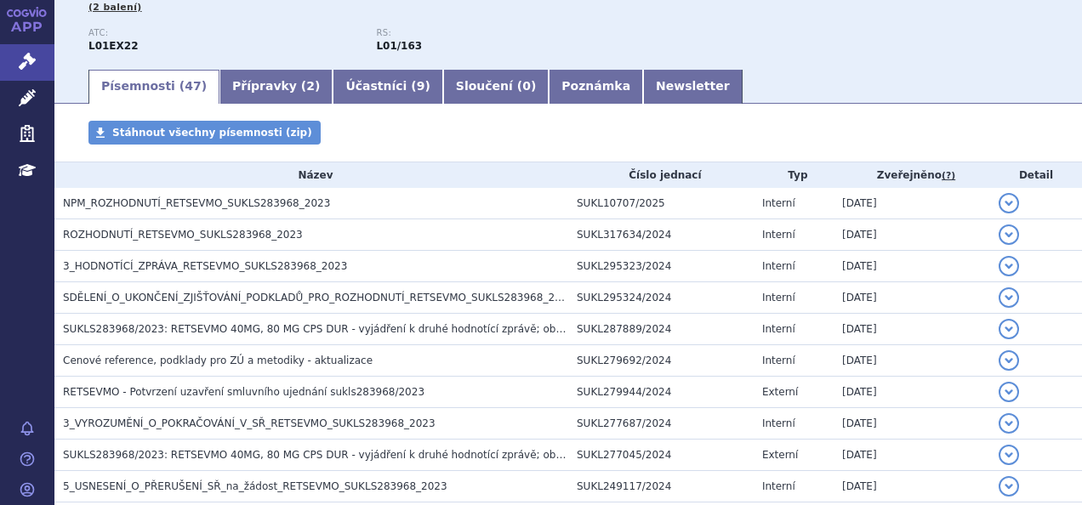
scroll to position [223, 0]
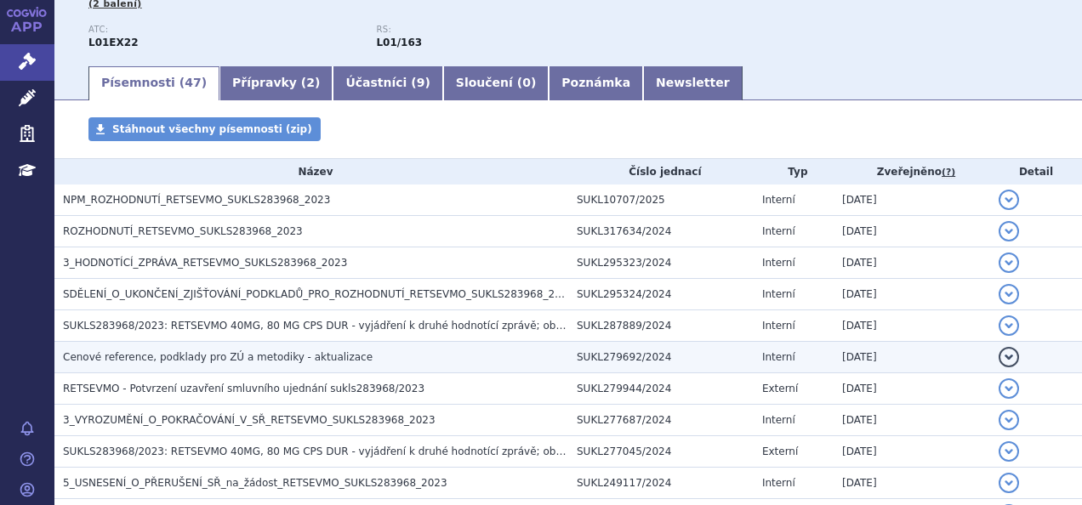
click at [344, 356] on h3 "Cenové reference, podklady pro ZÚ a metodiky - aktualizace" at bounding box center [315, 357] width 505 height 17
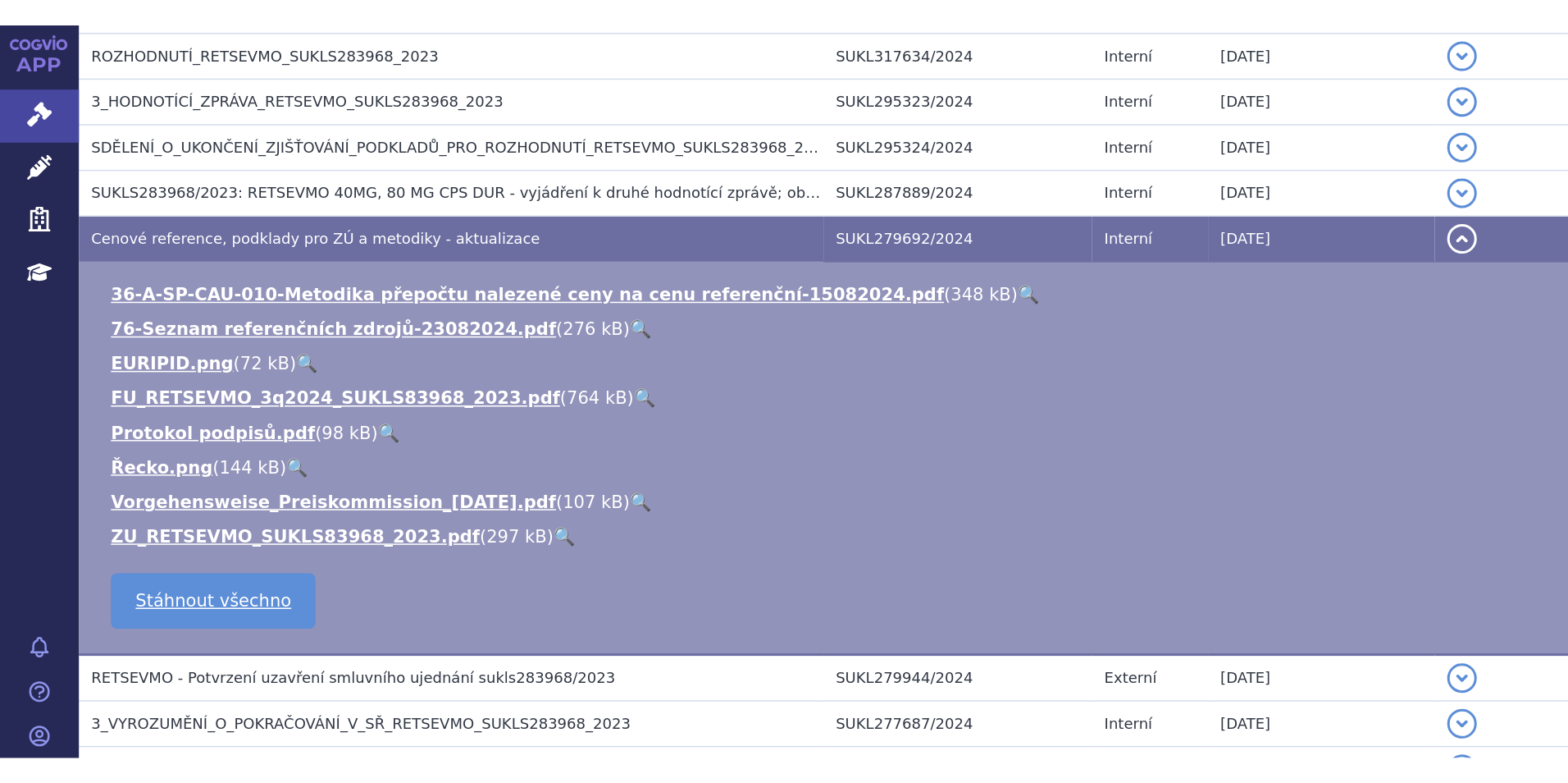
scroll to position [418, 0]
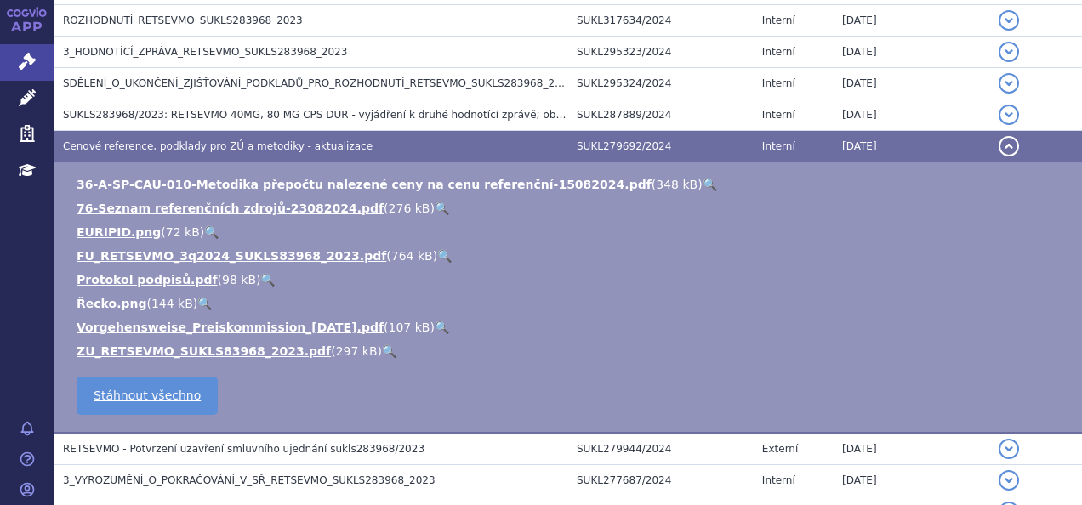
click at [703, 183] on link "🔍" at bounding box center [710, 185] width 14 height 14
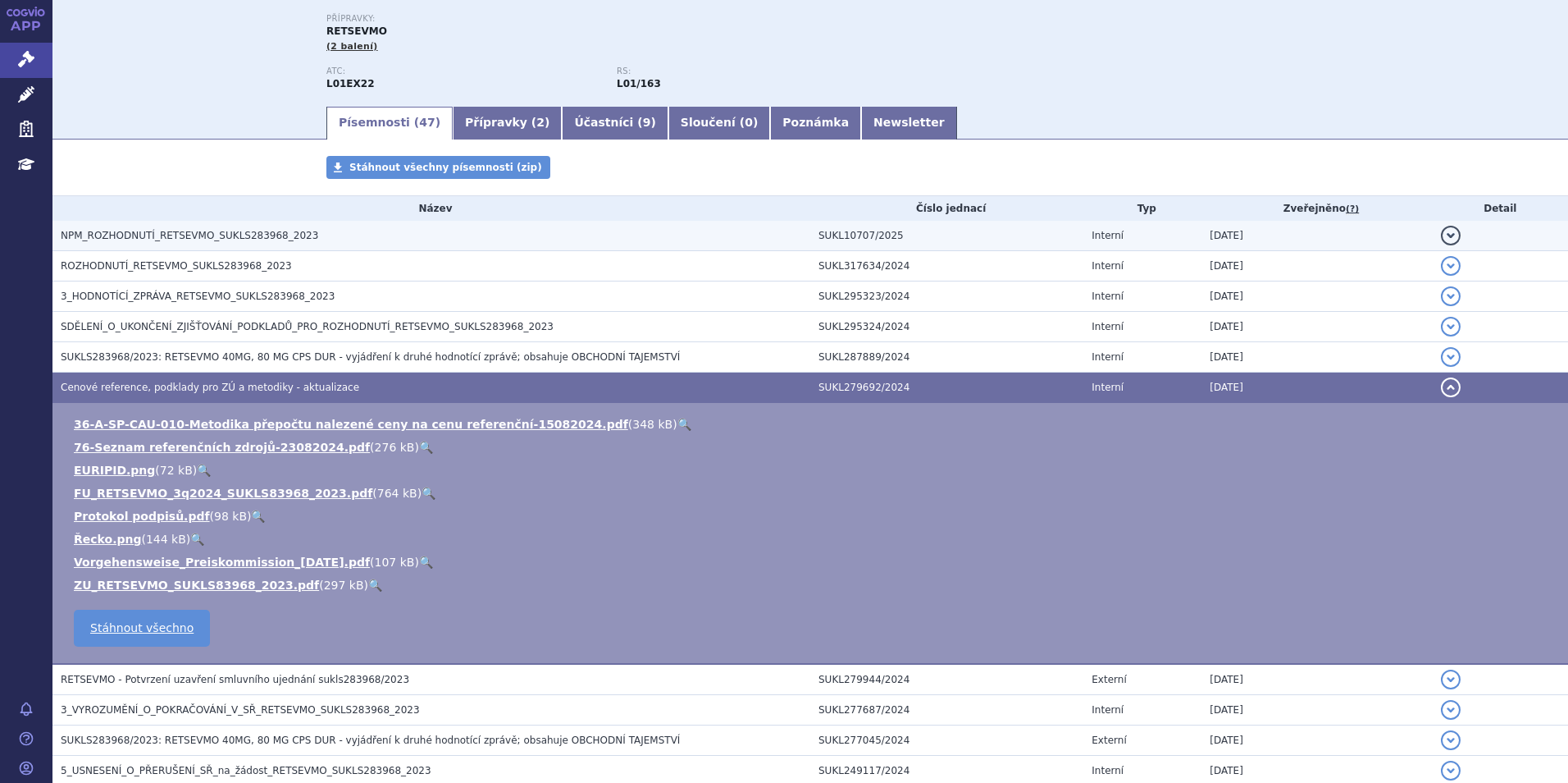
scroll to position [0, 0]
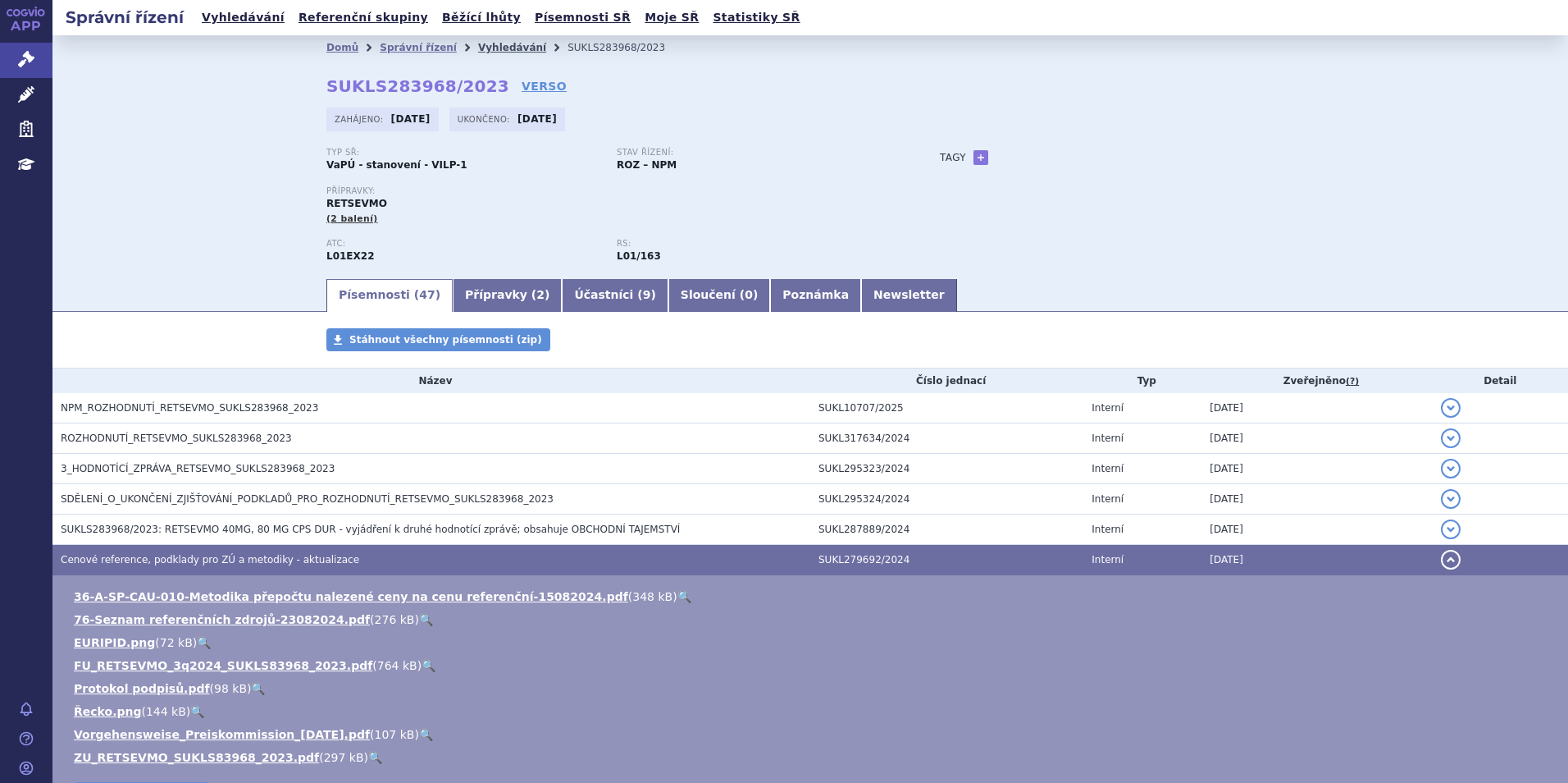
click at [478, 46] on link "Vyhledávání" at bounding box center [512, 47] width 68 height 12
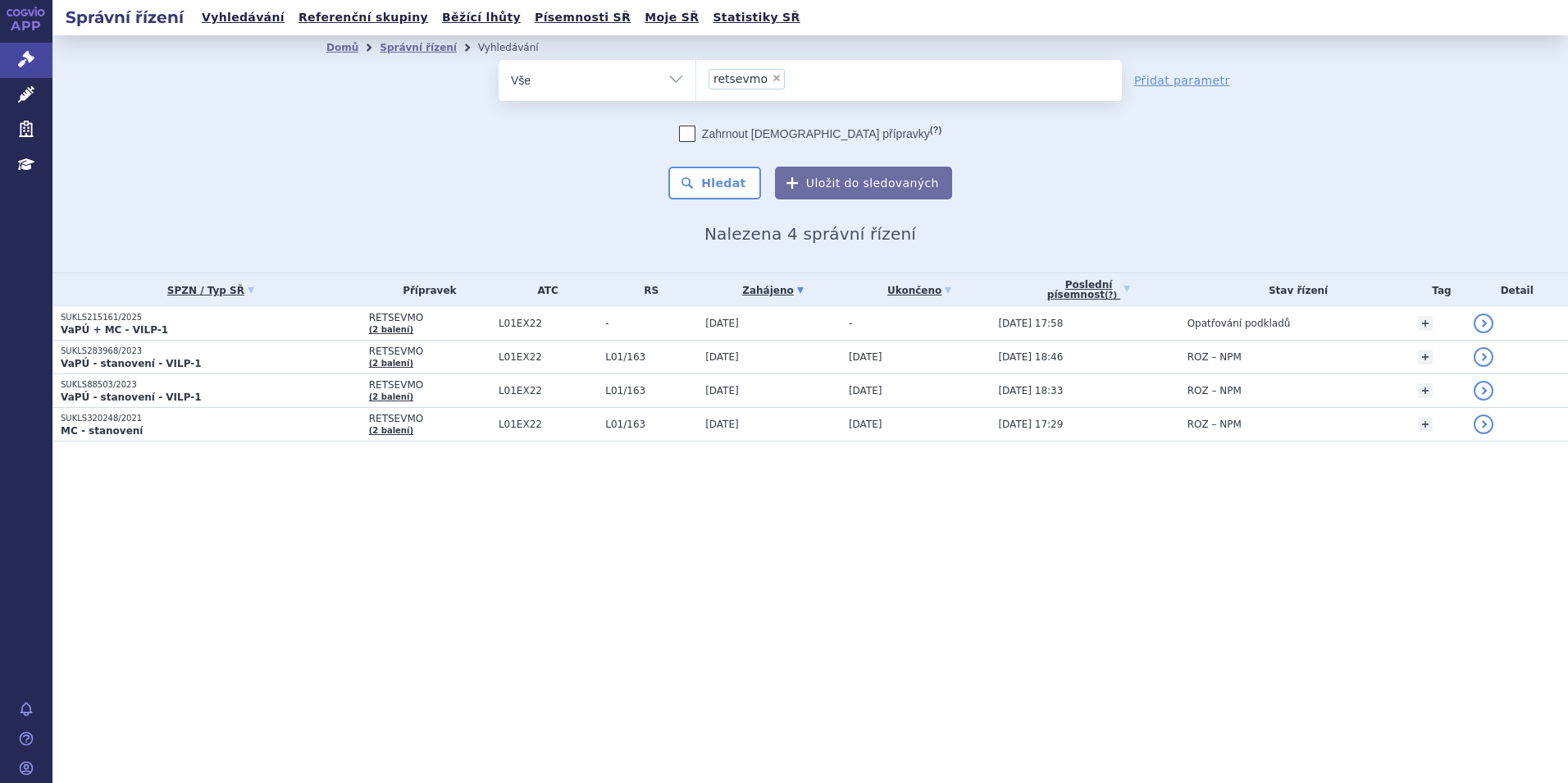
click at [772, 78] on span "×" at bounding box center [777, 78] width 10 height 10
click at [696, 78] on select "retsevmo" at bounding box center [696, 79] width 1 height 41
select select
click at [740, 83] on ul at bounding box center [909, 77] width 426 height 35
click at [696, 83] on select "retsevmo" at bounding box center [696, 79] width 1 height 41
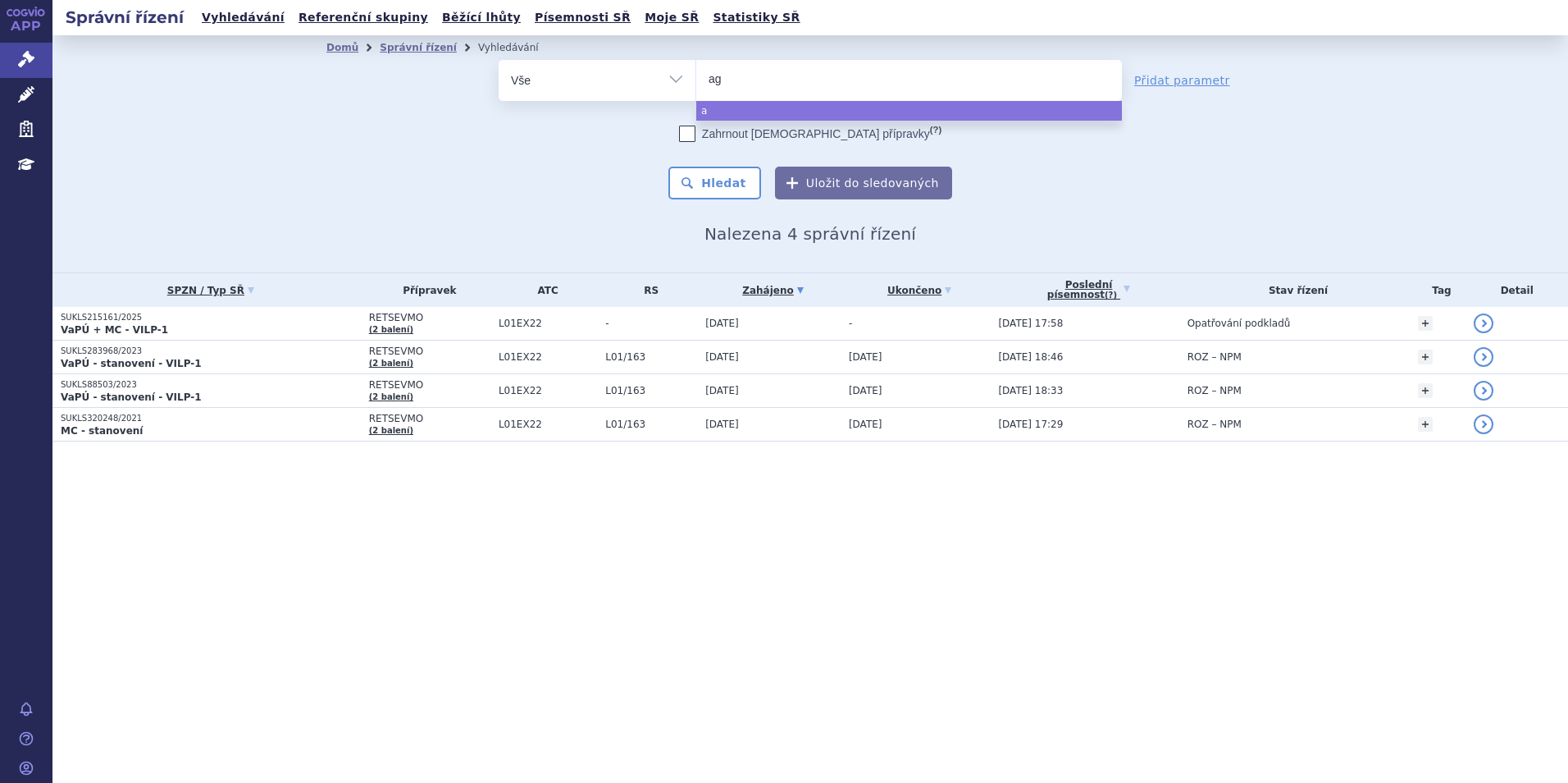
type input "aga"
type input "agam"
type input "agamre"
type input "agamree"
select select "agamree"
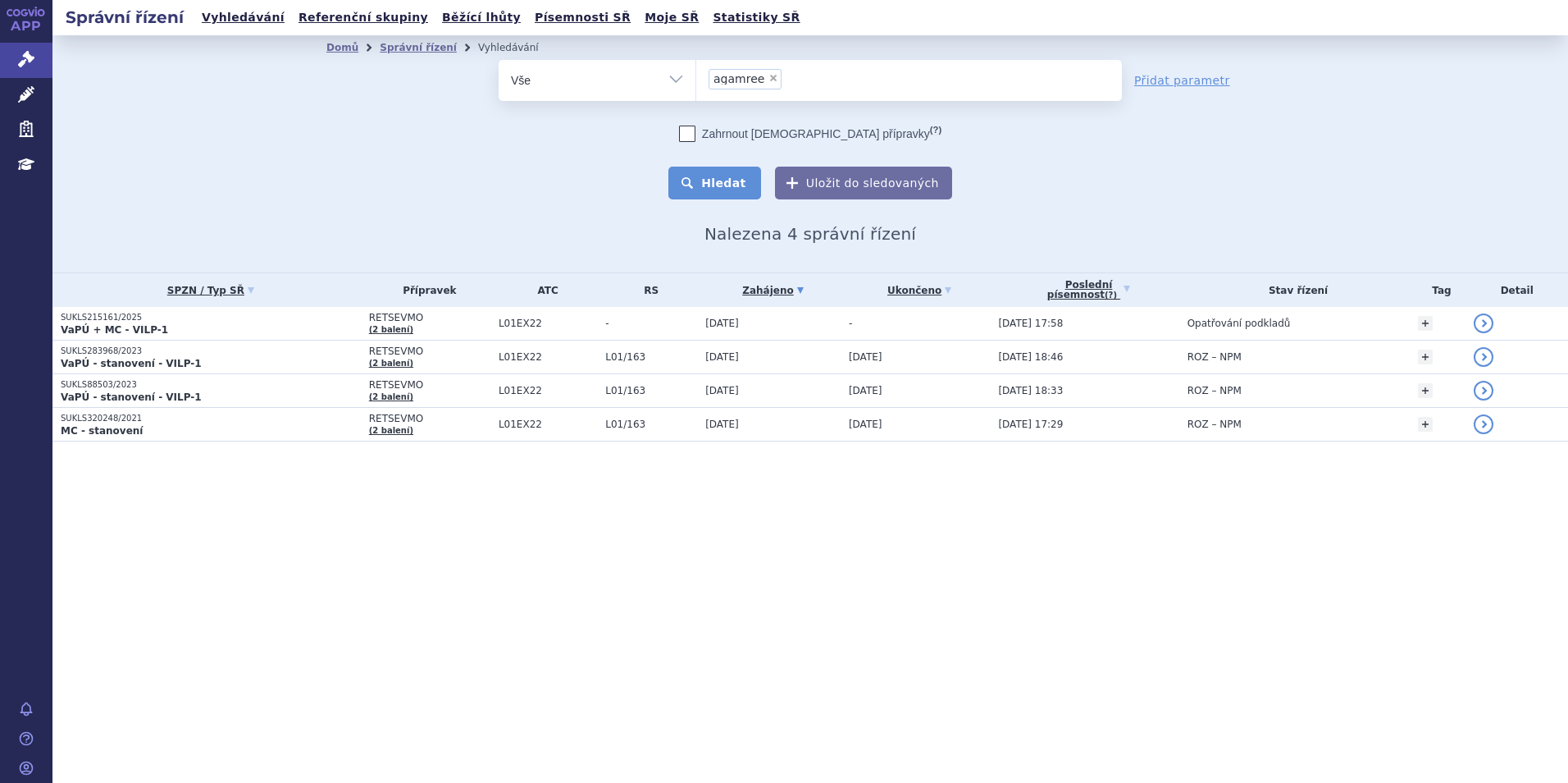
click at [735, 174] on button "Hledat" at bounding box center [714, 183] width 93 height 33
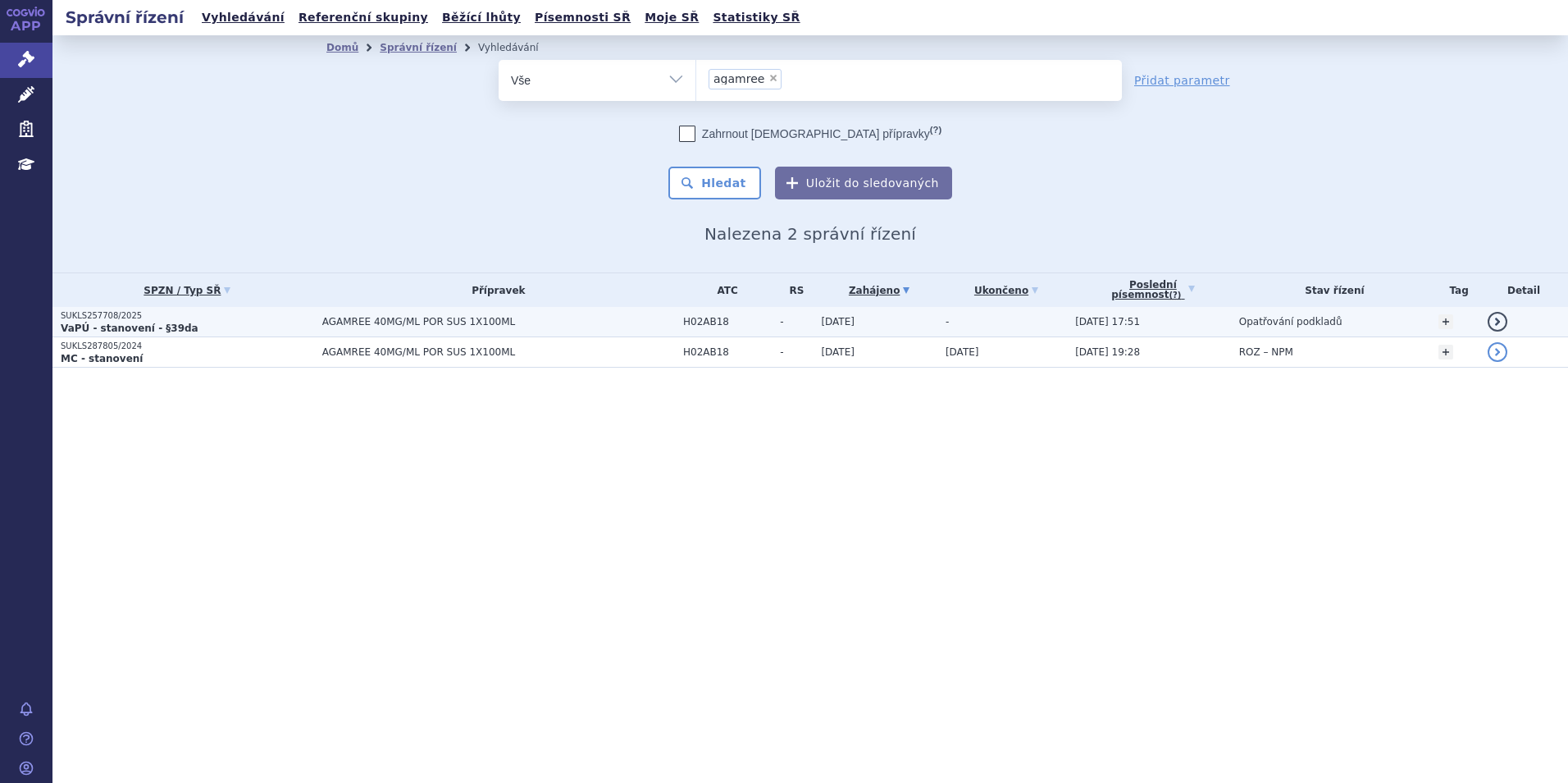
click at [215, 324] on p "VaPÚ - stanovení - §39da" at bounding box center [187, 329] width 253 height 14
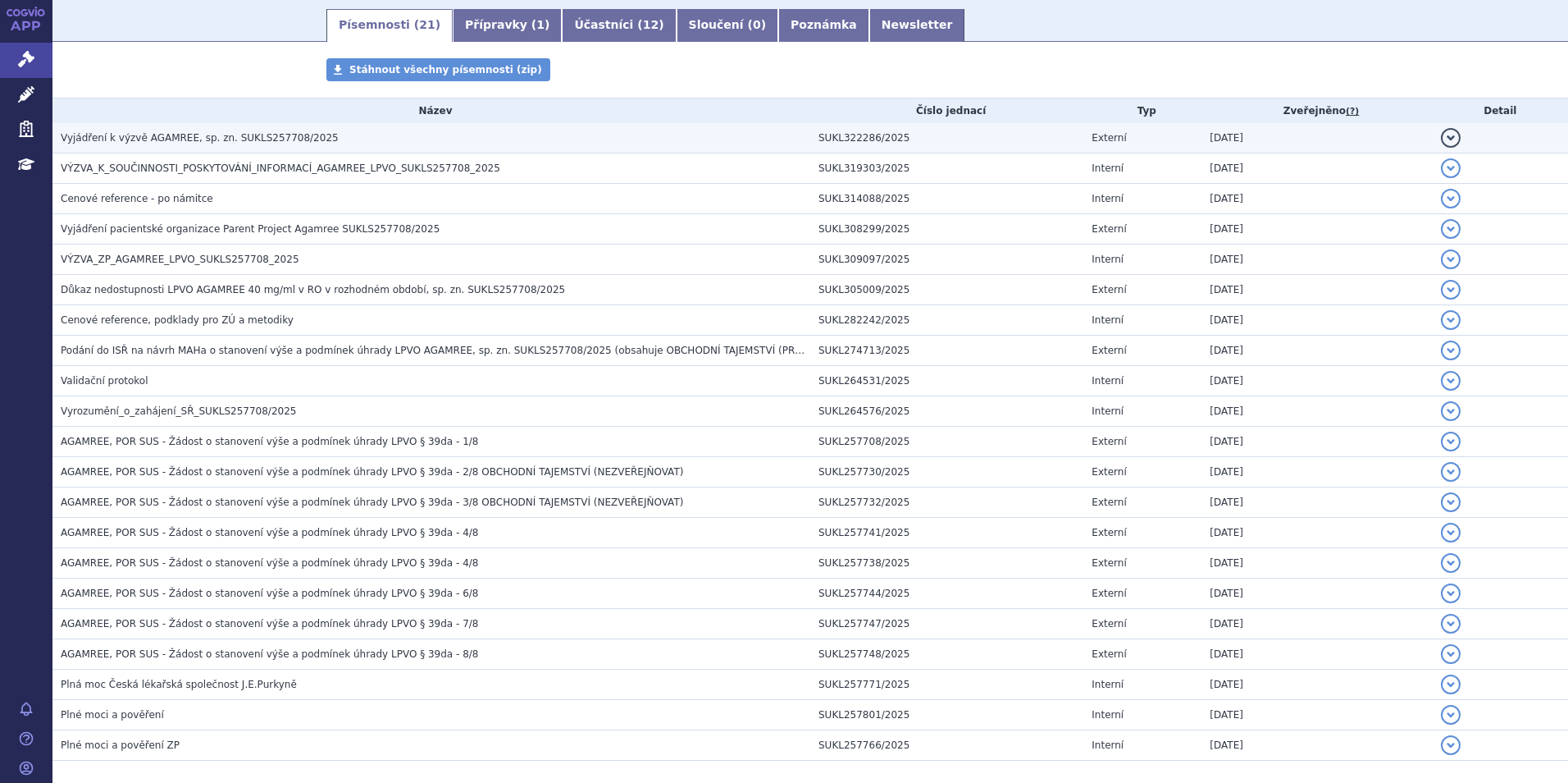
scroll to position [215, 0]
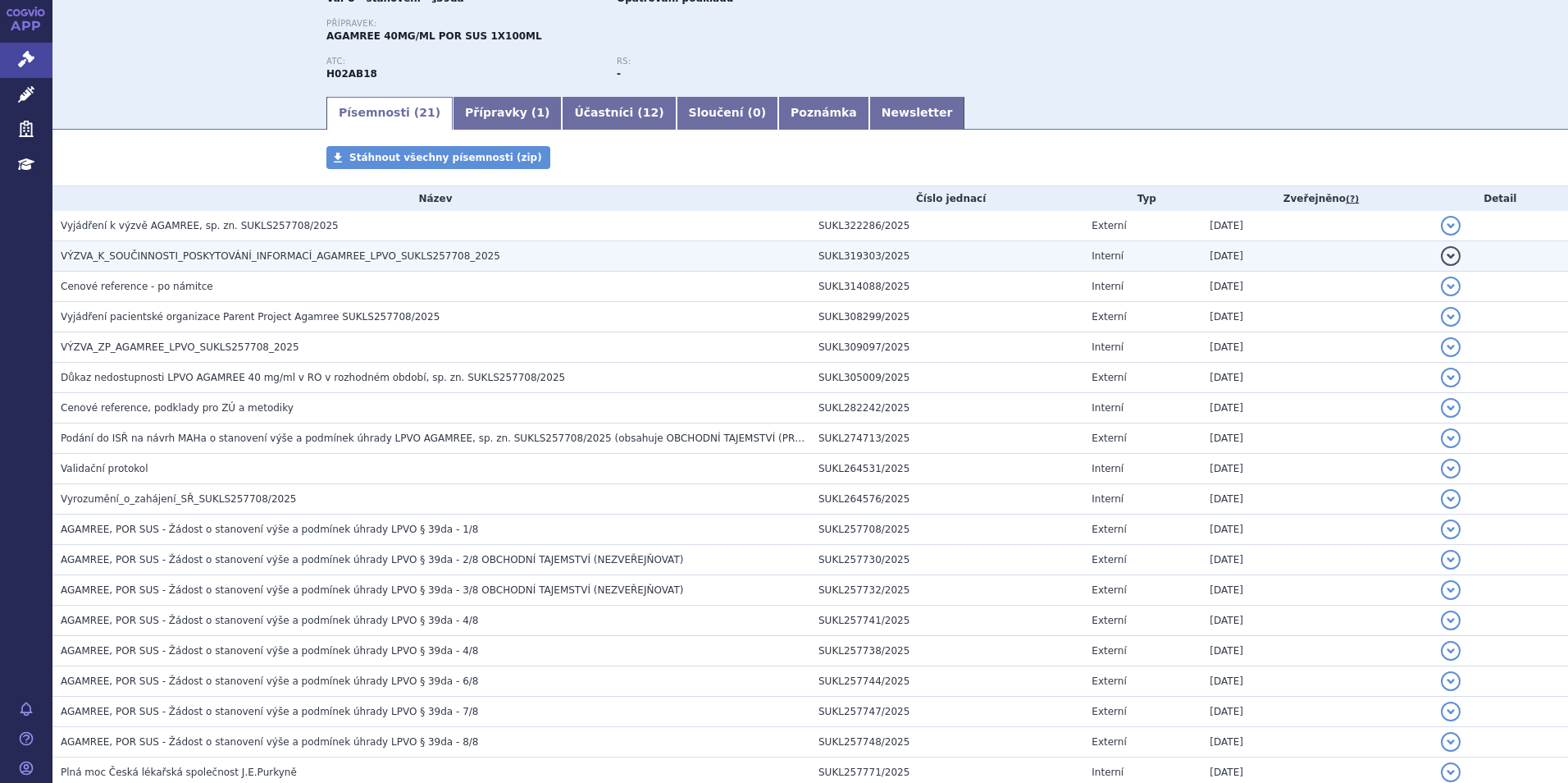
click at [193, 253] on span "VÝZVA_K_SOUČINNOSTI_POSKYTOVÁNÍ_INFORMACÍ_AGAMREE_LPVO_SUKLS257708_2025" at bounding box center [280, 256] width 439 height 12
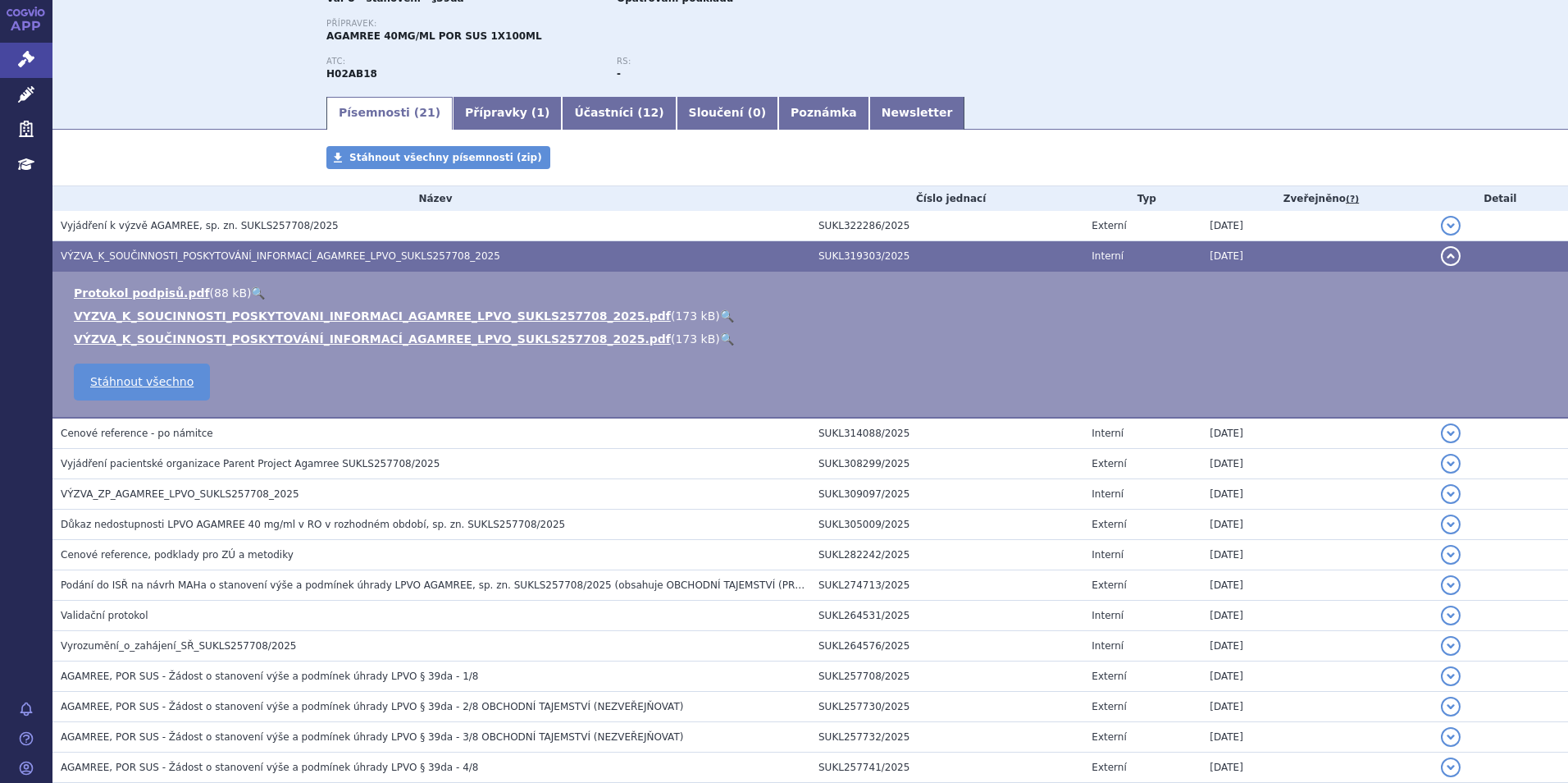
click at [720, 313] on link "🔍" at bounding box center [727, 316] width 13 height 14
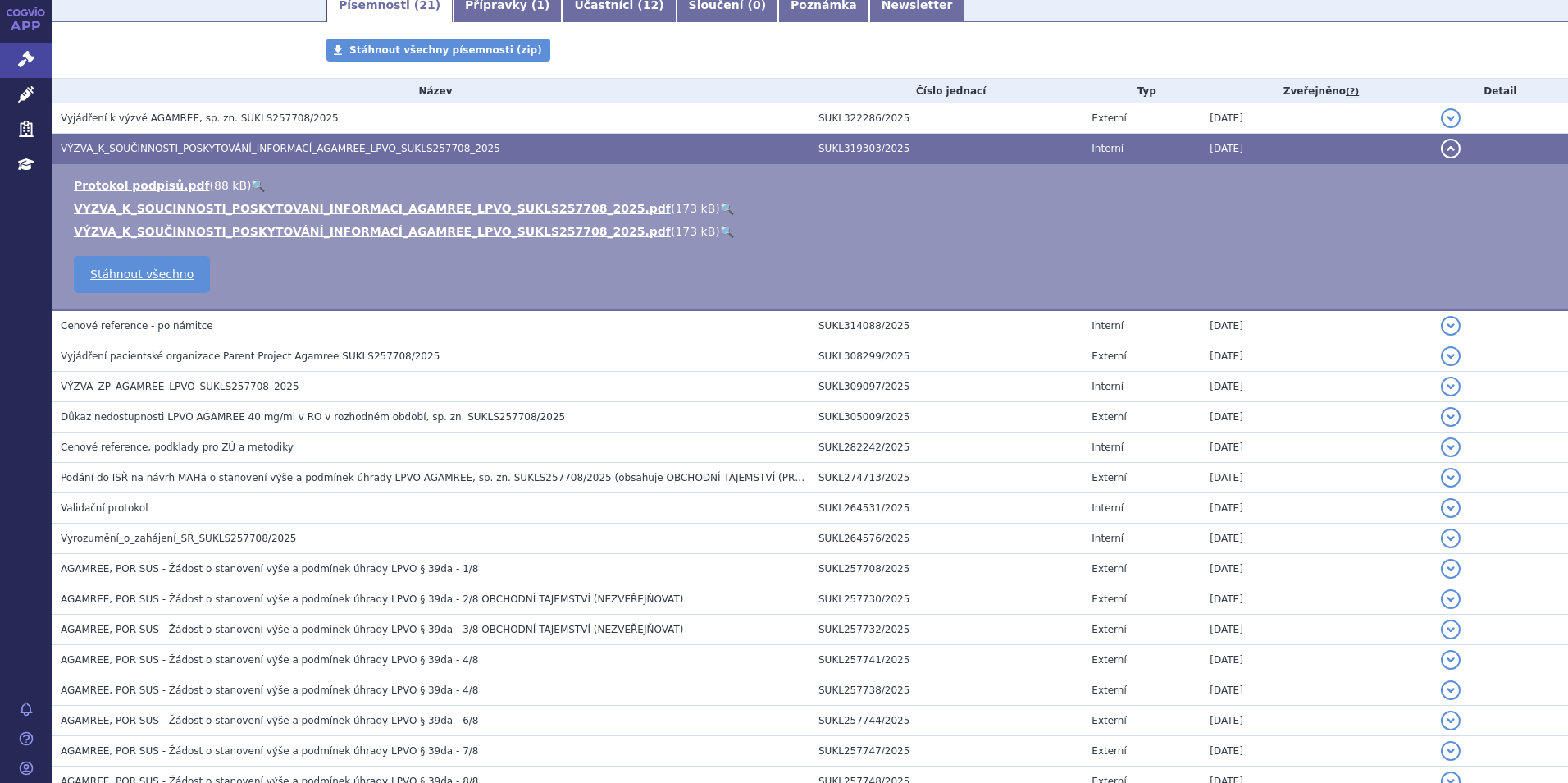
scroll to position [461, 0]
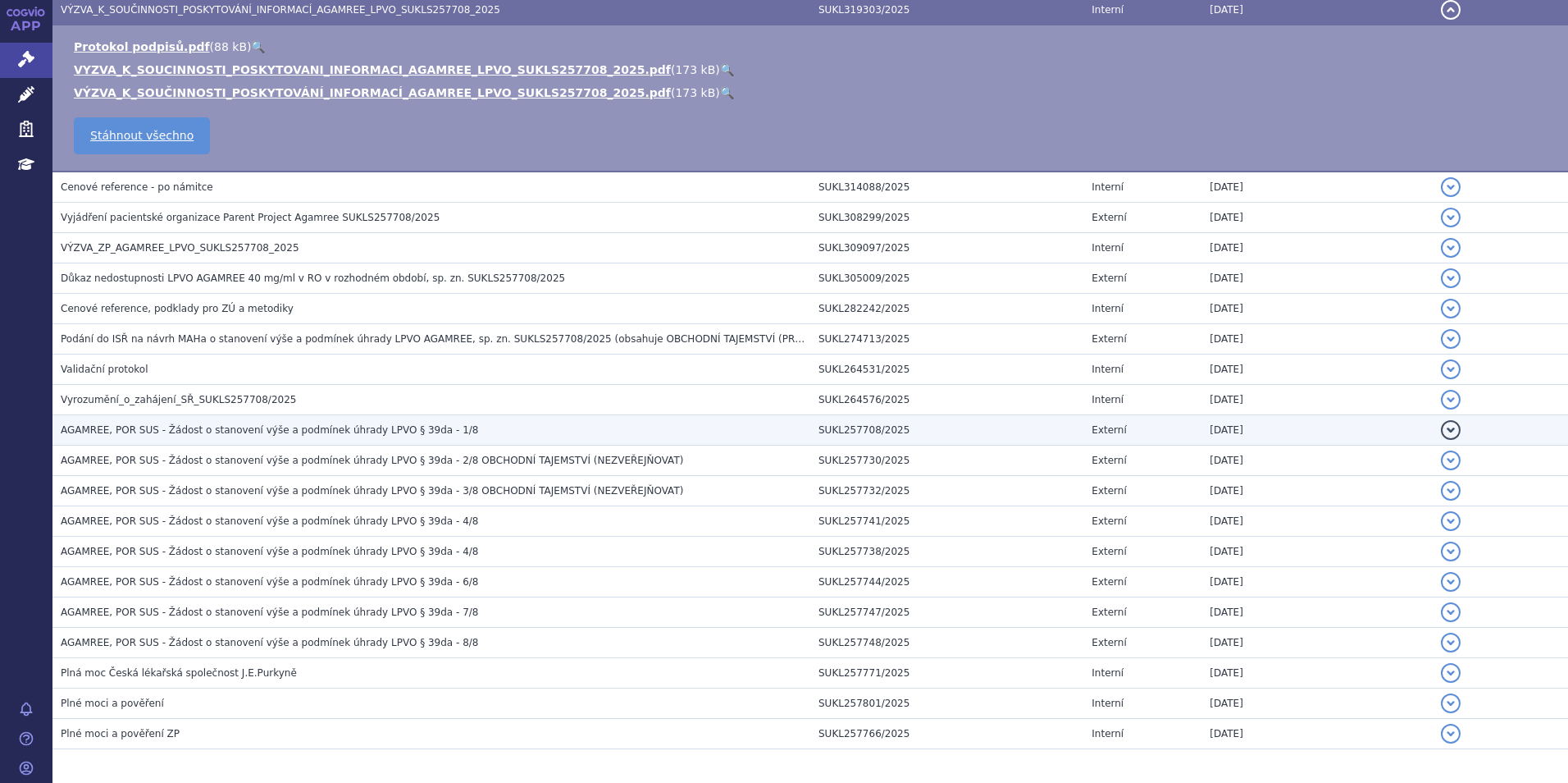
click at [406, 432] on span "AGAMREE, POR SUS - Žádost o stanovení výše a podmínek úhrady LPVO § 39da - 1/8" at bounding box center [269, 430] width 417 height 12
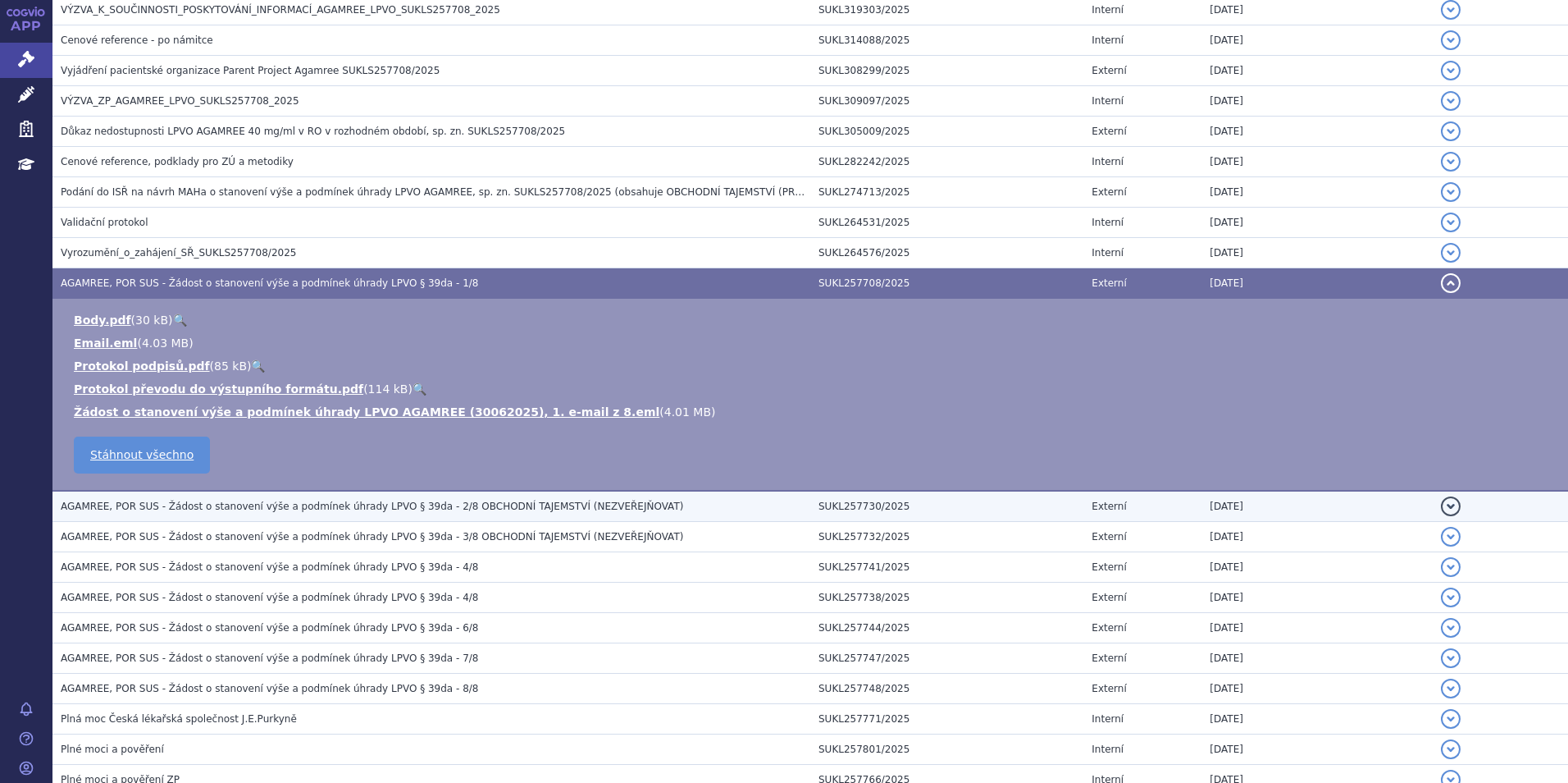
click at [371, 505] on span "AGAMREE, POR SUS - Žádost o stanovení výše a podmínek úhrady LPVO § 39da - 2/8 …" at bounding box center [372, 506] width 623 height 12
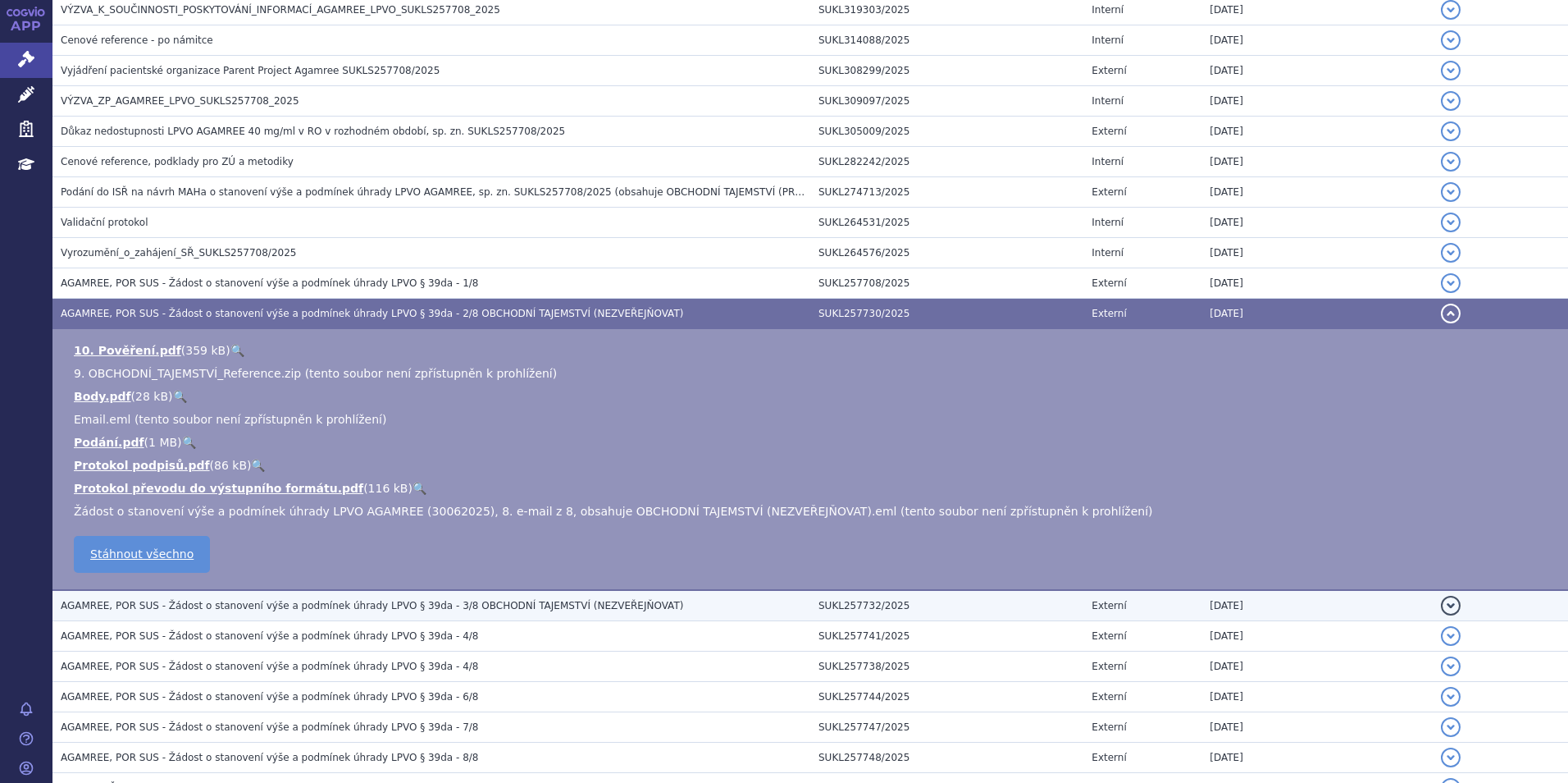
click at [357, 611] on span "AGAMREE, POR SUS - Žádost o stanovení výše a podmínek úhrady LPVO § 39da - 3/8 …" at bounding box center [372, 606] width 623 height 12
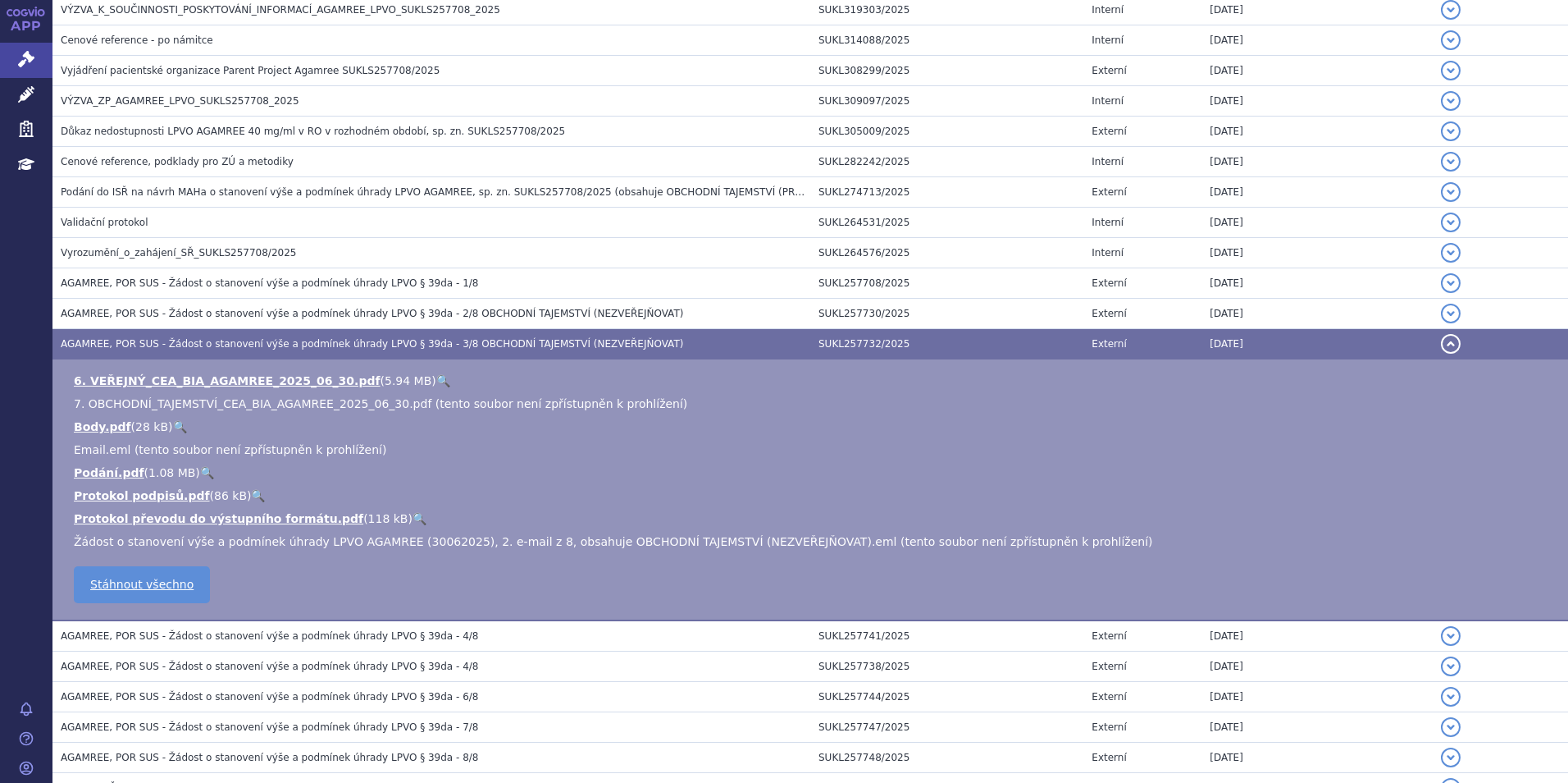
click at [437, 385] on link "🔍" at bounding box center [443, 381] width 13 height 14
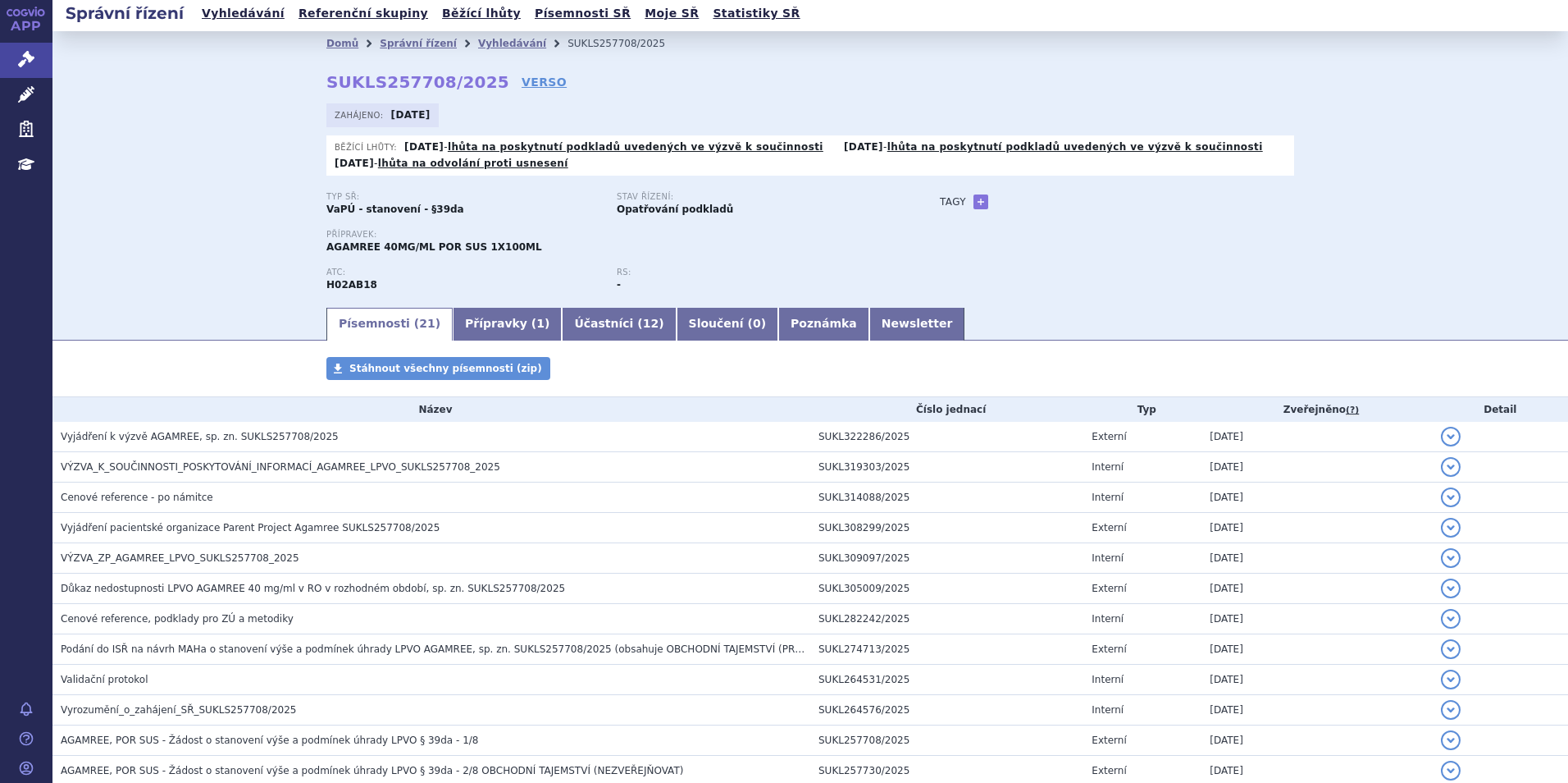
scroll to position [0, 0]
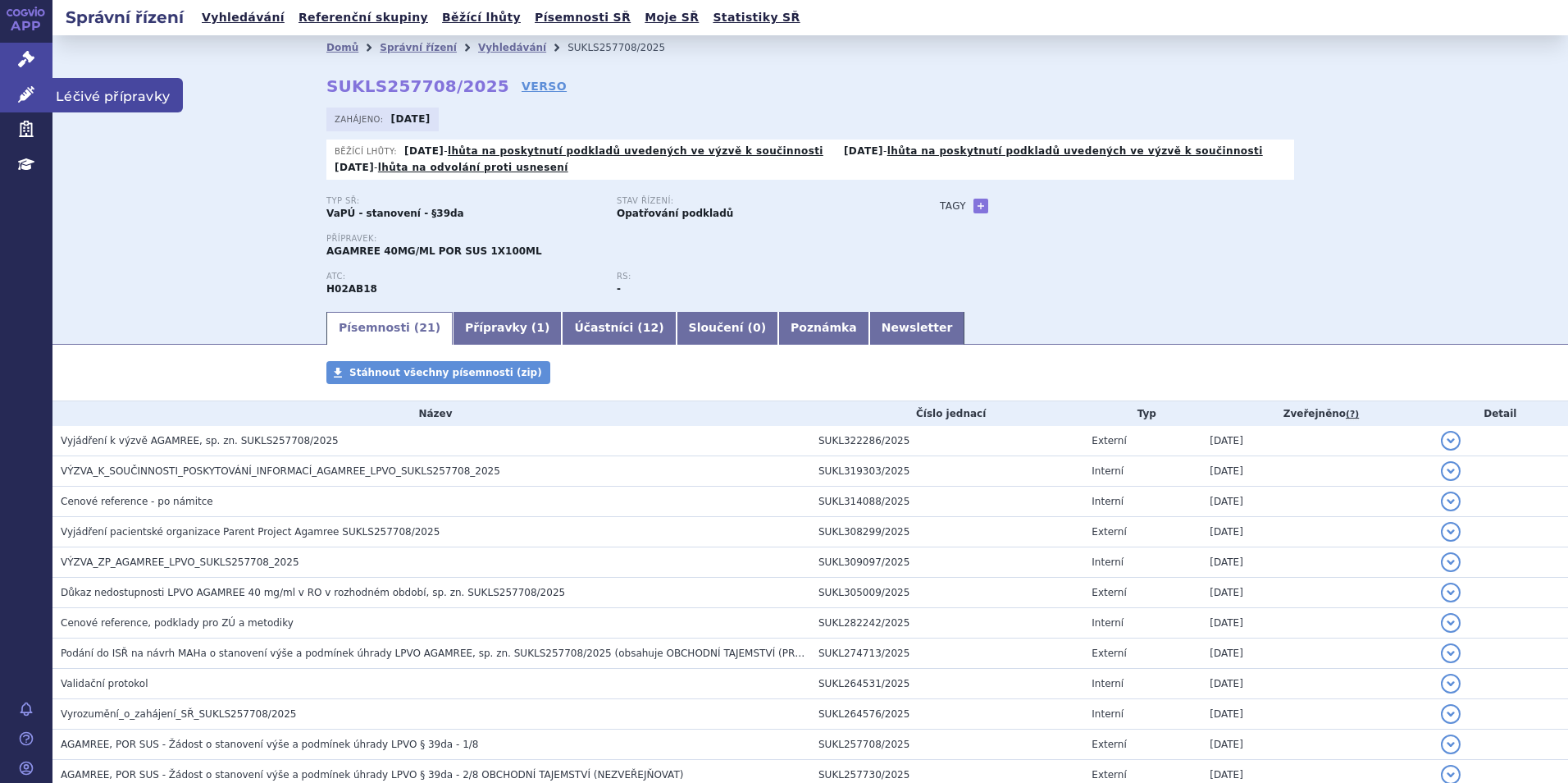
click at [25, 99] on icon at bounding box center [26, 94] width 16 height 16
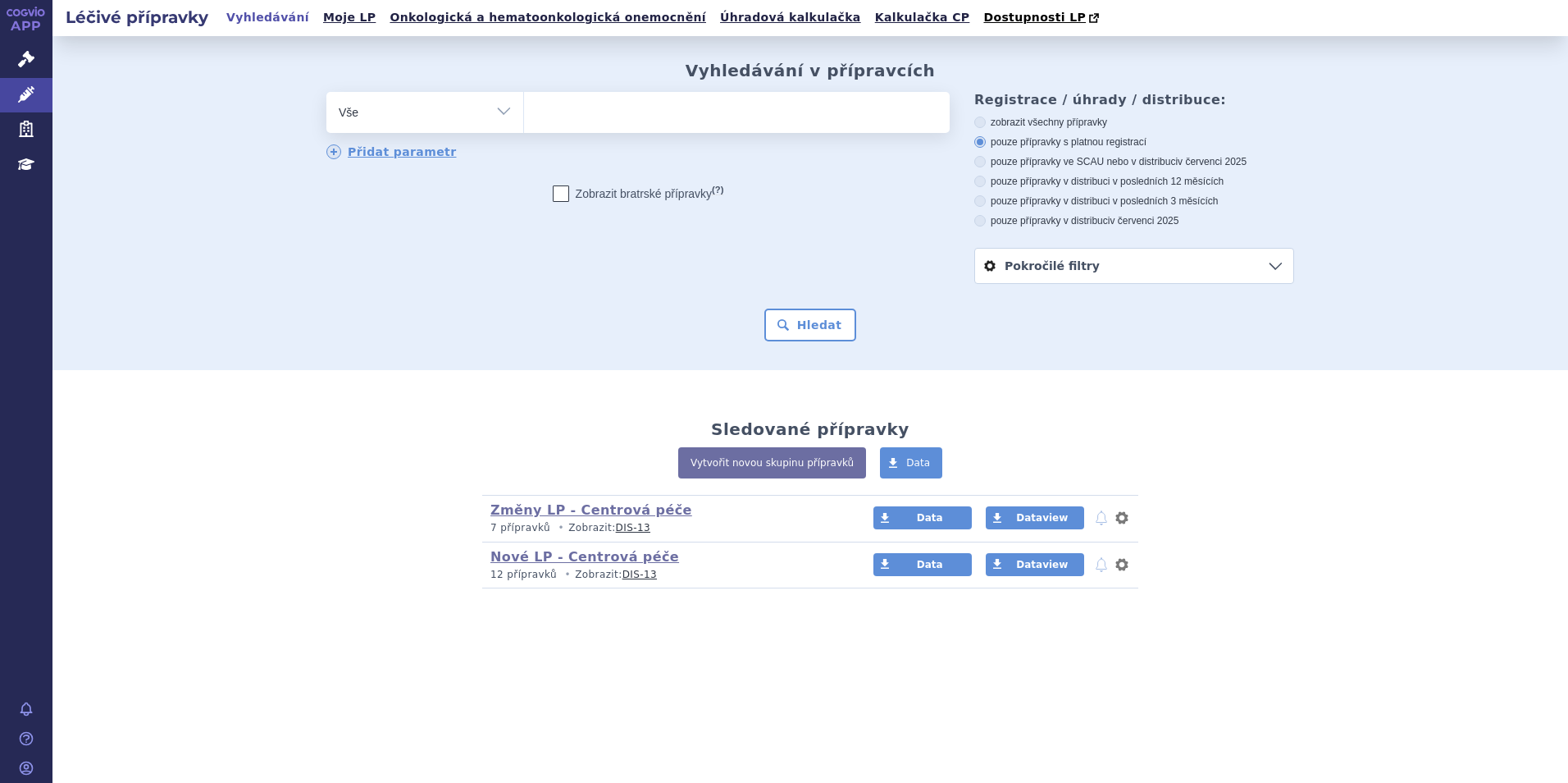
click at [591, 117] on ul at bounding box center [737, 109] width 426 height 35
click at [524, 117] on select at bounding box center [523, 111] width 1 height 41
type input "pred"
type input "predni"
type input "predniso"
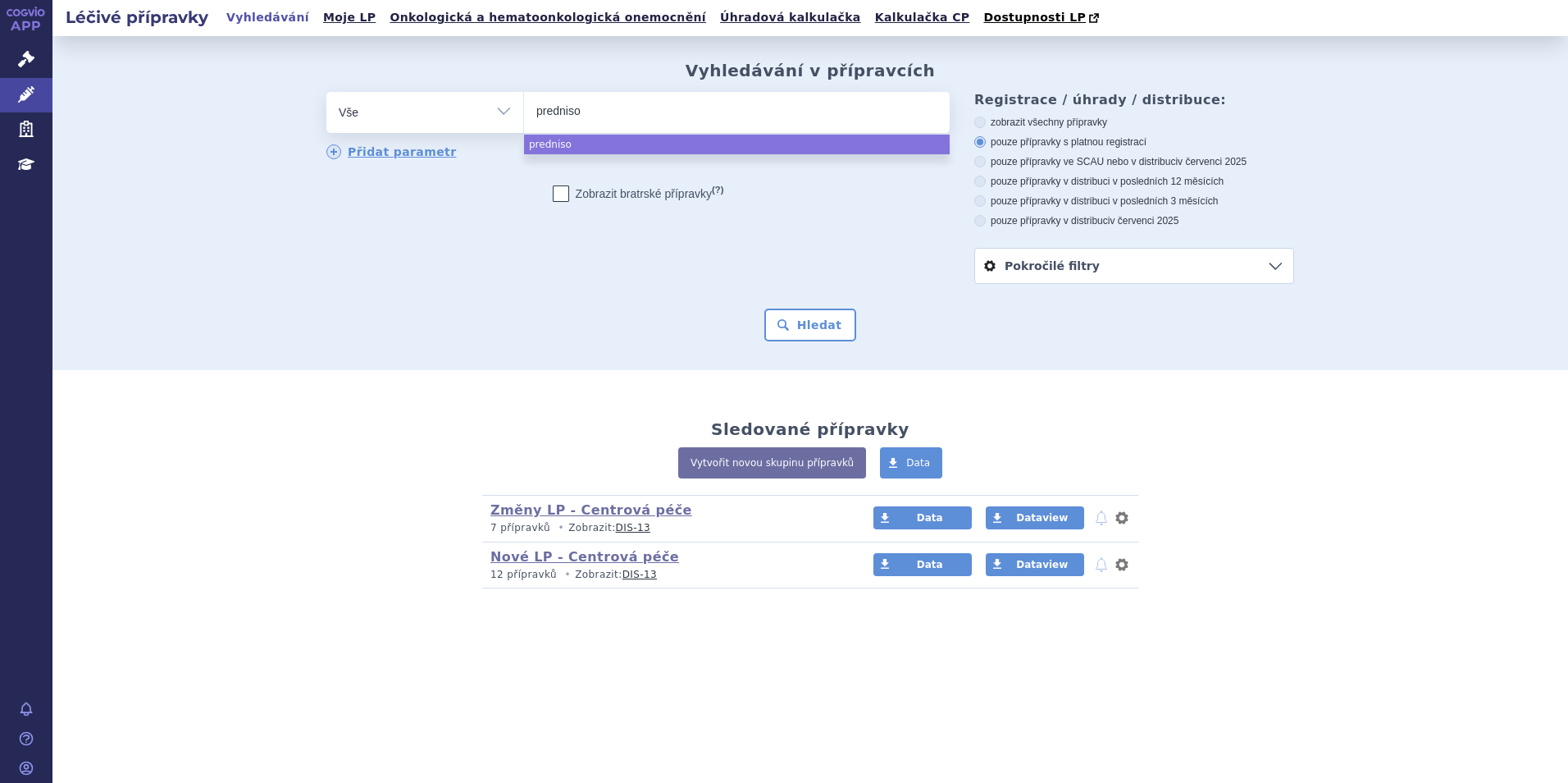
type input "prednison"
select select "prednison"
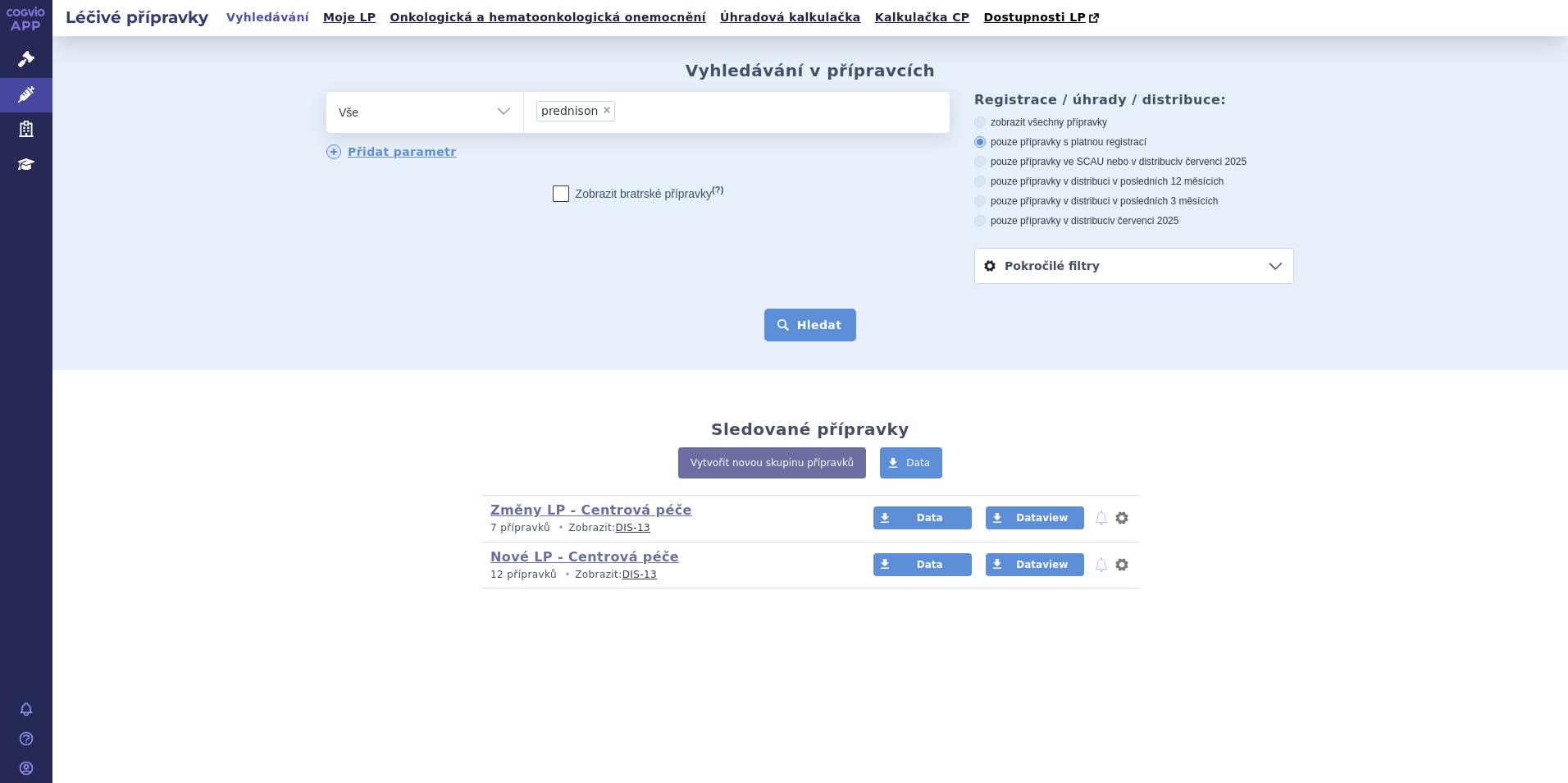
click at [790, 329] on button "Hledat" at bounding box center [811, 325] width 93 height 33
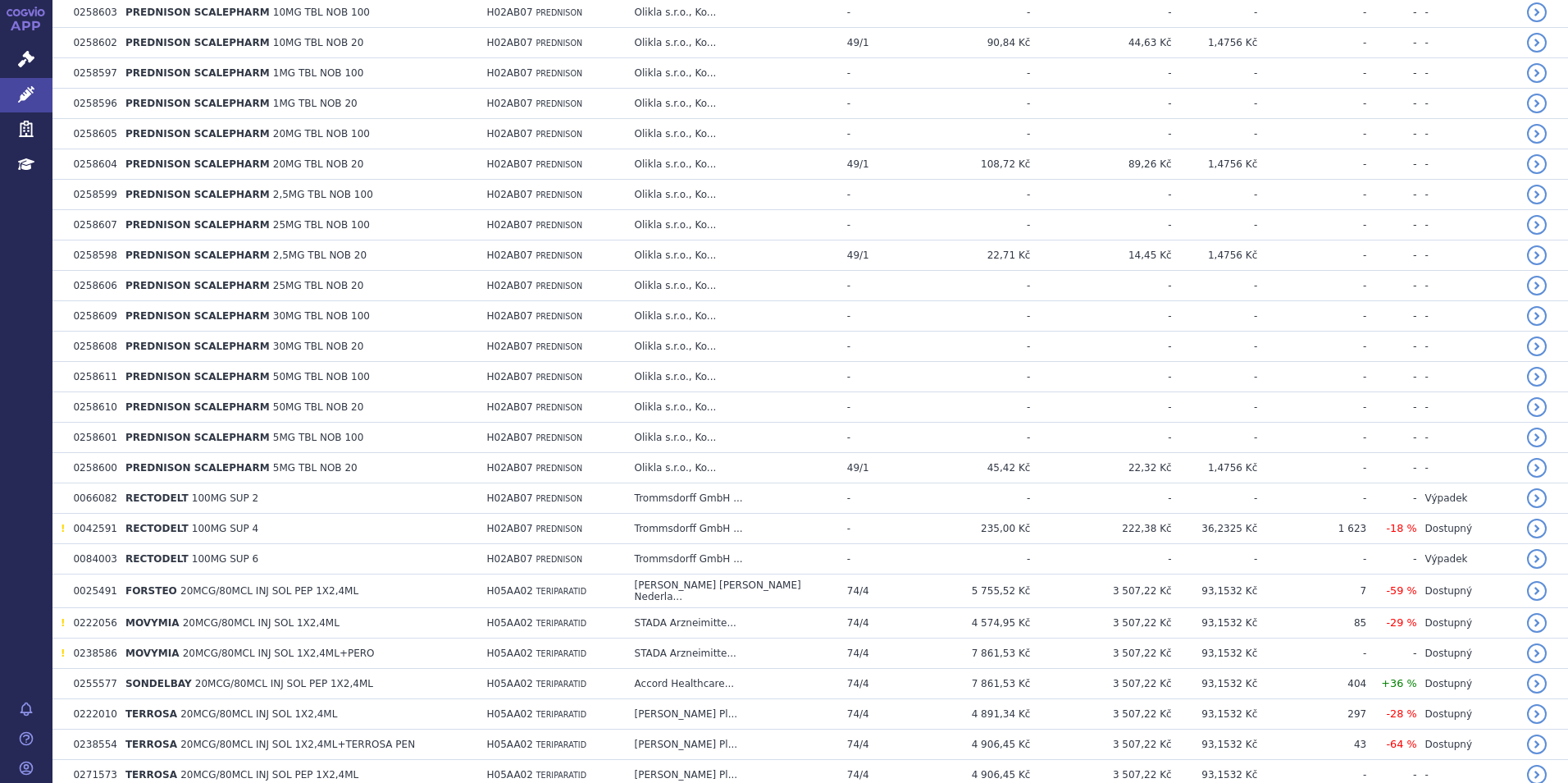
scroll to position [1138, 0]
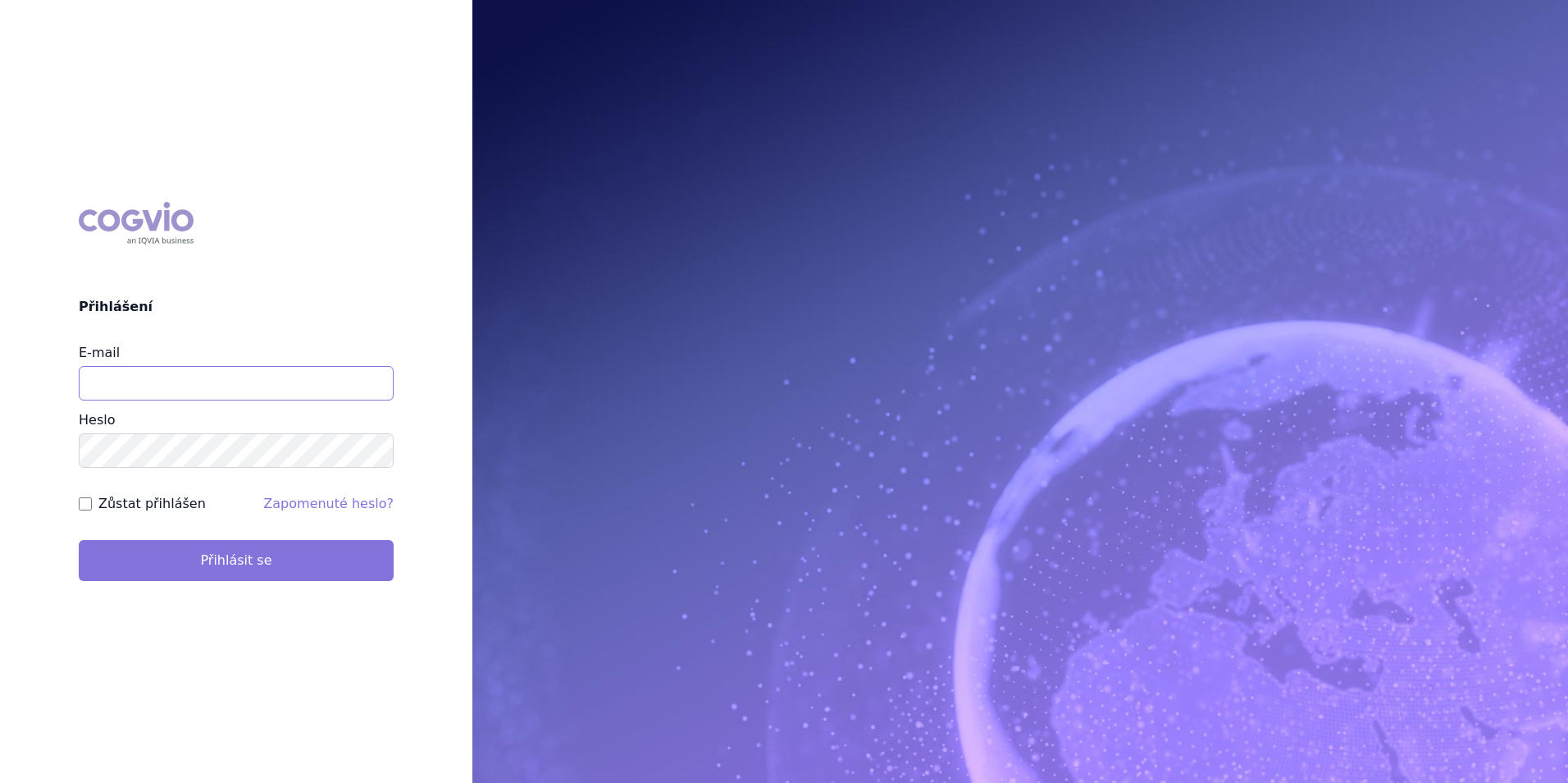
type input "[EMAIL_ADDRESS][DOMAIN_NAME]"
click at [270, 570] on button "Přihlásit se" at bounding box center [236, 560] width 315 height 41
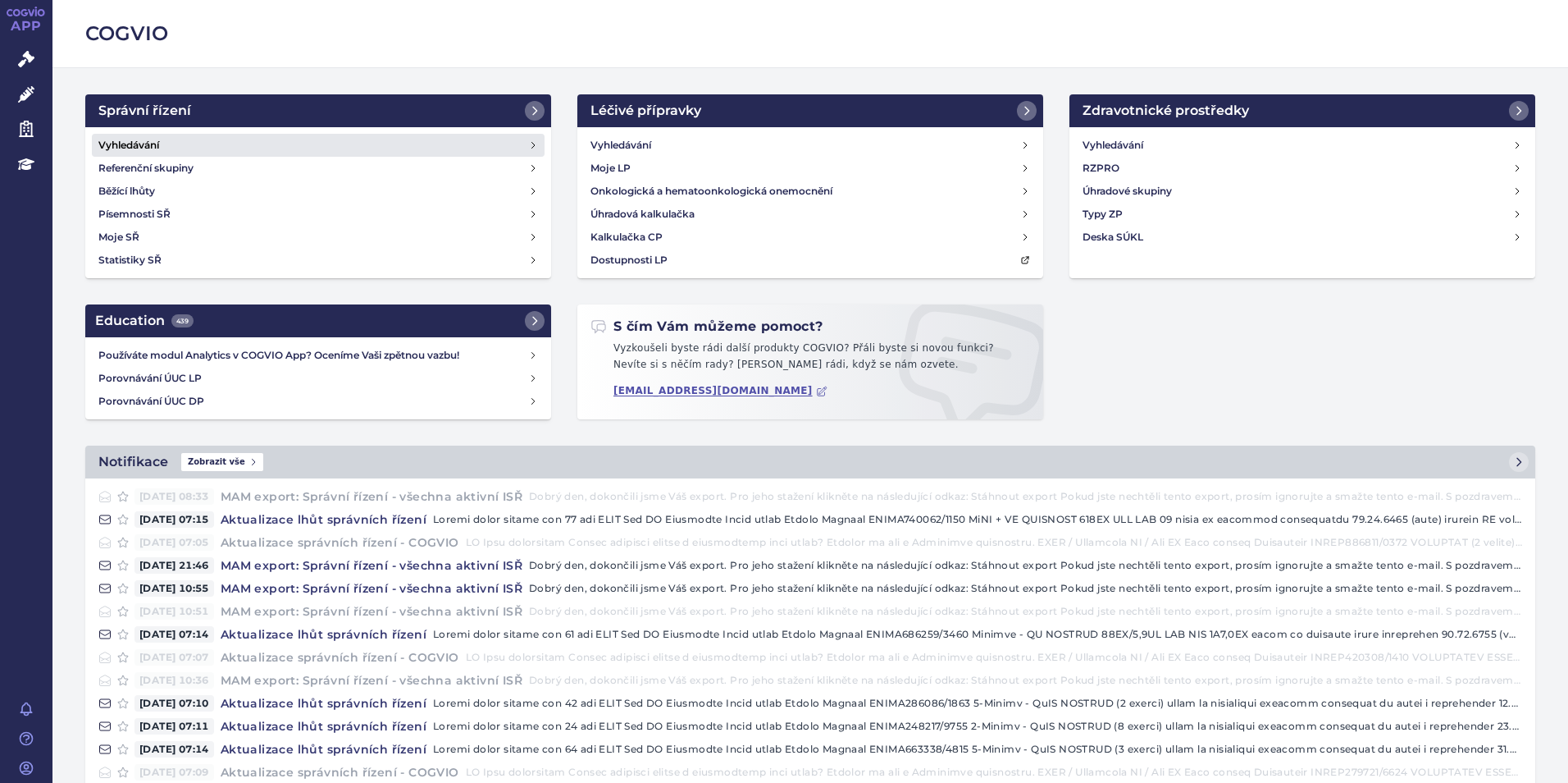
click at [379, 144] on link "Vyhledávání" at bounding box center [318, 146] width 453 height 23
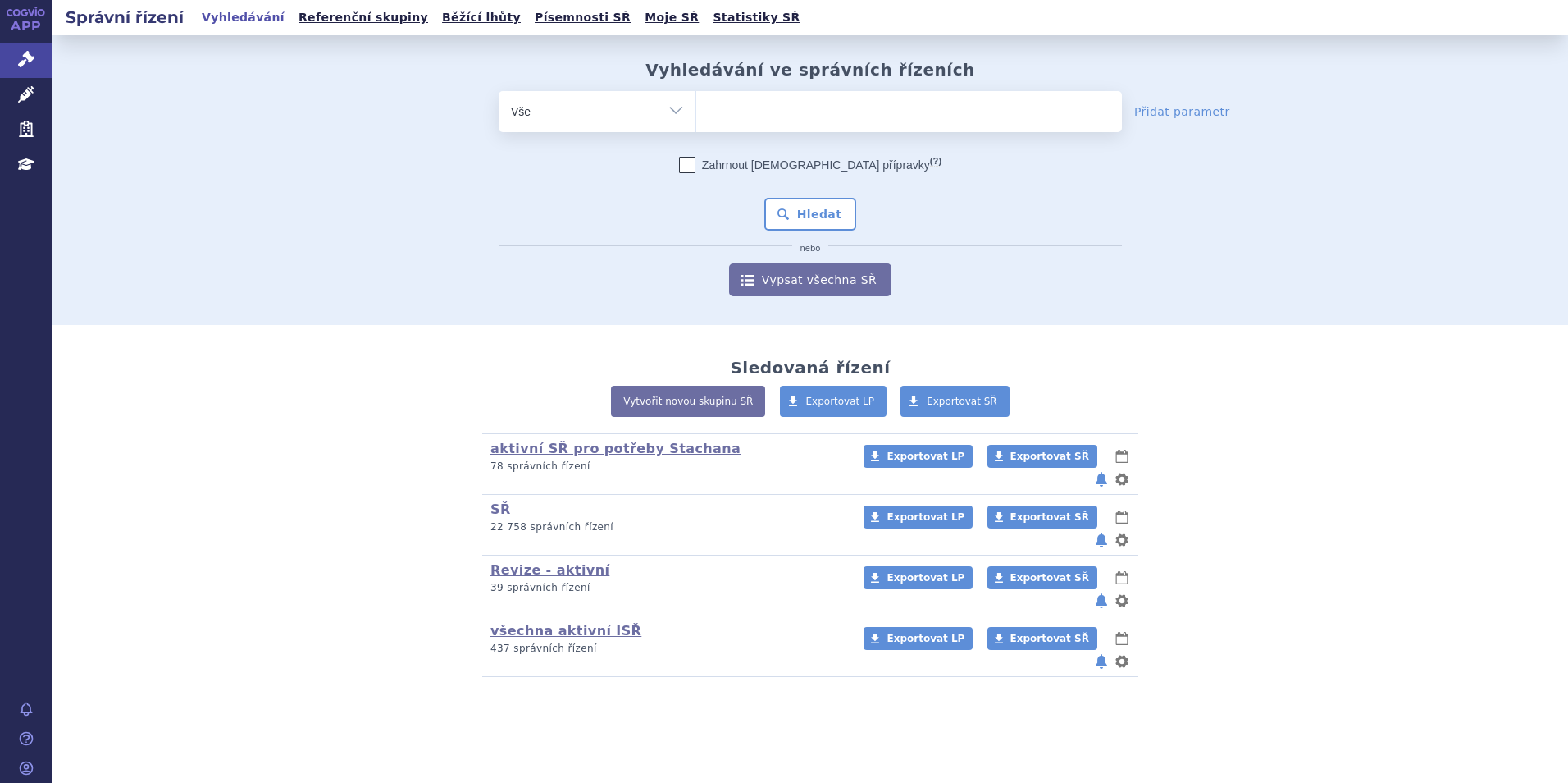
click at [731, 116] on ul at bounding box center [909, 108] width 426 height 35
click at [696, 116] on select at bounding box center [696, 111] width 1 height 41
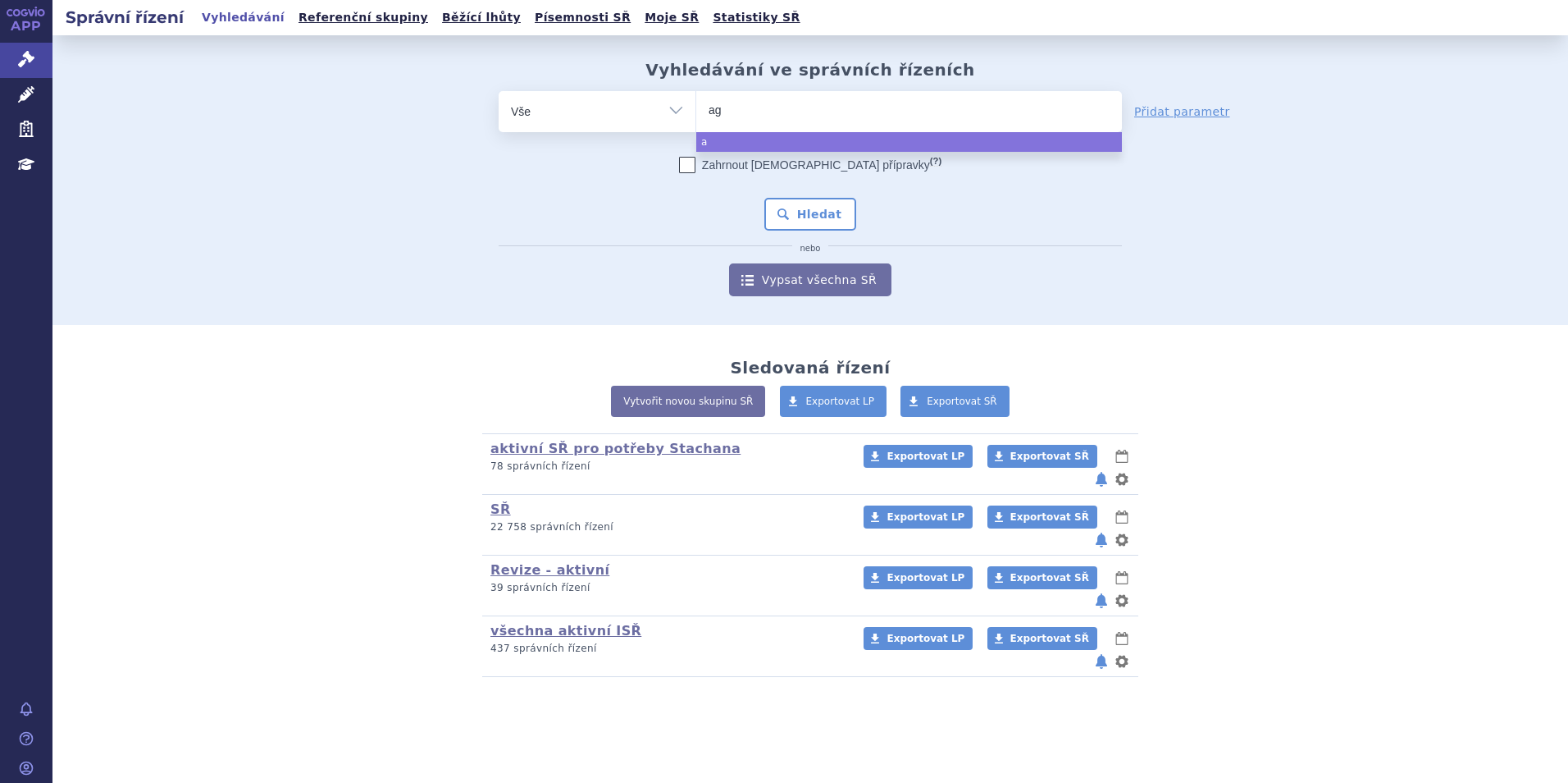
type input "aga"
type input "agamr"
type input "agamre"
type input "agamree"
select select "agamree"
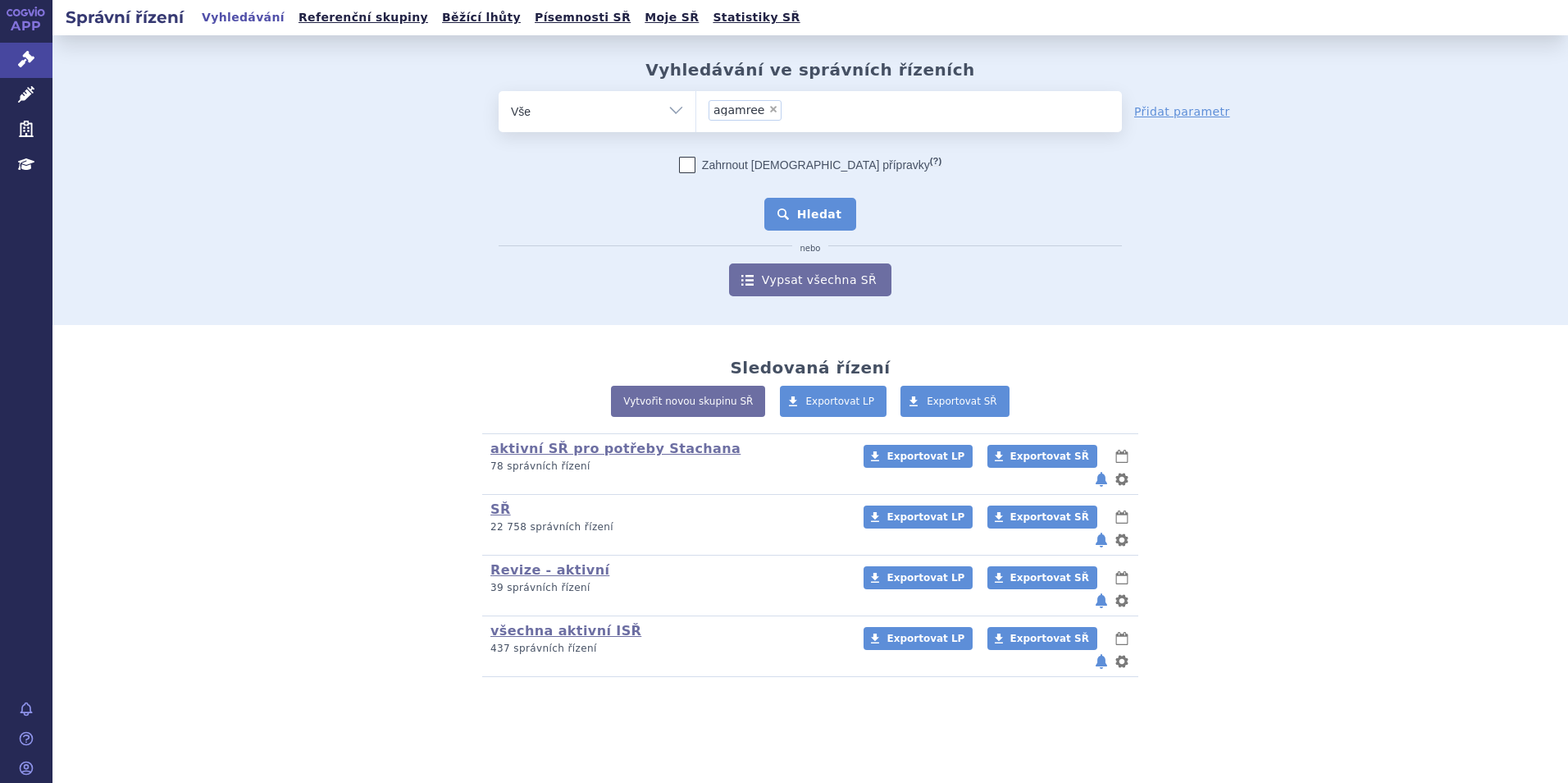
click at [808, 209] on button "Hledat" at bounding box center [811, 214] width 93 height 33
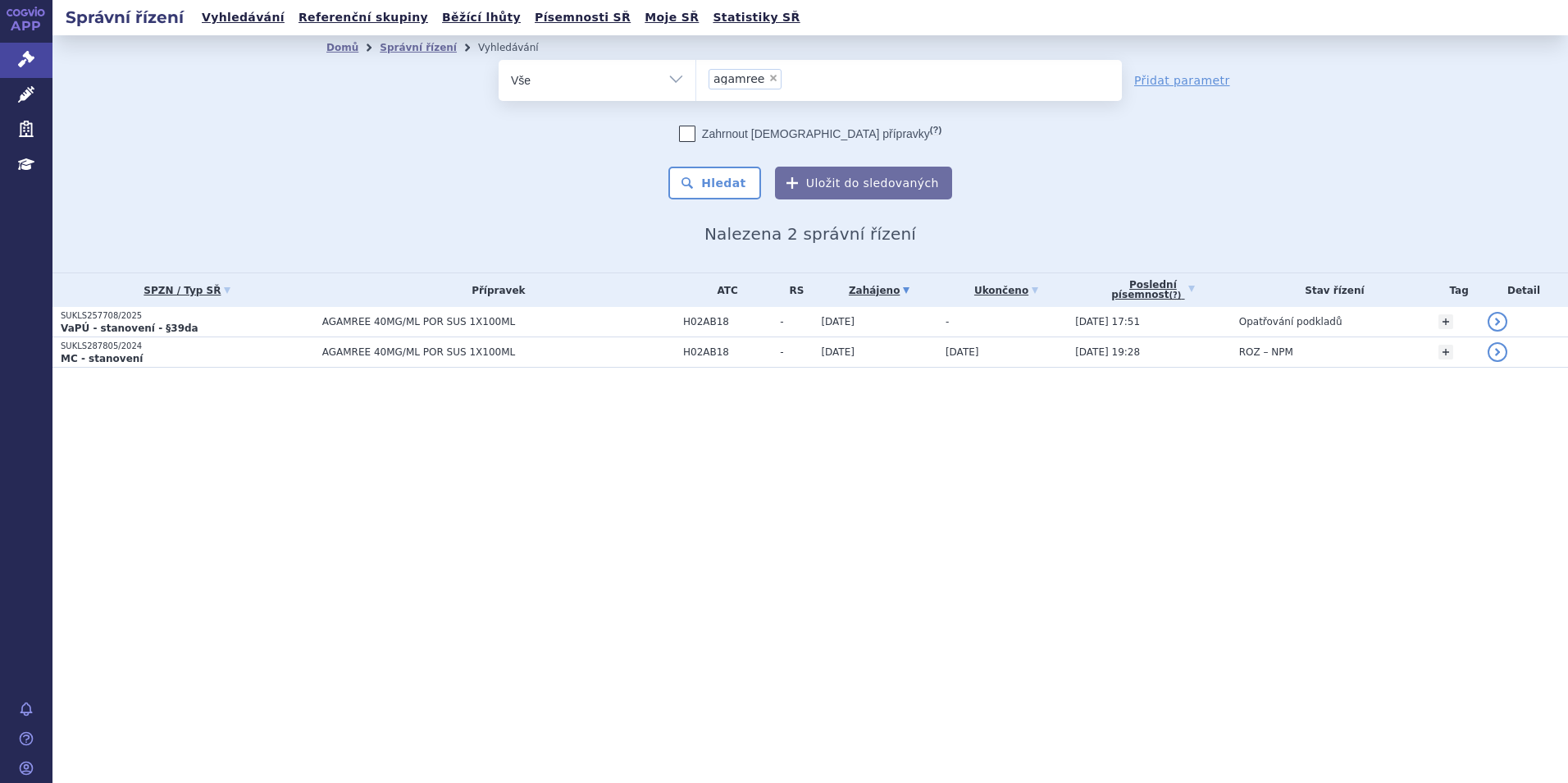
click at [350, 426] on section "Domů Správní řízení Vyhledávání Vyhledávání ve správních řízeních odstranit Vše" at bounding box center [810, 234] width 1515 height 398
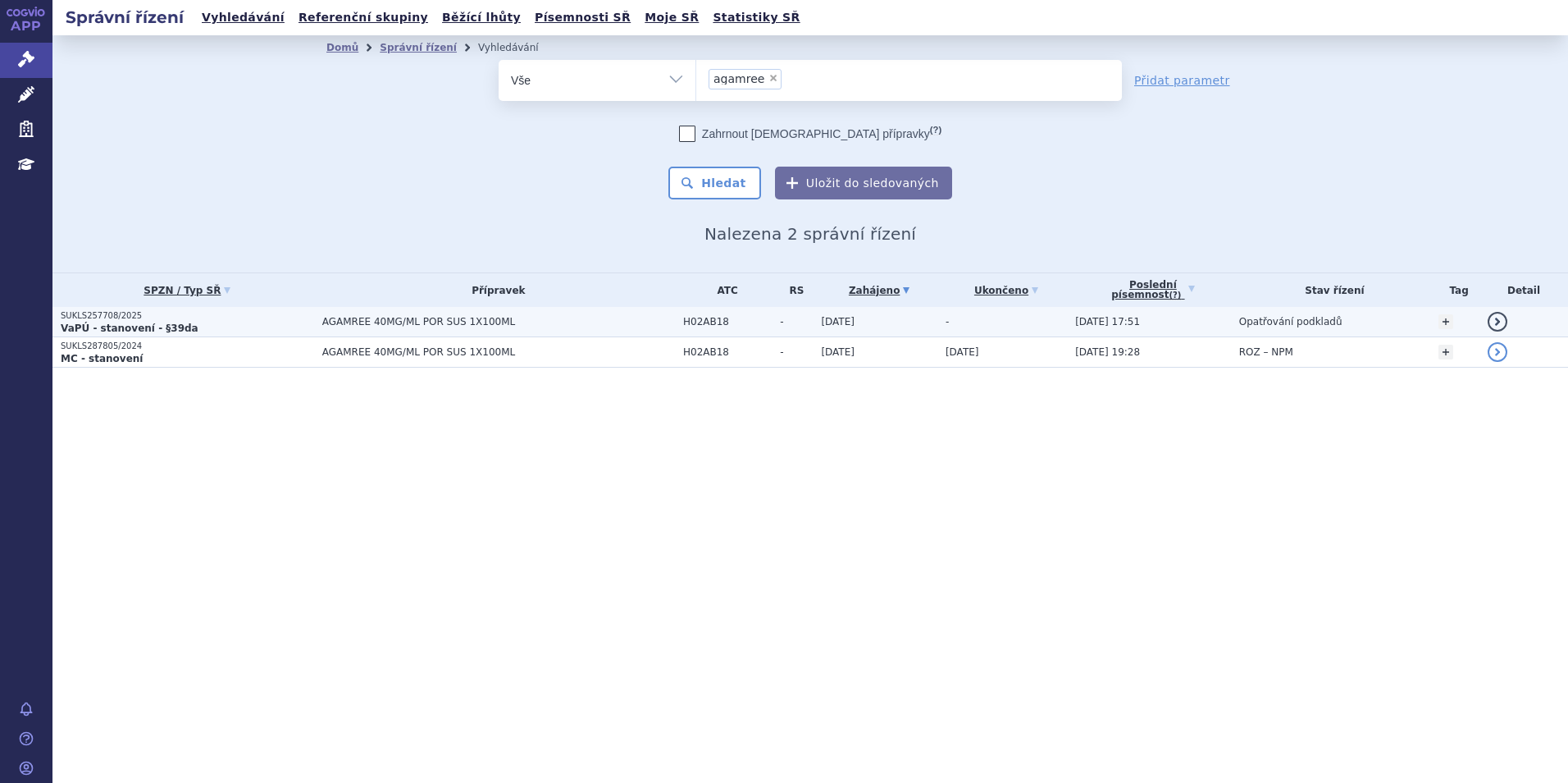
click at [314, 307] on td "AGAMREE 40MG/ML POR SUS 1X100ML" at bounding box center [494, 321] width 360 height 30
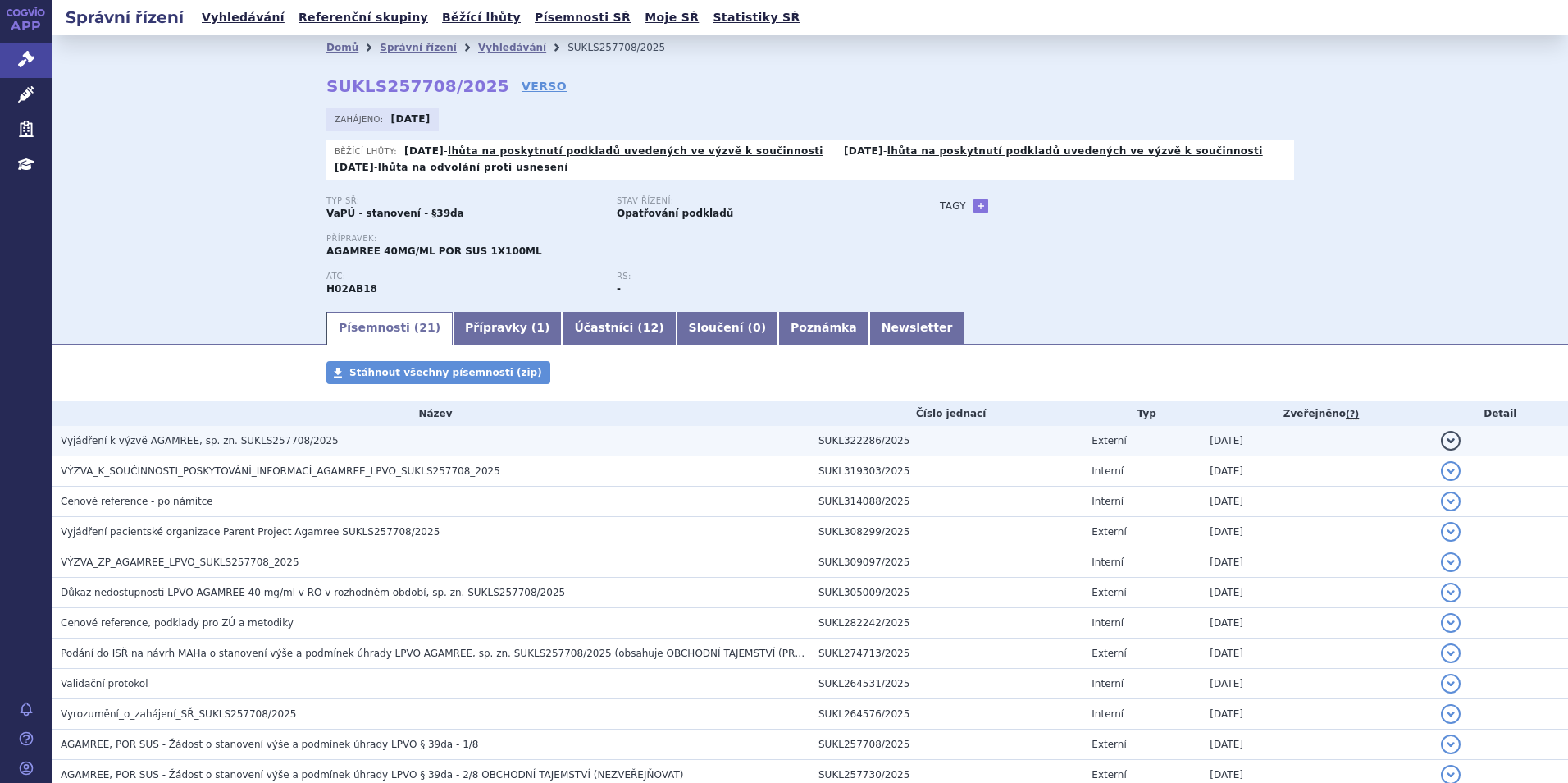
click at [280, 439] on span "Vyjádření k výzvě AGAMREE, sp. zn. SUKLS257708/2025" at bounding box center [199, 441] width 278 height 12
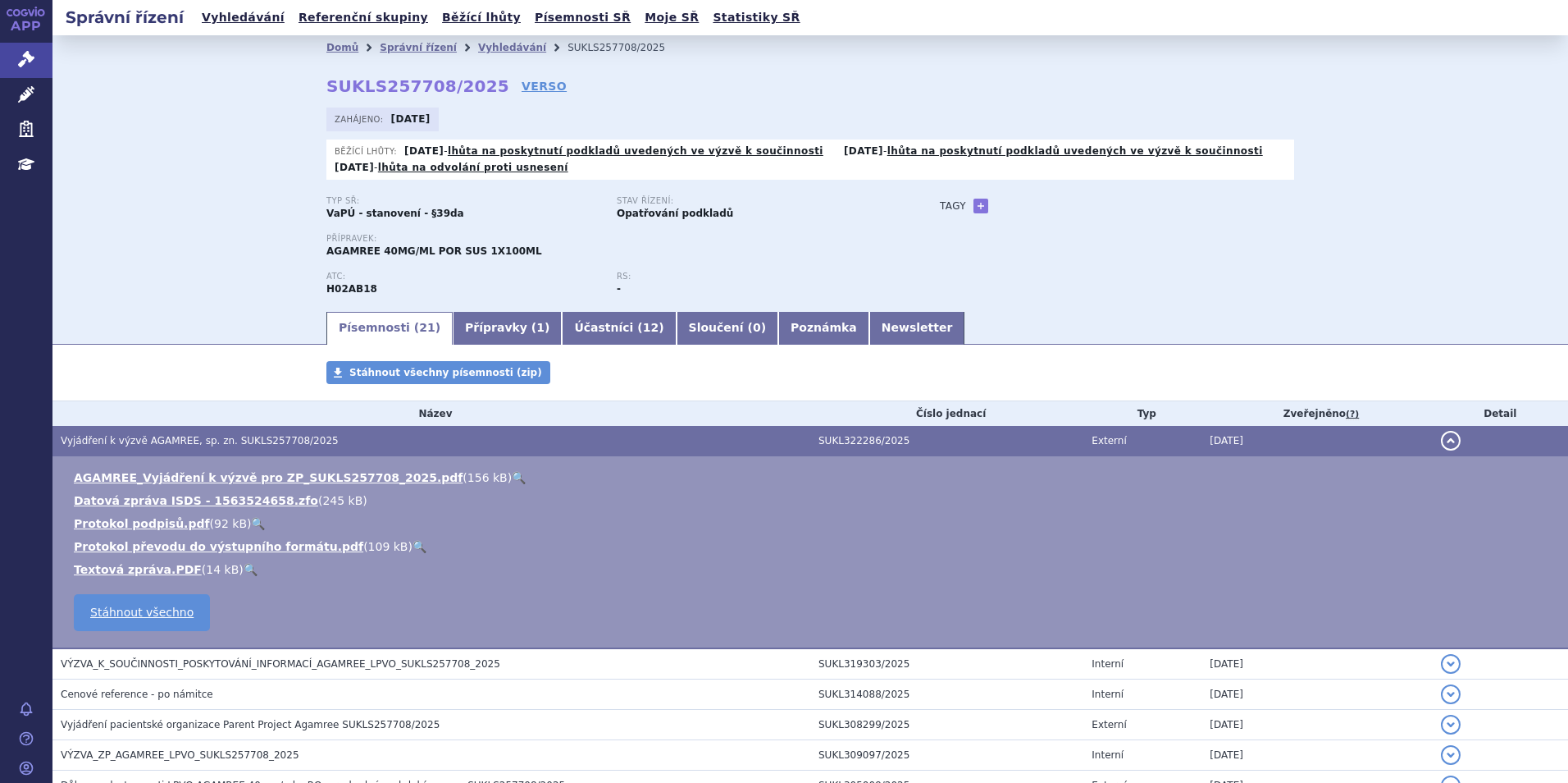
click at [512, 475] on link "🔍" at bounding box center [518, 477] width 13 height 14
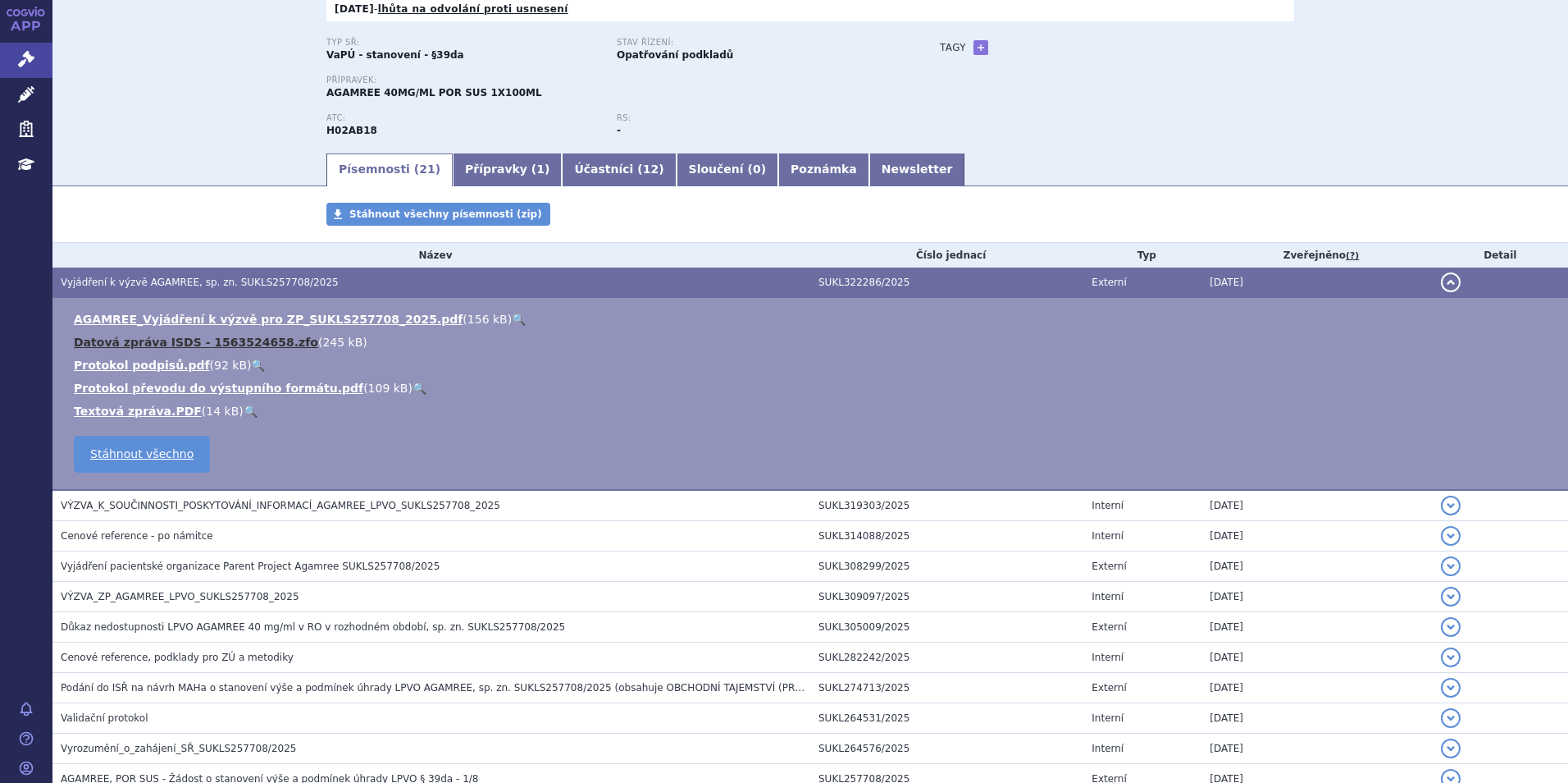
scroll to position [164, 0]
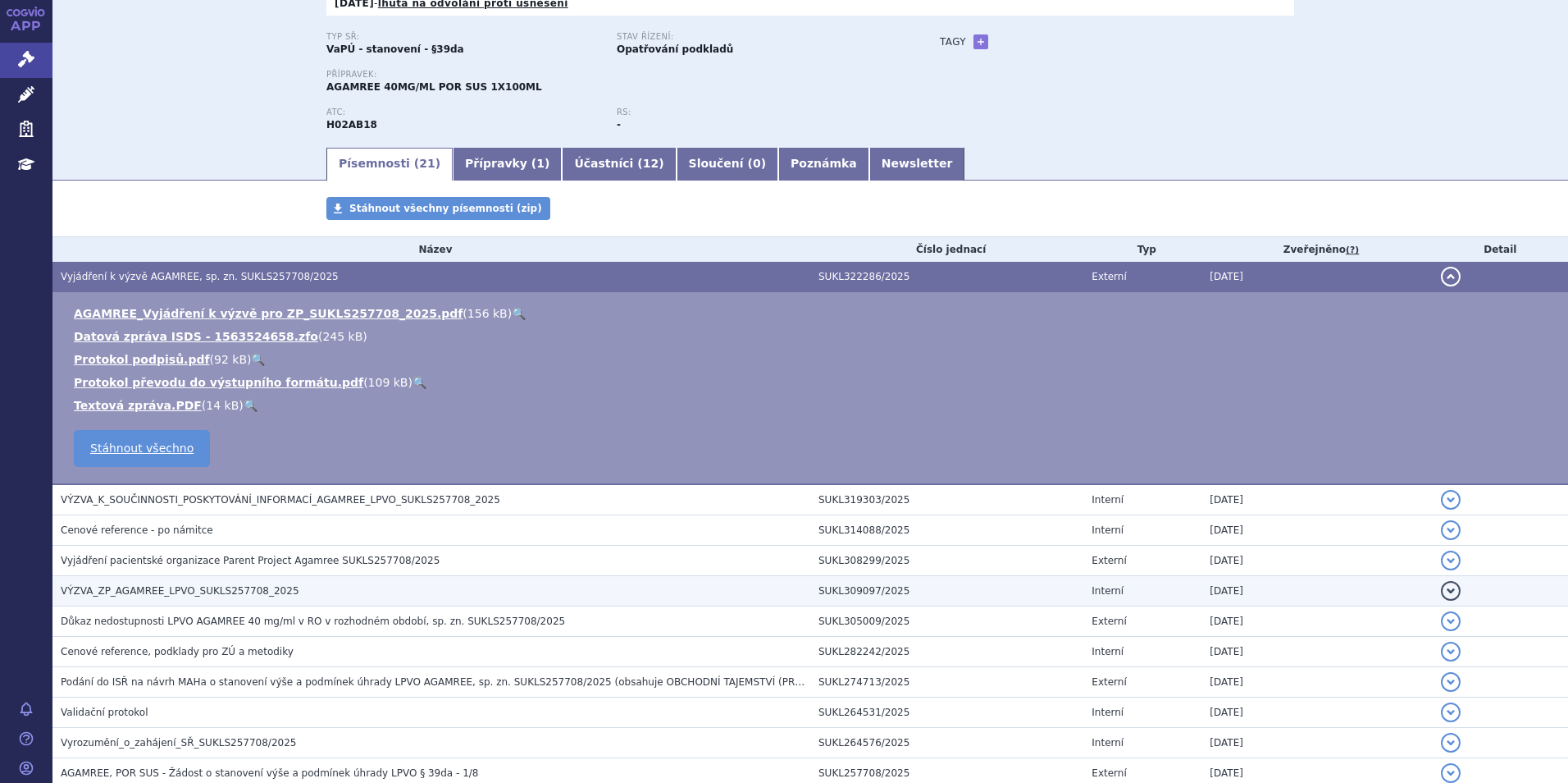
click at [176, 591] on span "VÝZVA_ZP_AGAMREE_LPVO_SUKLS257708_2025" at bounding box center [180, 591] width 239 height 12
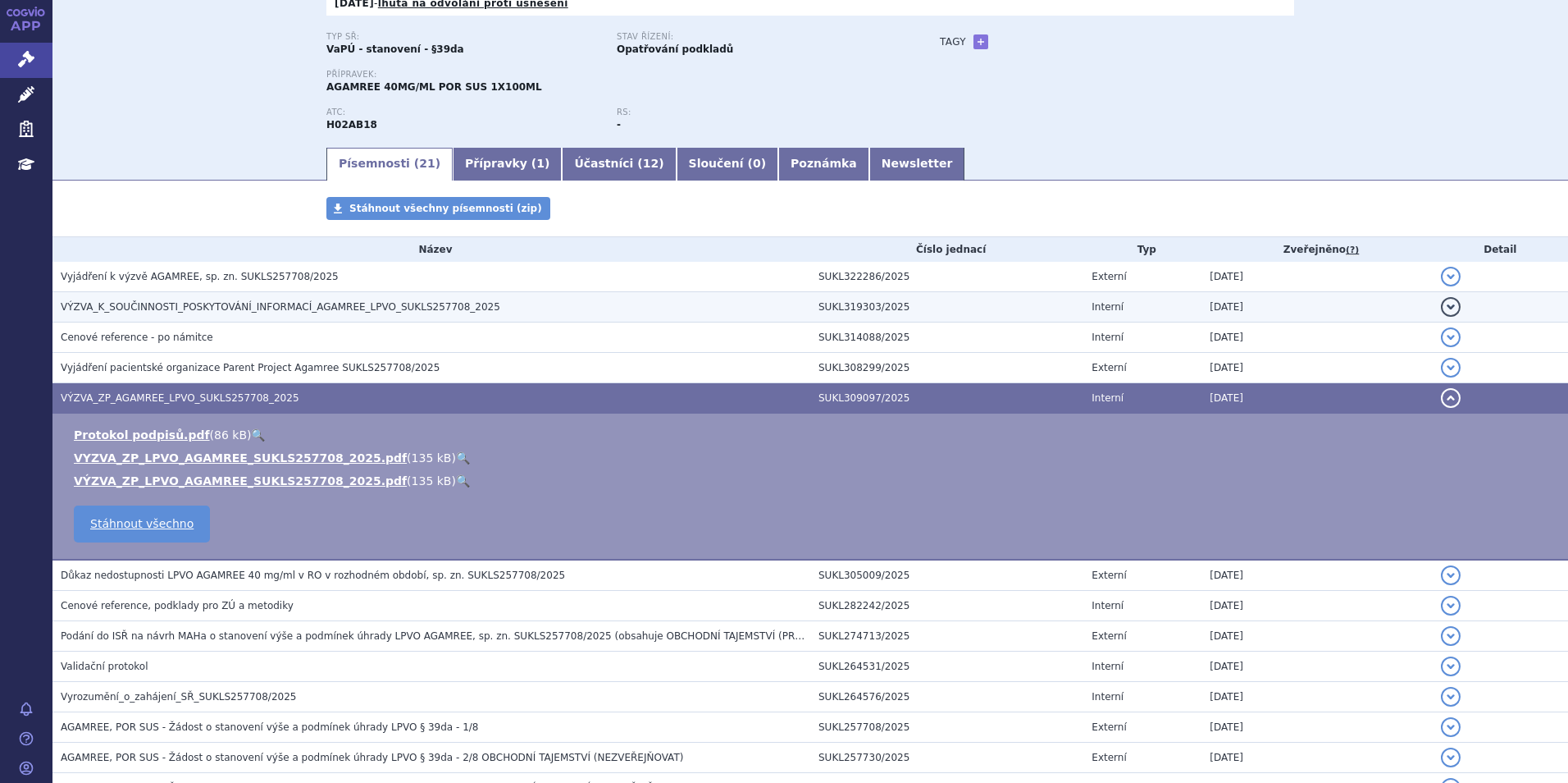
click at [307, 310] on span "VÝZVA_K_SOUČINNOSTI_POSKYTOVÁNÍ_INFORMACÍ_AGAMREE_LPVO_SUKLS257708_2025" at bounding box center [280, 307] width 439 height 12
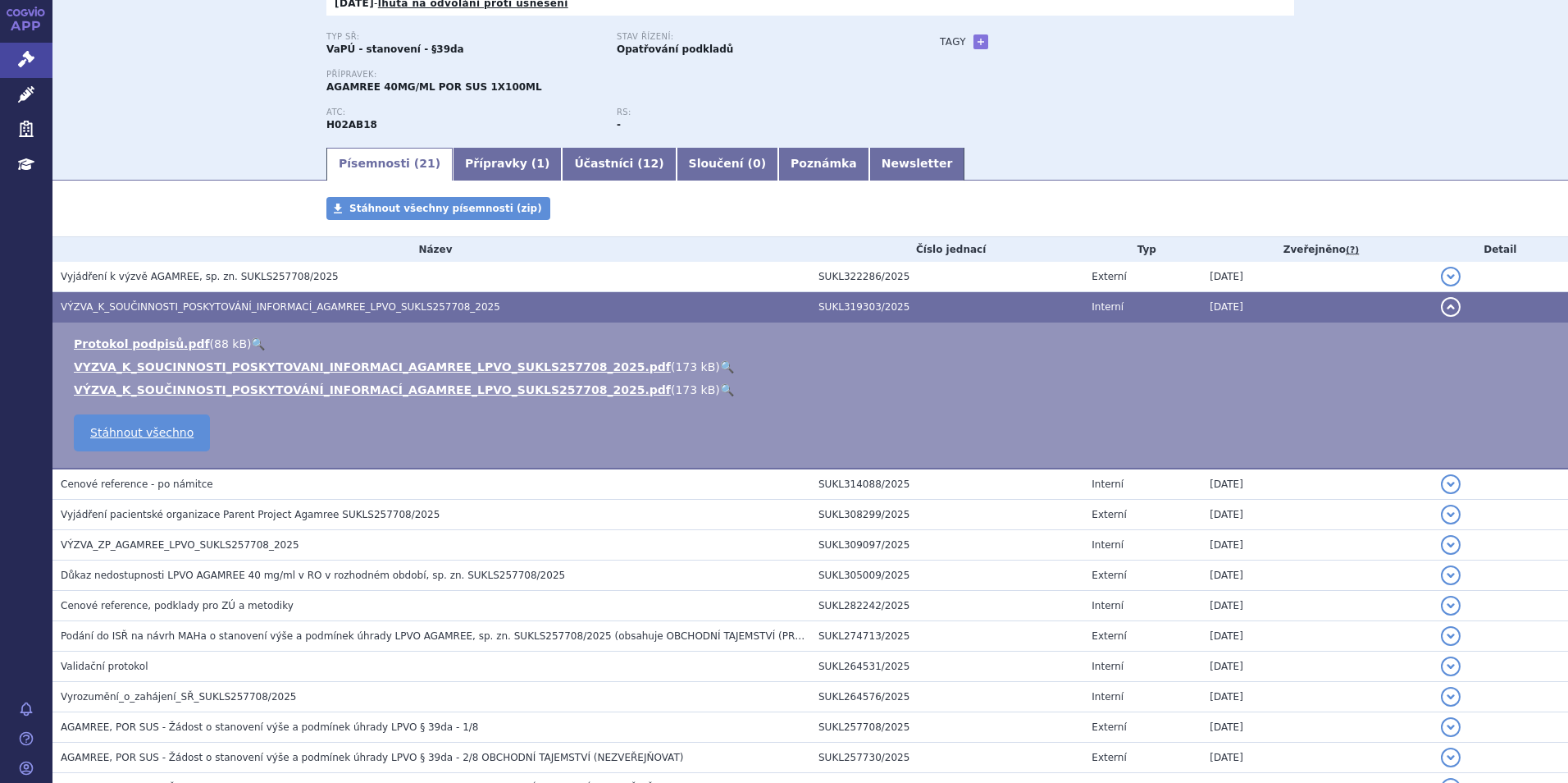
click at [720, 367] on link "🔍" at bounding box center [727, 367] width 13 height 14
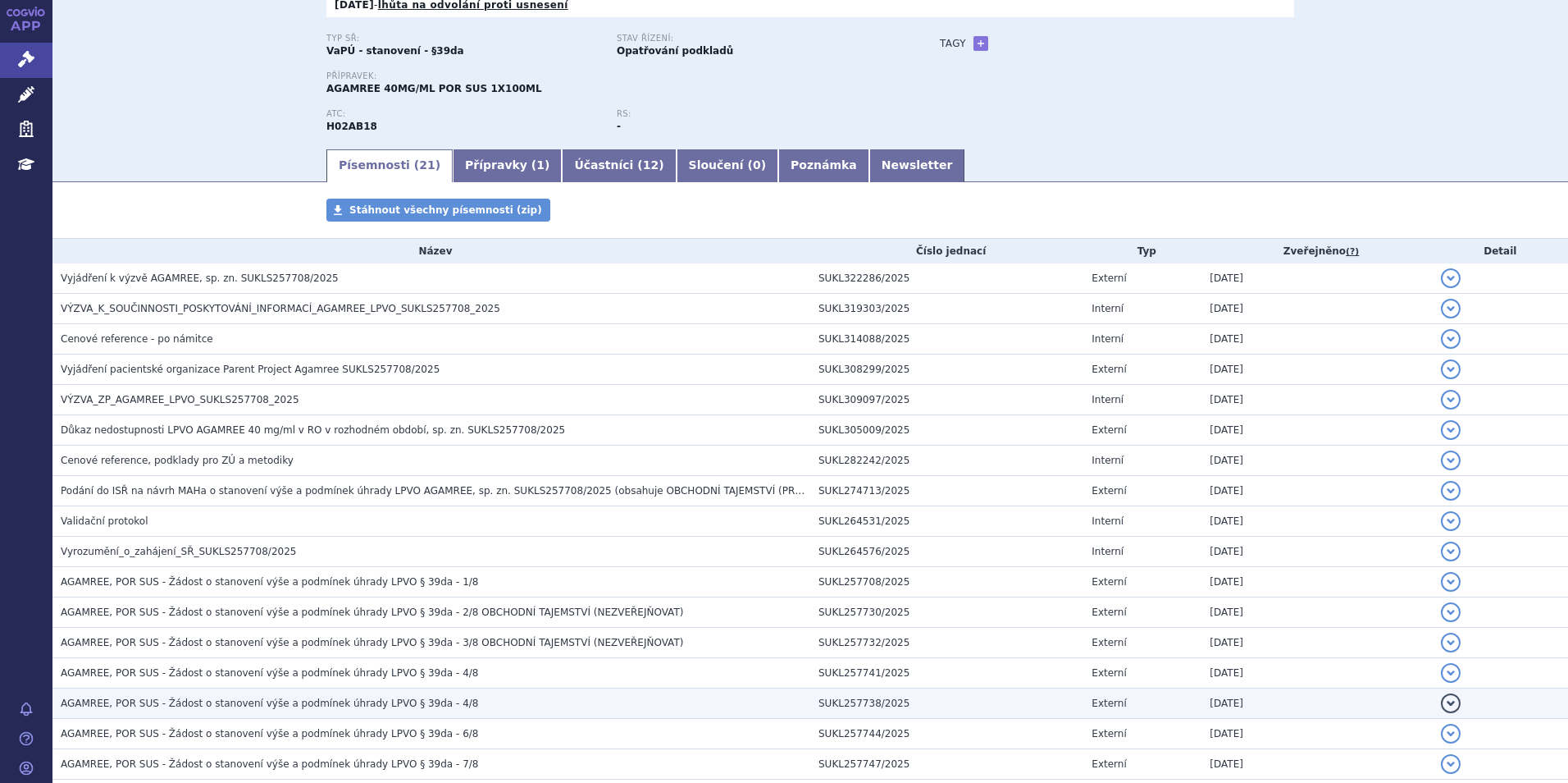
scroll to position [328, 0]
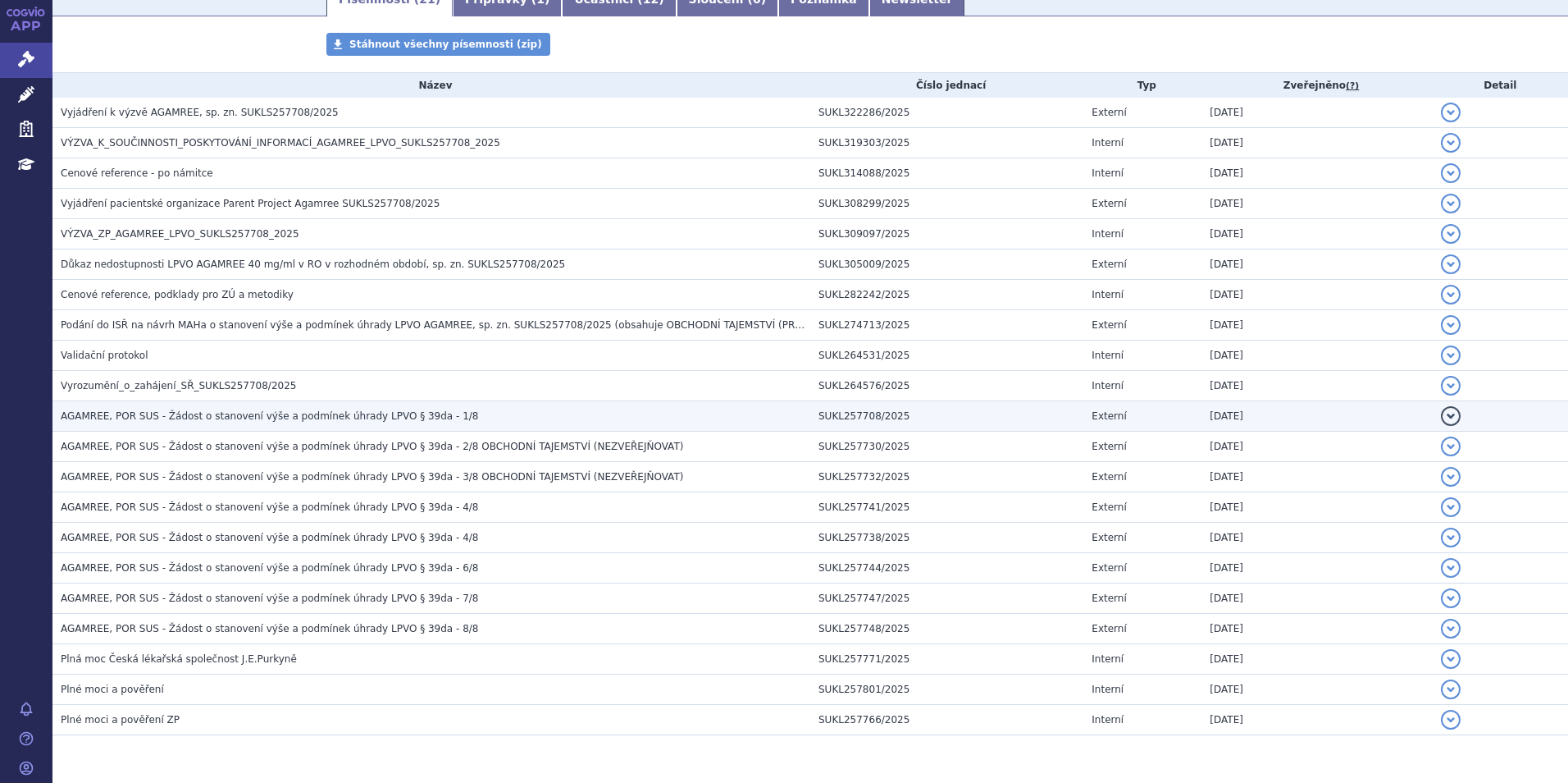
click at [460, 416] on h3 "AGAMREE, POR SUS - Žádost o stanovení výše a podmínek úhrady LPVO § 39da - 1/8" at bounding box center [436, 416] width 750 height 16
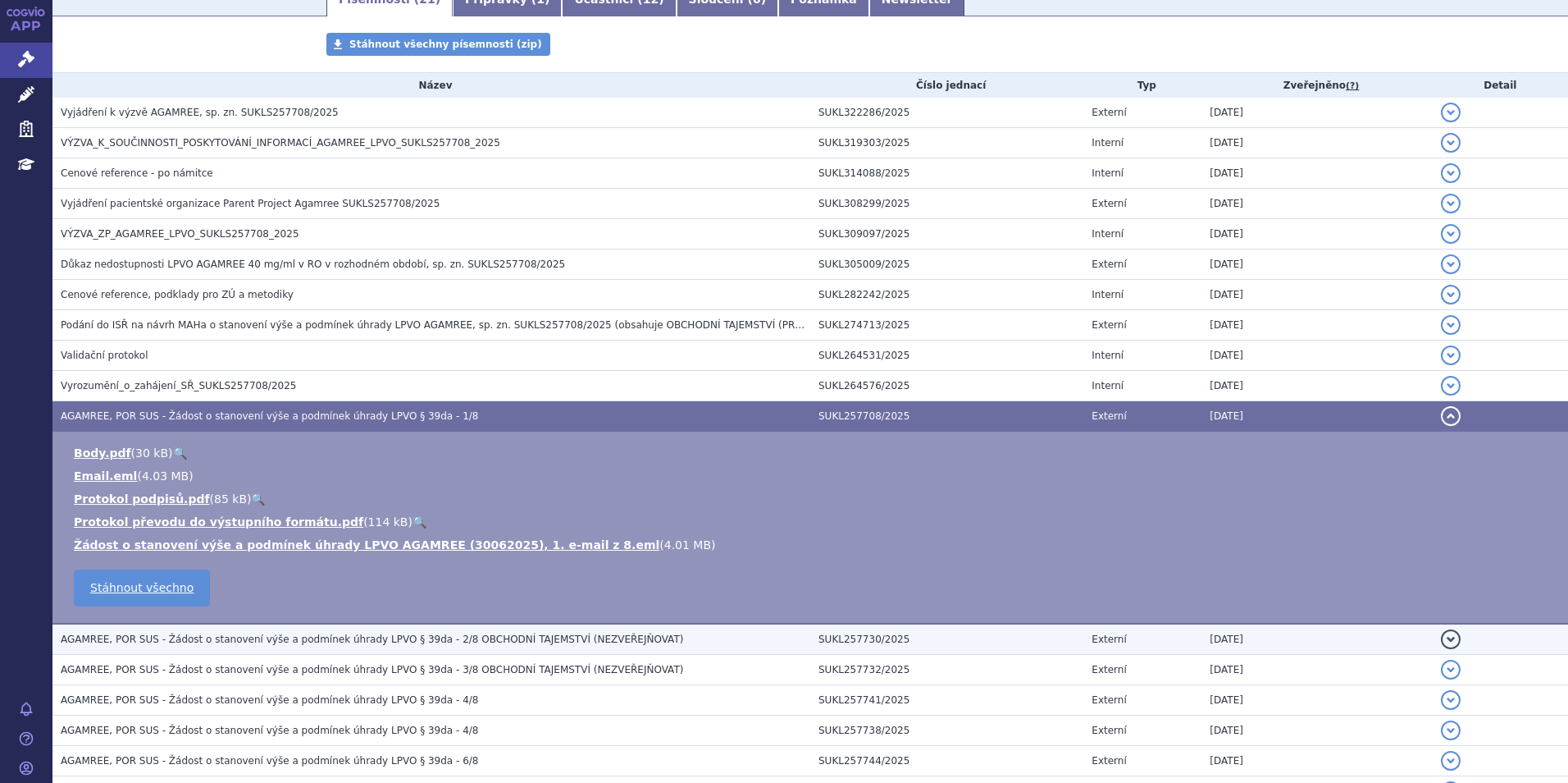
click at [421, 636] on span "AGAMREE, POR SUS - Žádost o stanovení výše a podmínek úhrady LPVO § 39da - 2/8 …" at bounding box center [372, 639] width 623 height 12
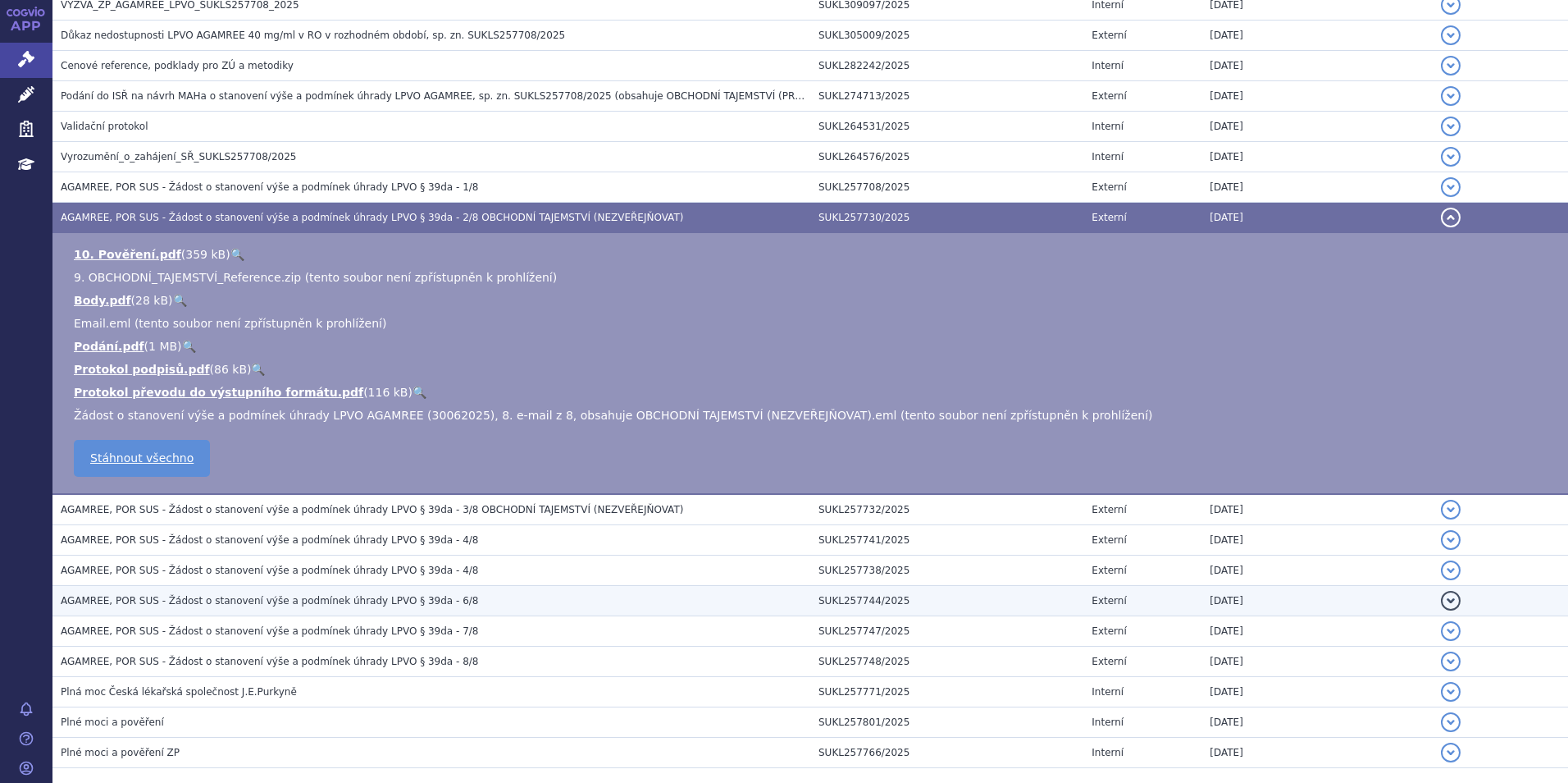
scroll to position [575, 0]
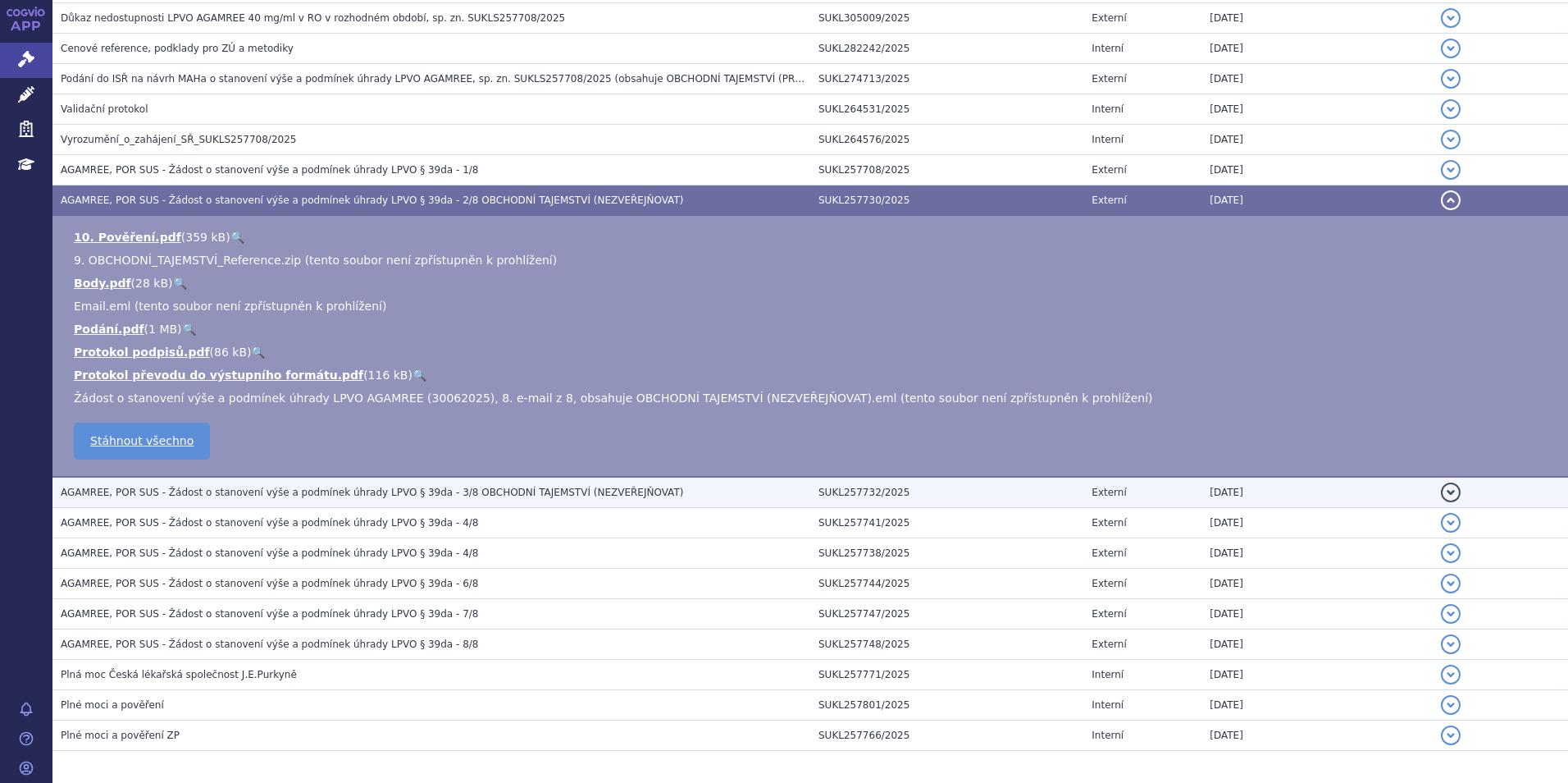
click at [370, 493] on span "AGAMREE, POR SUS - Žádost o stanovení výše a podmínek úhrady LPVO § 39da - 3/8 …" at bounding box center [372, 493] width 623 height 12
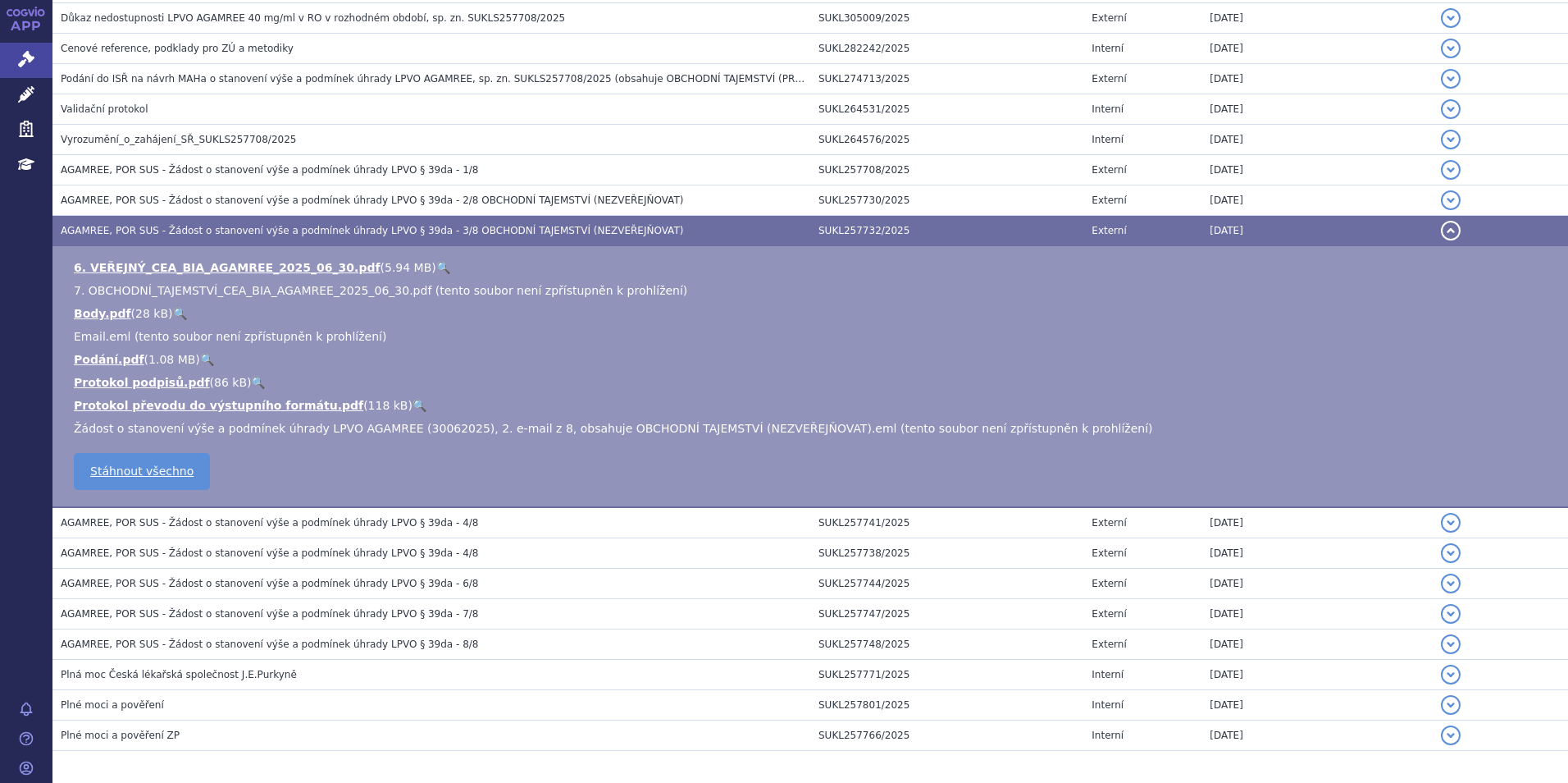
click at [437, 266] on link "🔍" at bounding box center [443, 268] width 13 height 14
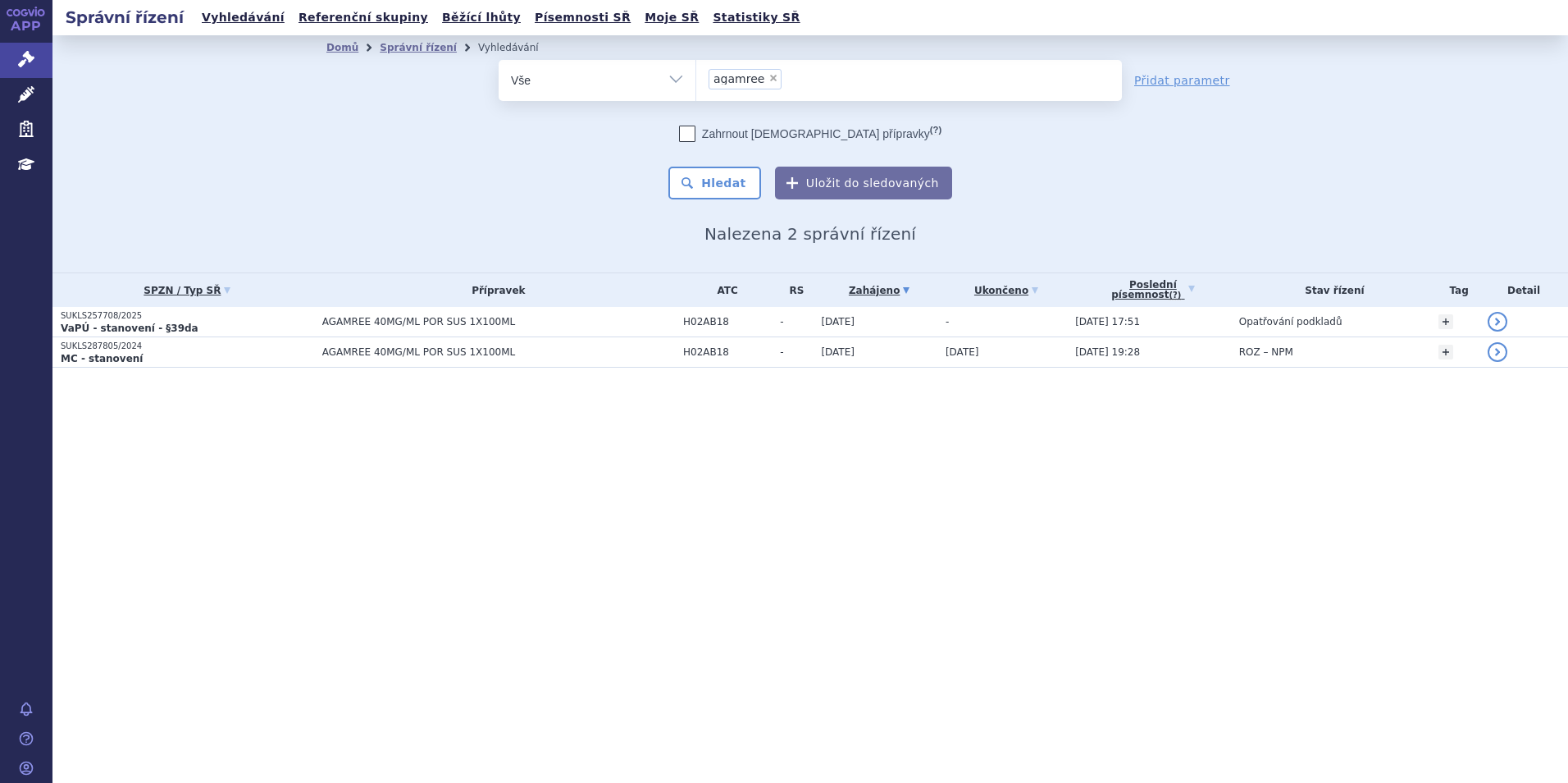
click at [764, 71] on li "× agamree" at bounding box center [745, 78] width 73 height 20
click at [696, 71] on select "agamree" at bounding box center [696, 79] width 1 height 41
click at [772, 74] on span "×" at bounding box center [773, 78] width 10 height 10
click at [696, 74] on select "agamree" at bounding box center [696, 79] width 1 height 41
select select
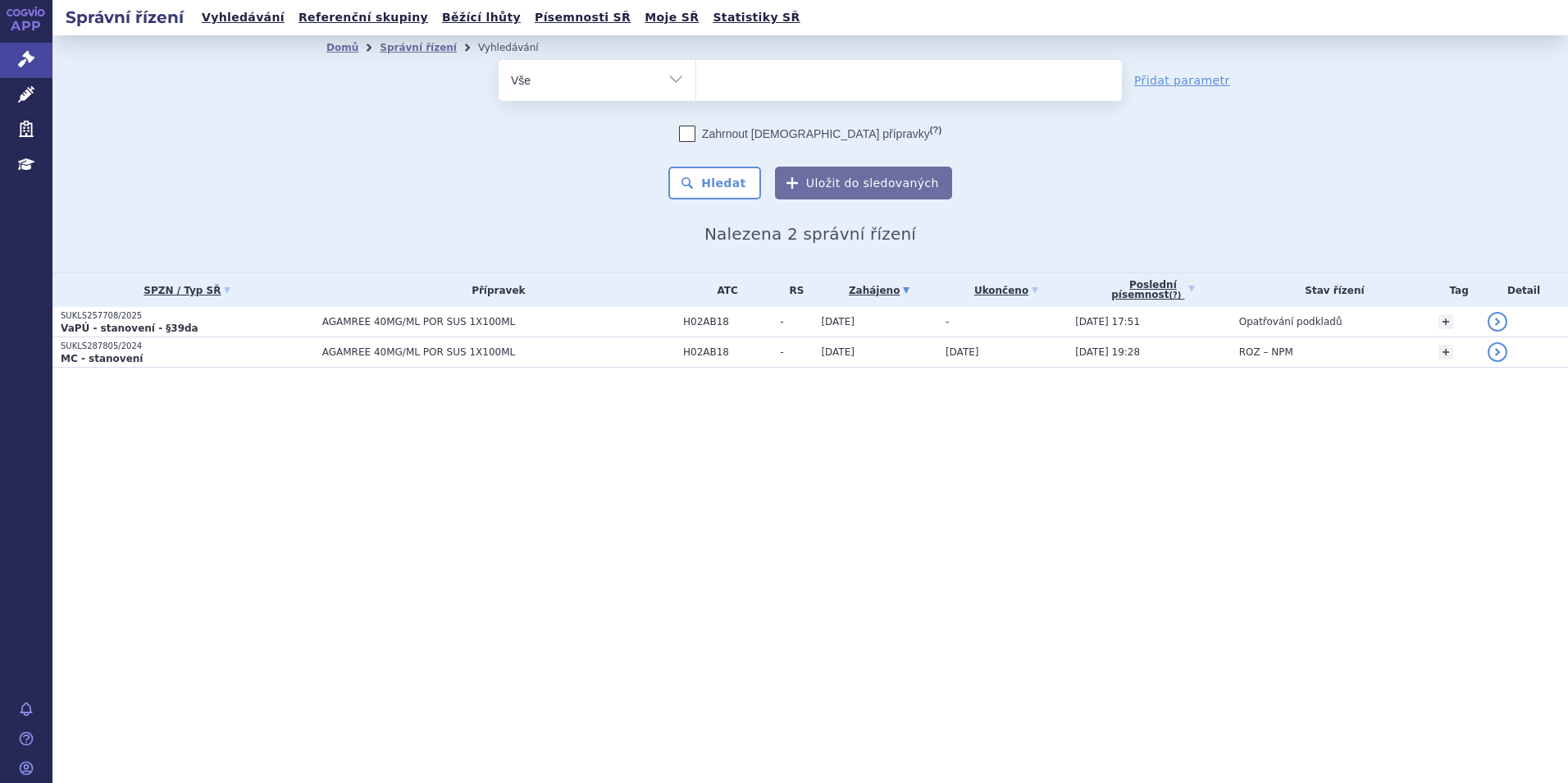
click at [772, 74] on ul at bounding box center [909, 77] width 426 height 35
click at [696, 74] on select "agamree" at bounding box center [696, 79] width 1 height 41
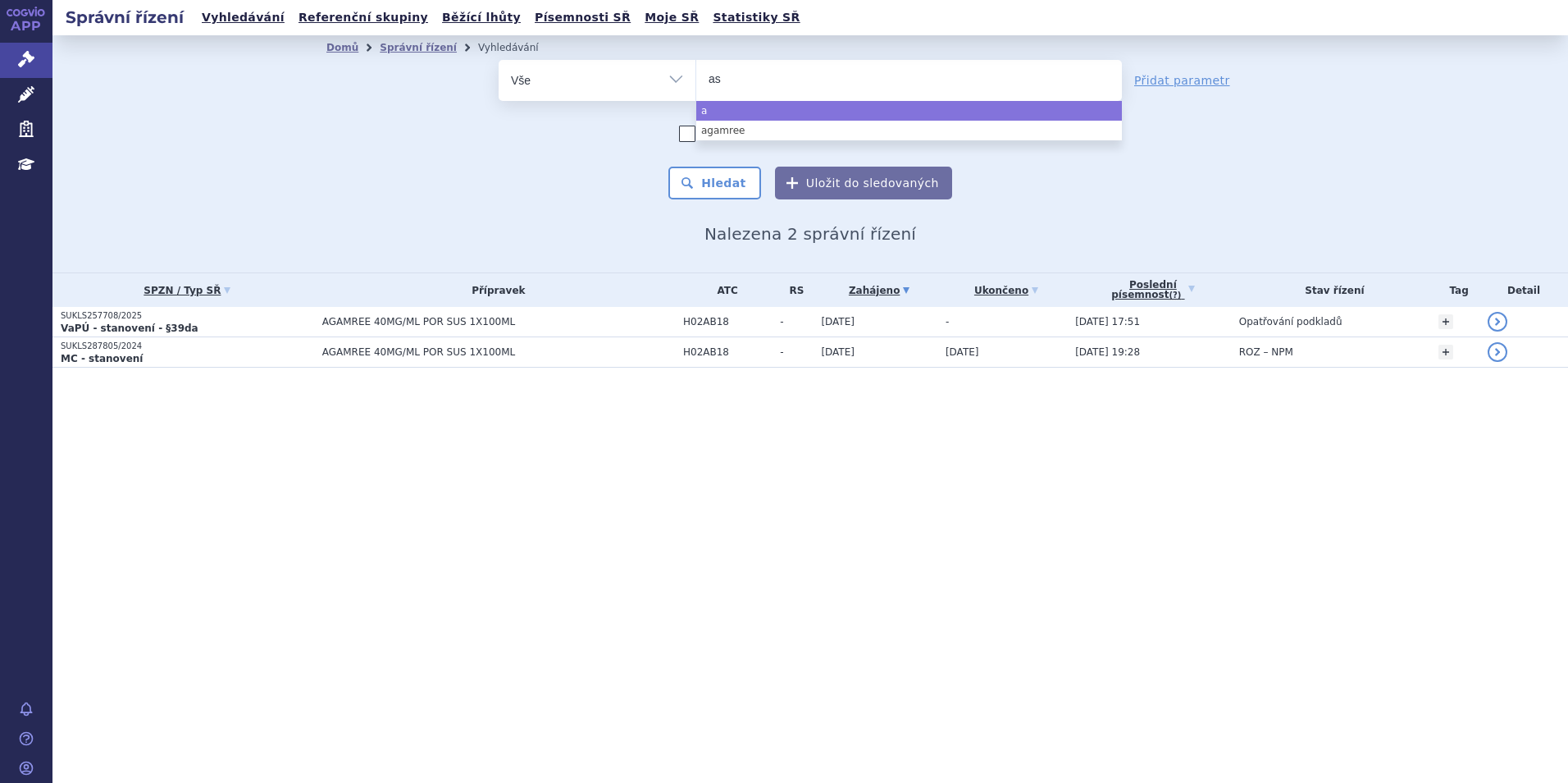
type input "asp"
type input "aspav"
type input "aspavel"
type input "aspaveli"
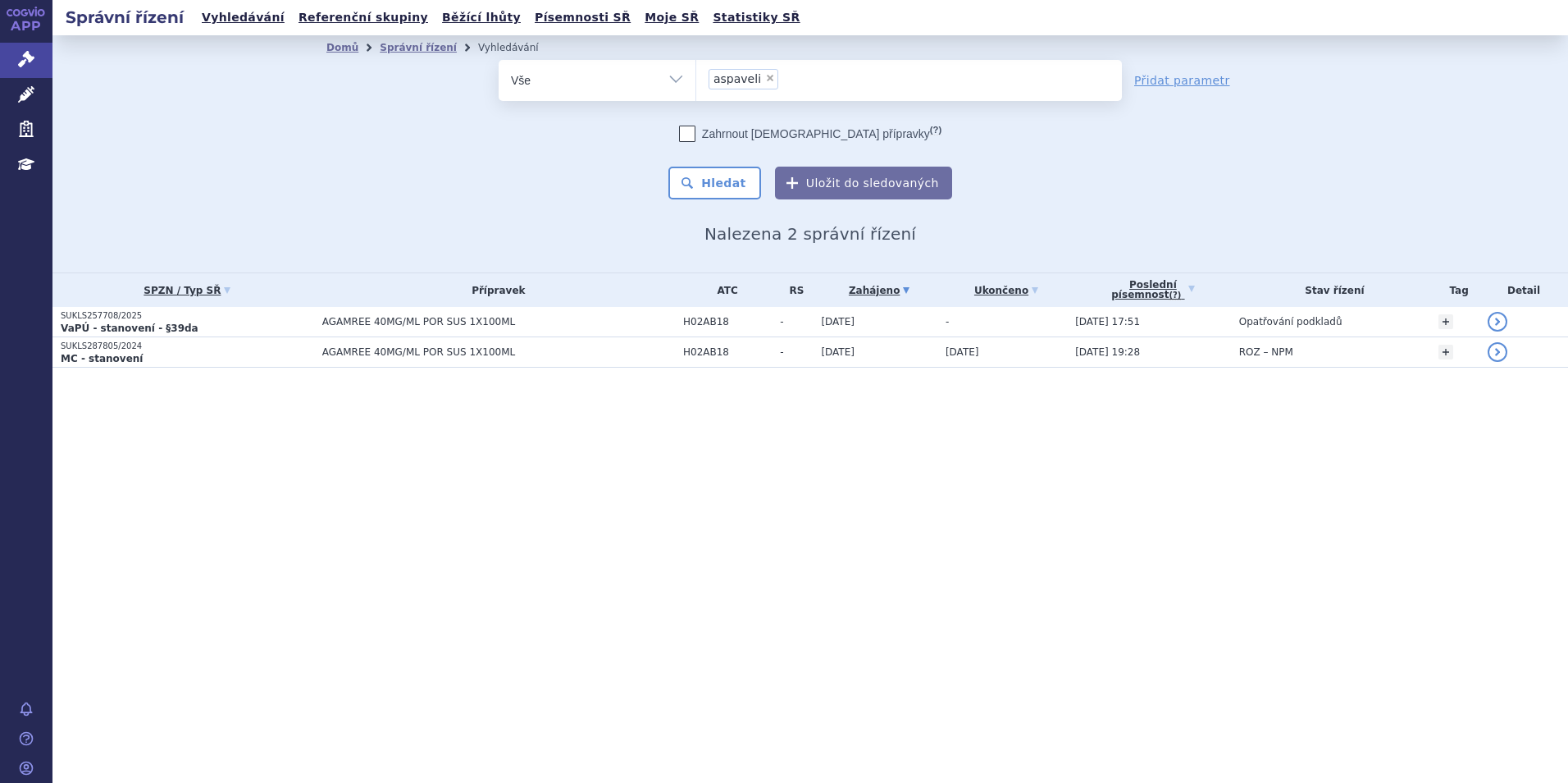
select select "aspaveli"
click at [734, 192] on button "Hledat" at bounding box center [714, 183] width 93 height 33
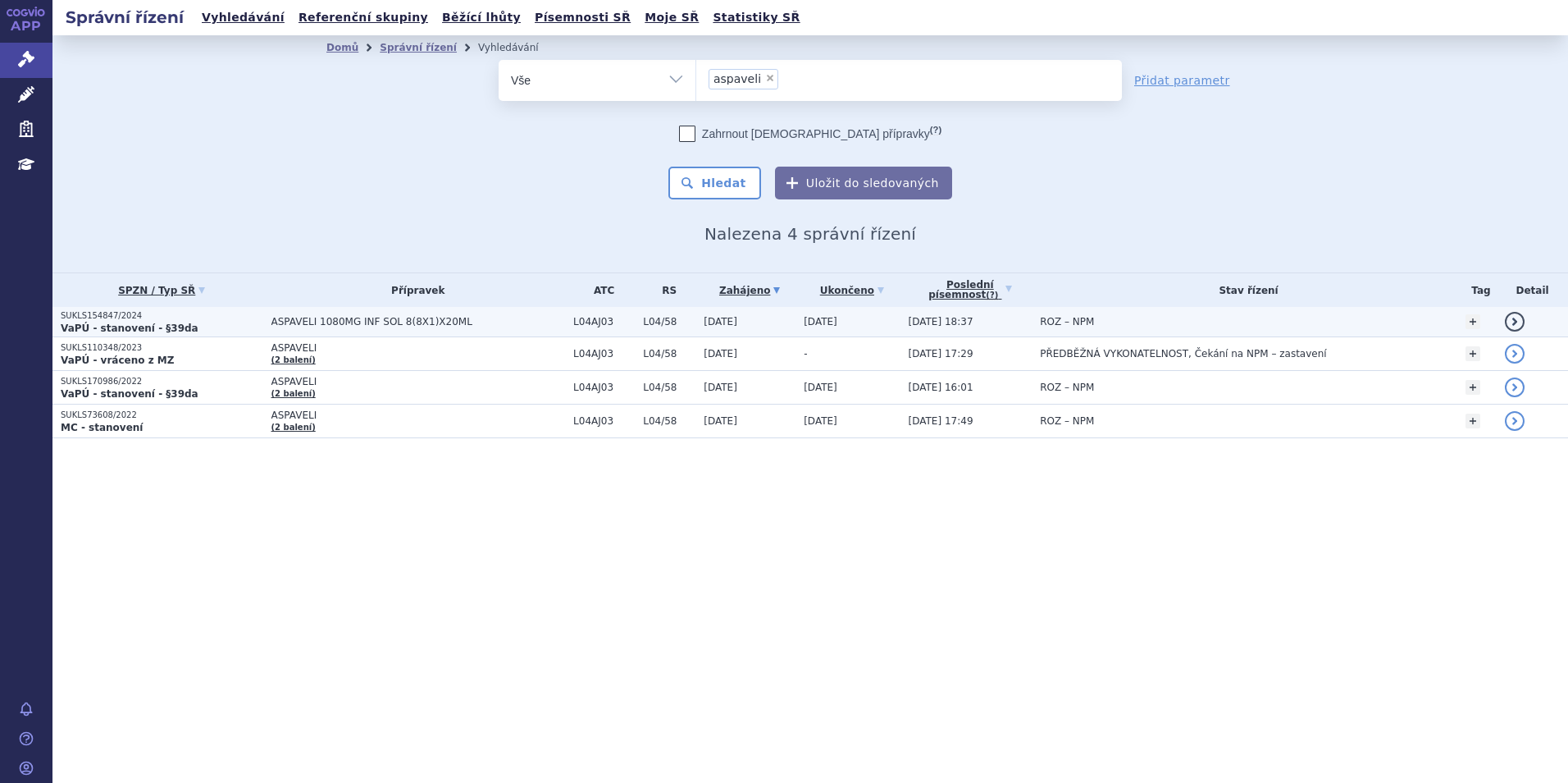
click at [210, 322] on p "VaPÚ - stanovení - §39da" at bounding box center [162, 329] width 202 height 14
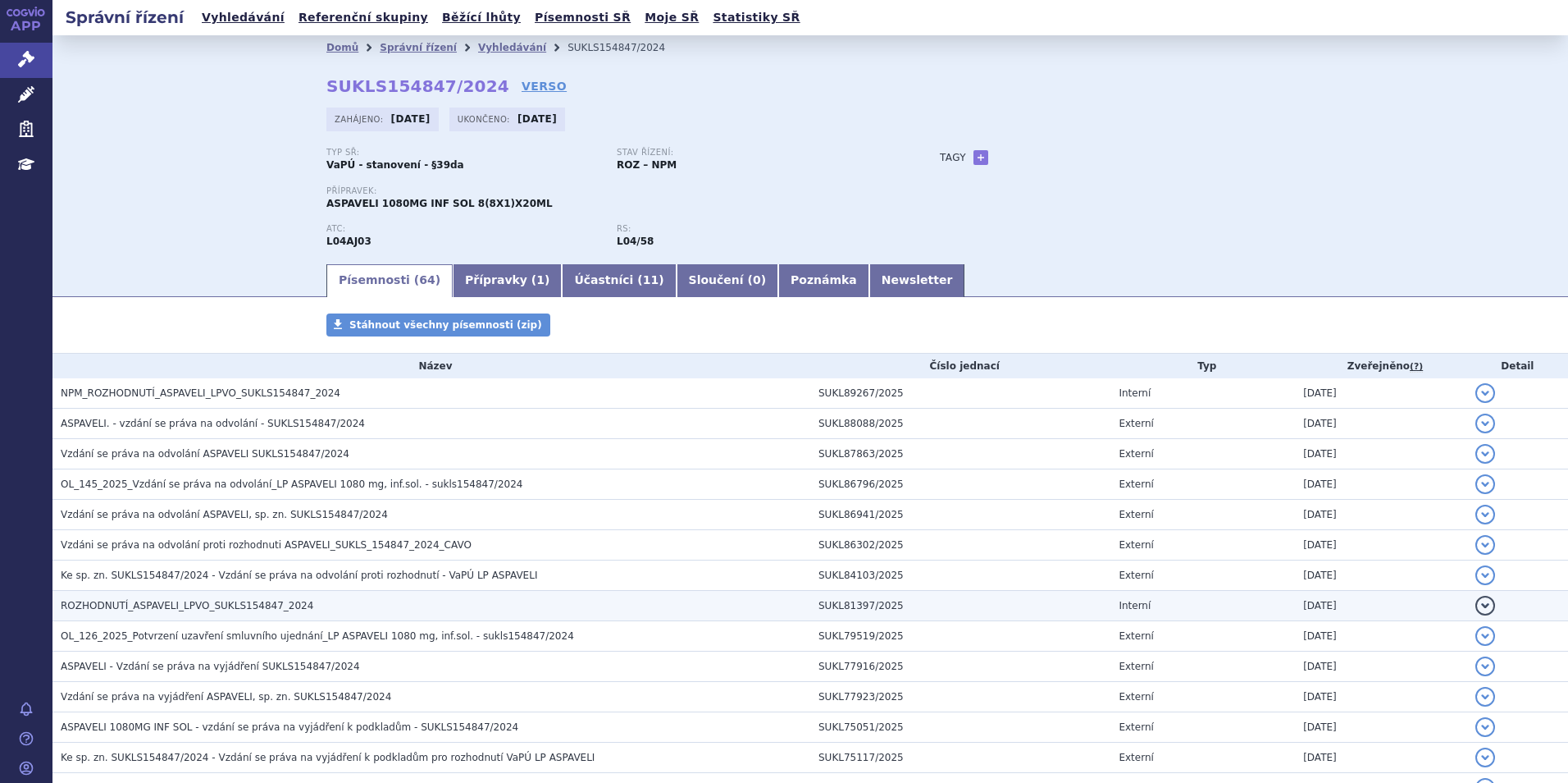
click at [236, 601] on span "ROZHODNUTÍ_ASPAVELI_LPVO_SUKLS154847_2024" at bounding box center [187, 606] width 252 height 12
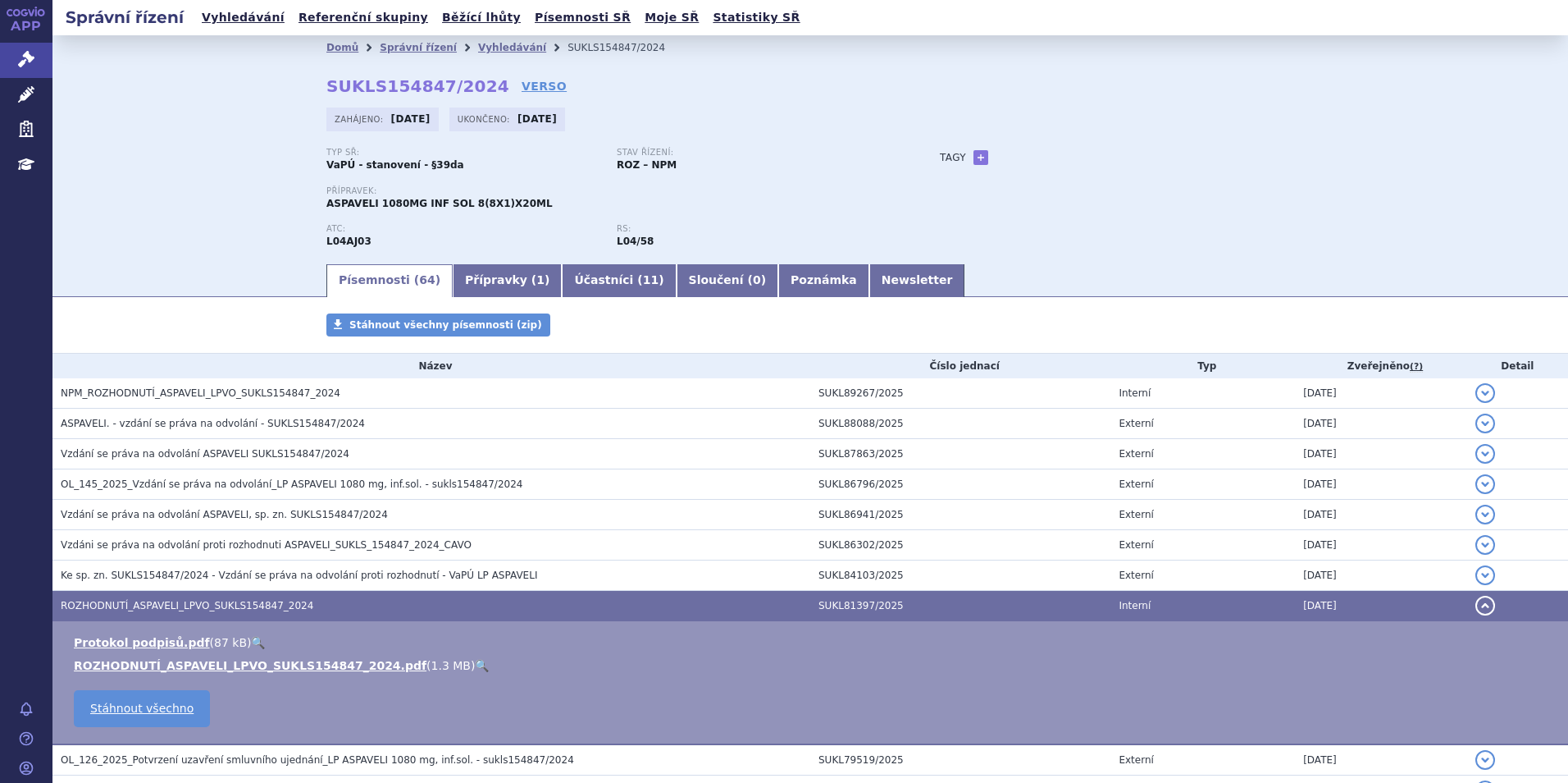
click at [475, 668] on link "🔍" at bounding box center [482, 665] width 13 height 14
